Goal: Communication & Community: Connect with others

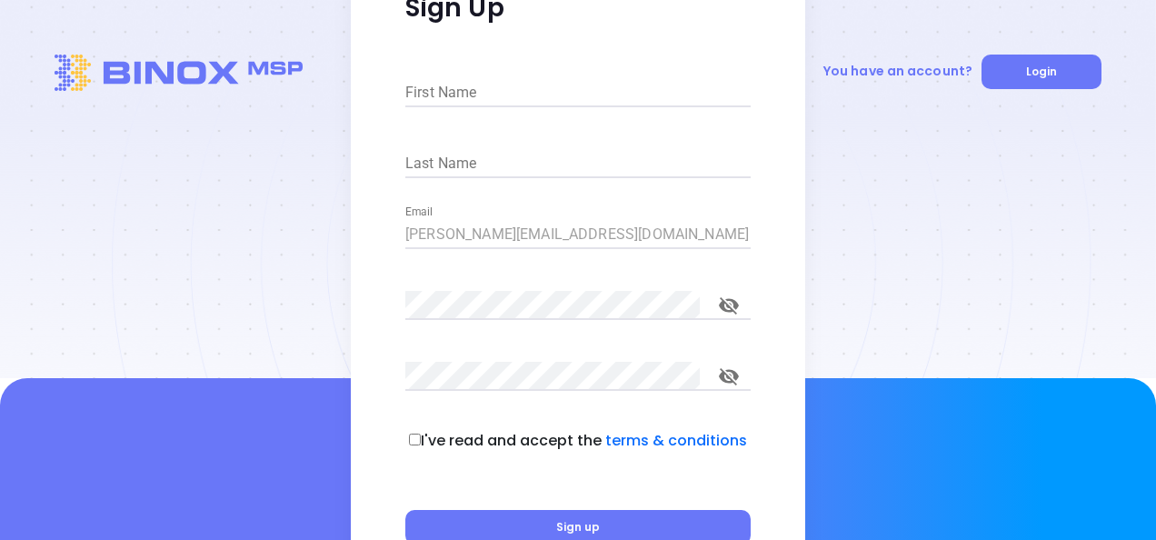
click at [472, 76] on div "First Name" at bounding box center [577, 87] width 345 height 46
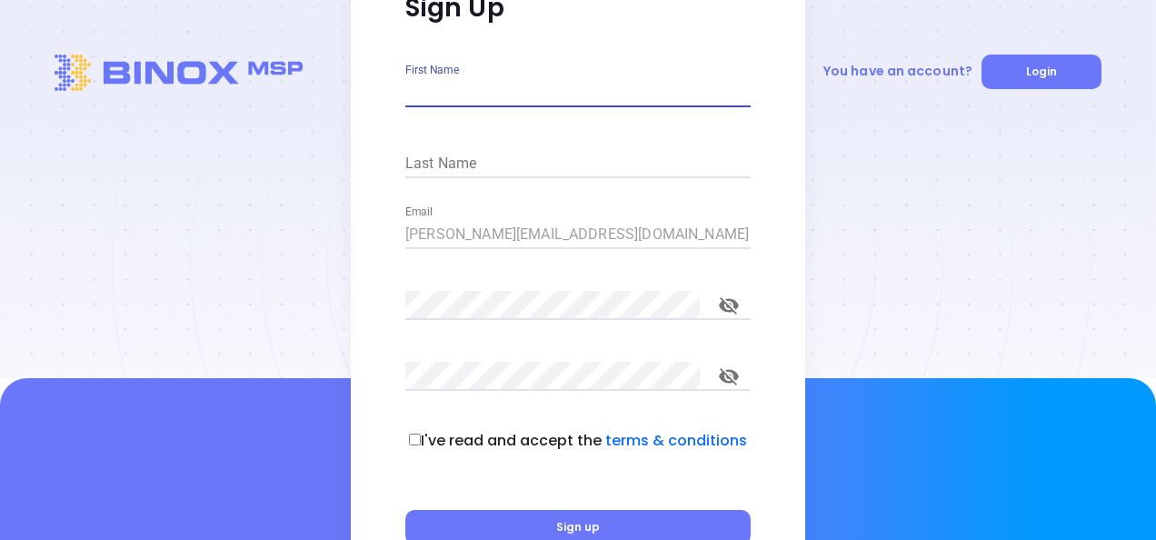
click at [515, 90] on input "First Name" at bounding box center [577, 92] width 345 height 29
type input "Mary"
click at [424, 150] on input "Last Name" at bounding box center [577, 163] width 345 height 29
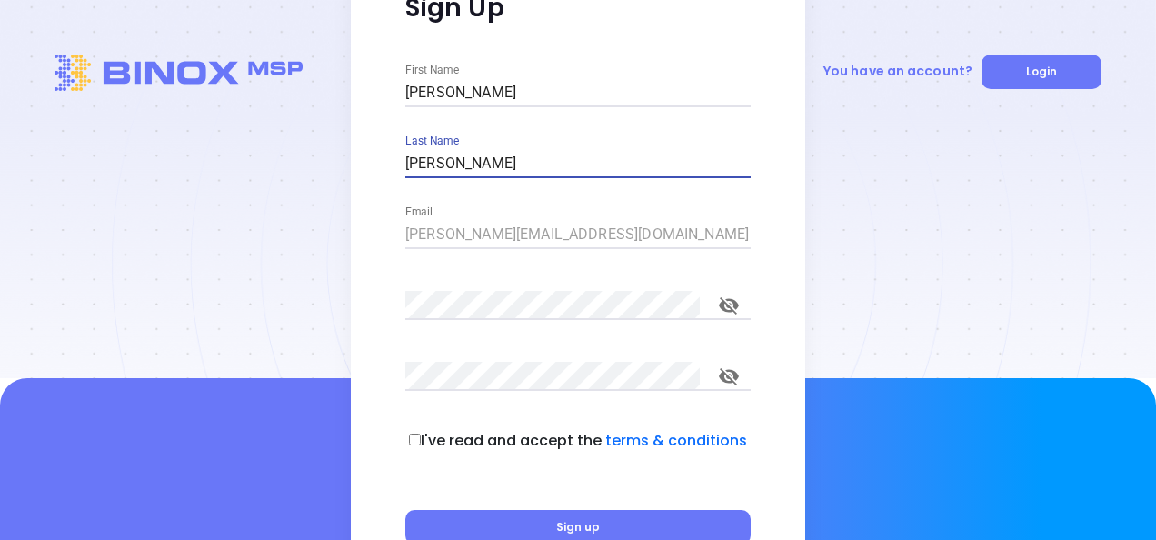
type input "Martinez"
click at [381, 257] on div "Sign Up First Name Mary Last Name Martinez Email mary@motiva.net Password Confi…" at bounding box center [578, 279] width 455 height 684
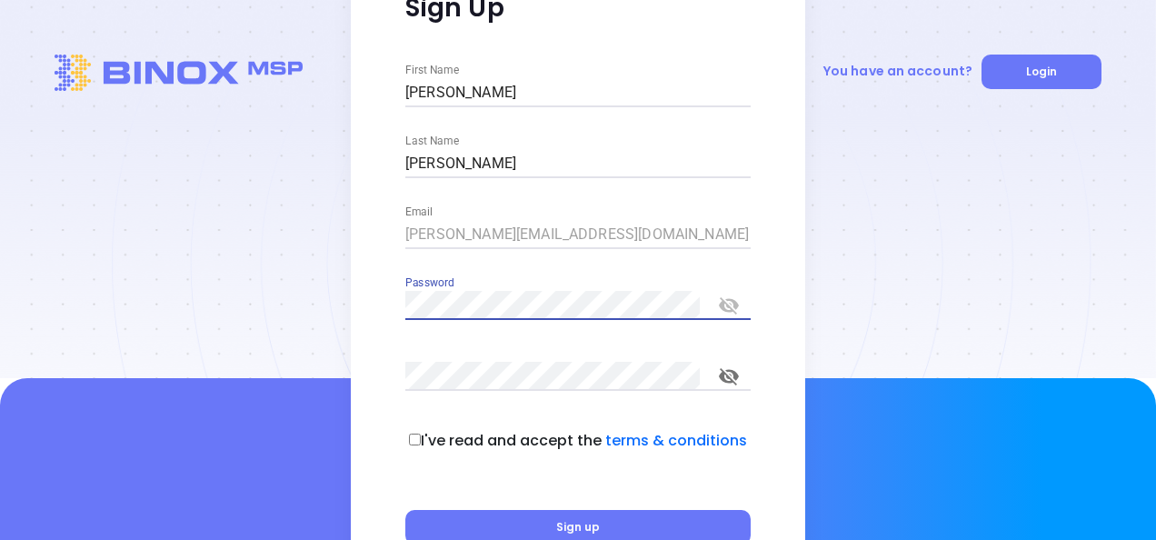
click at [724, 300] on icon "toggle password visibility" at bounding box center [729, 305] width 20 height 17
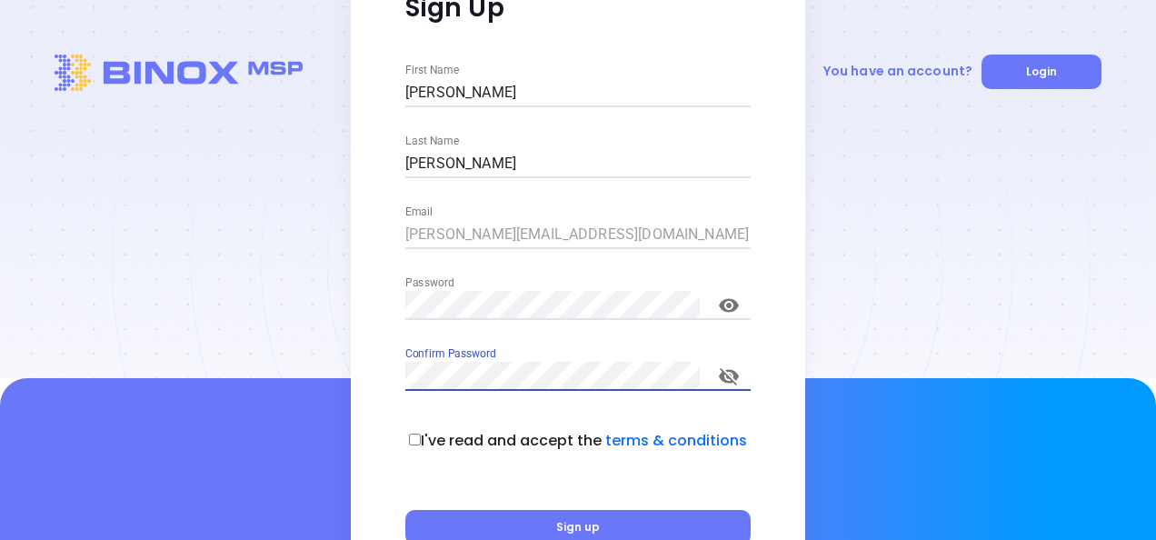
click at [424, 439] on p "I've read and accept the terms & conditions" at bounding box center [584, 441] width 326 height 22
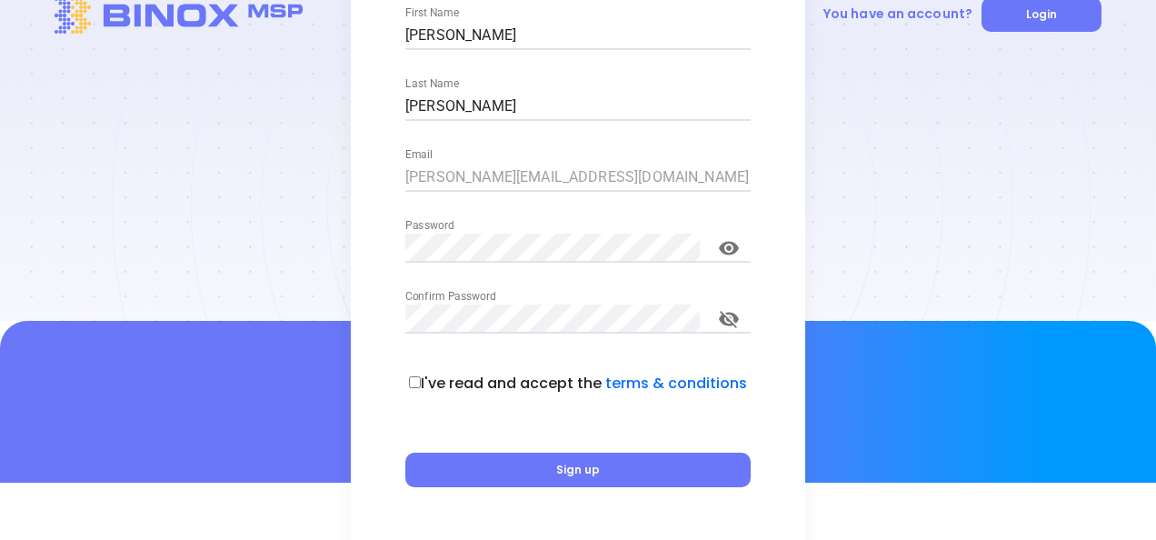
scroll to position [81, 0]
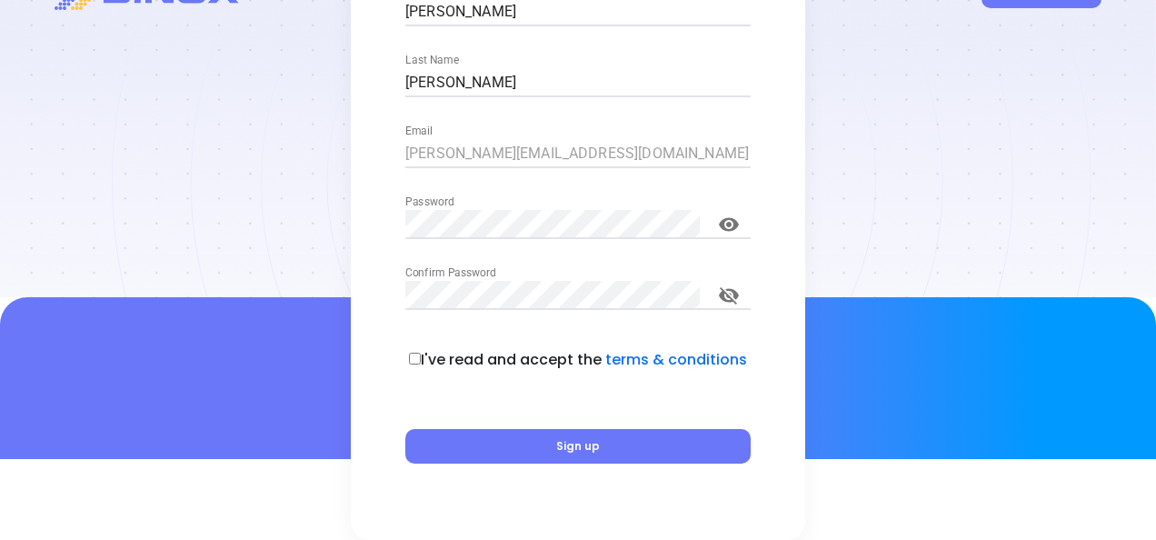
click at [415, 359] on input "checkbox" at bounding box center [415, 359] width 12 height 12
checkbox input "true"
drag, startPoint x: 511, startPoint y: 204, endPoint x: 680, endPoint y: 251, distance: 175.6
click at [511, 204] on div "Password" at bounding box center [577, 218] width 345 height 46
click at [733, 300] on icon "toggle password visibility" at bounding box center [729, 295] width 20 height 17
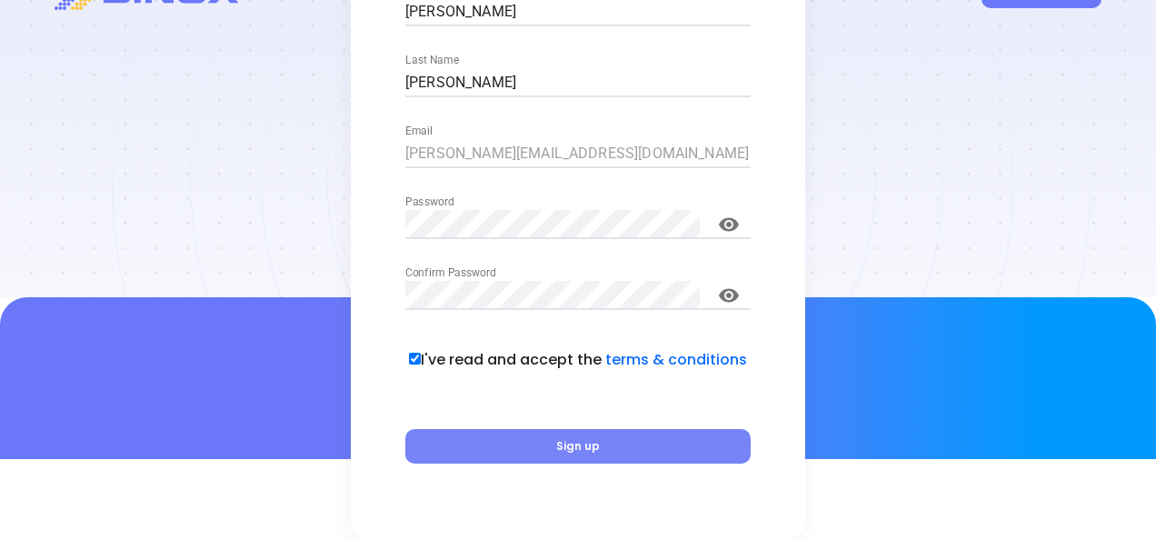
click at [559, 441] on span "Sign up" at bounding box center [578, 445] width 44 height 15
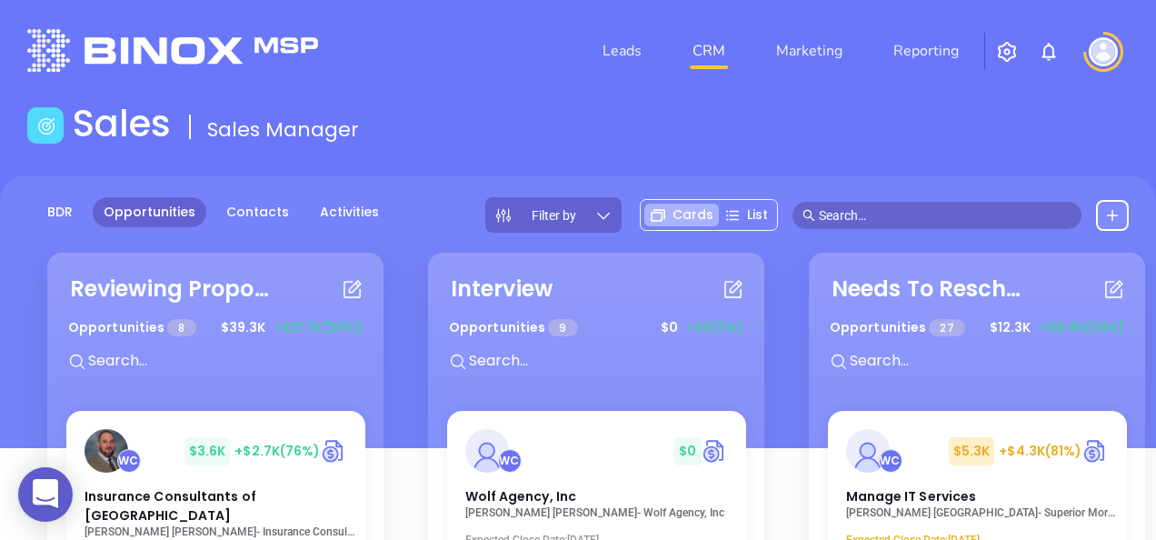
click at [851, 207] on input "text" at bounding box center [945, 215] width 253 height 20
click at [691, 131] on div "Sales Sales Manager" at bounding box center [578, 127] width 1124 height 51
click at [855, 220] on input "text" at bounding box center [945, 215] width 253 height 20
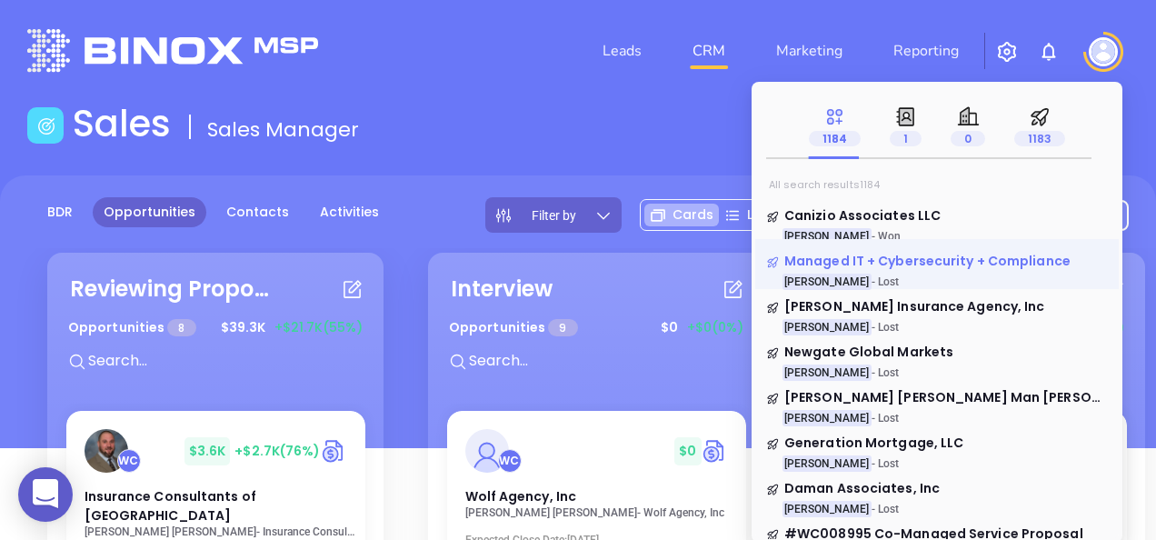
type input "walter contreras"
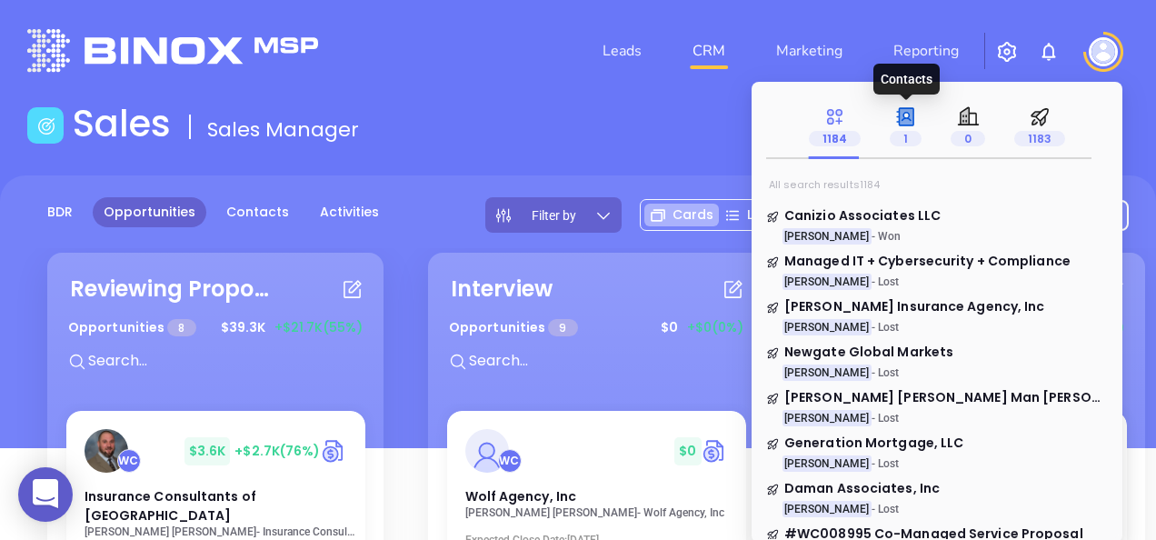
click at [913, 124] on icon at bounding box center [906, 116] width 15 height 17
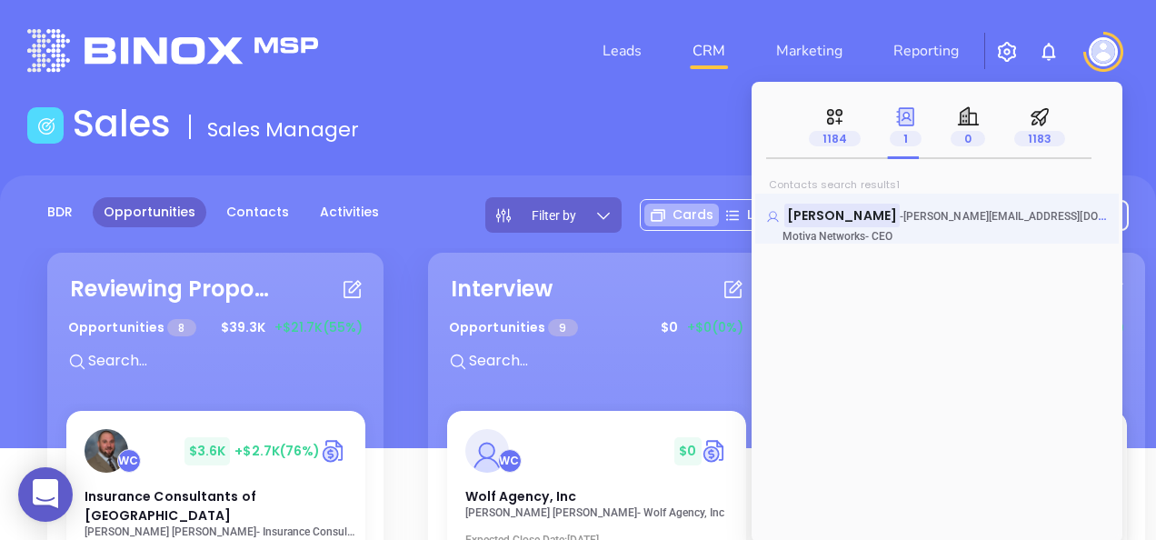
click at [842, 216] on mark "[PERSON_NAME]" at bounding box center [842, 215] width 115 height 23
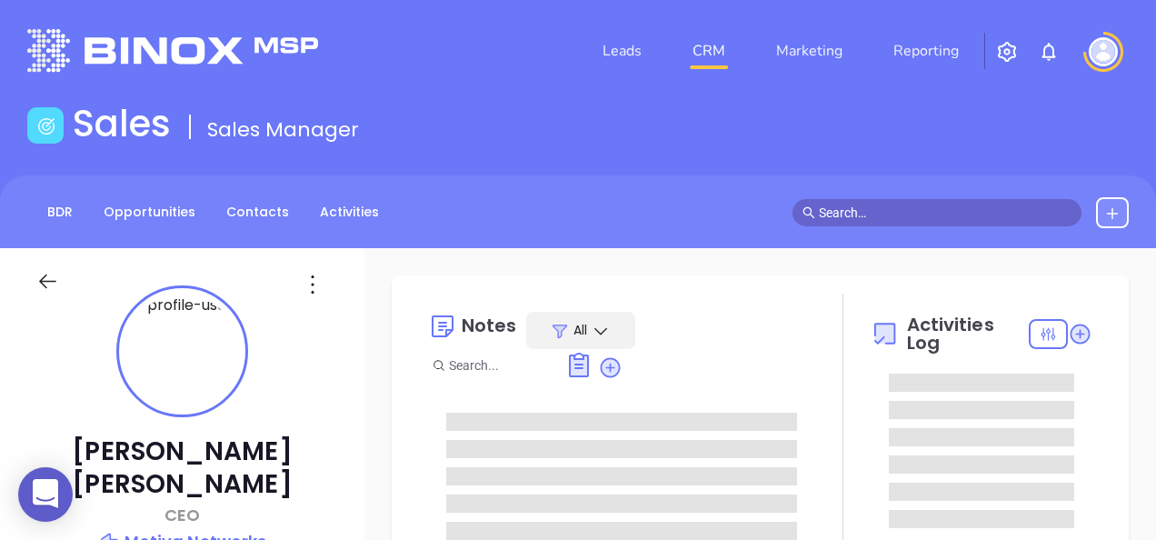
type input "[DATE]"
type input "[PERSON_NAME]"
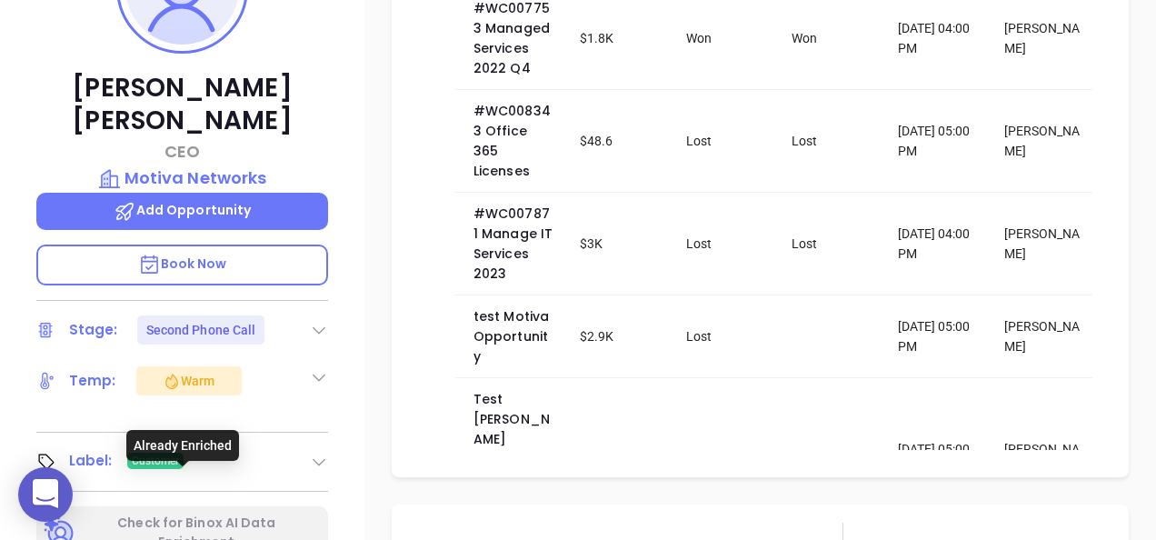
scroll to position [636, 0]
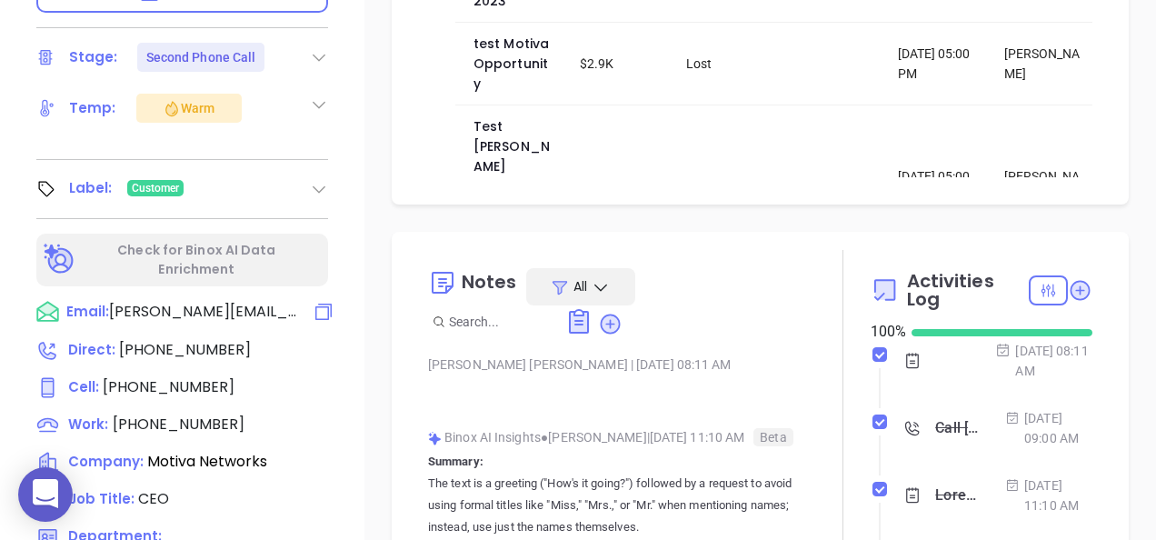
click at [167, 301] on span "[PERSON_NAME][EMAIL_ADDRESS][DOMAIN_NAME]" at bounding box center [204, 312] width 191 height 22
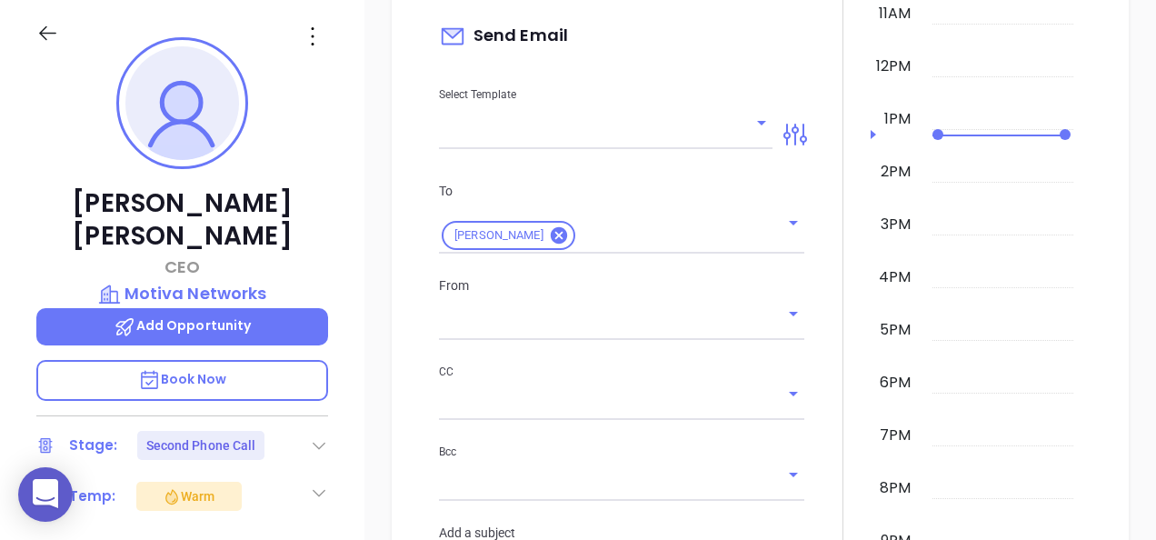
scroll to position [1901, 0]
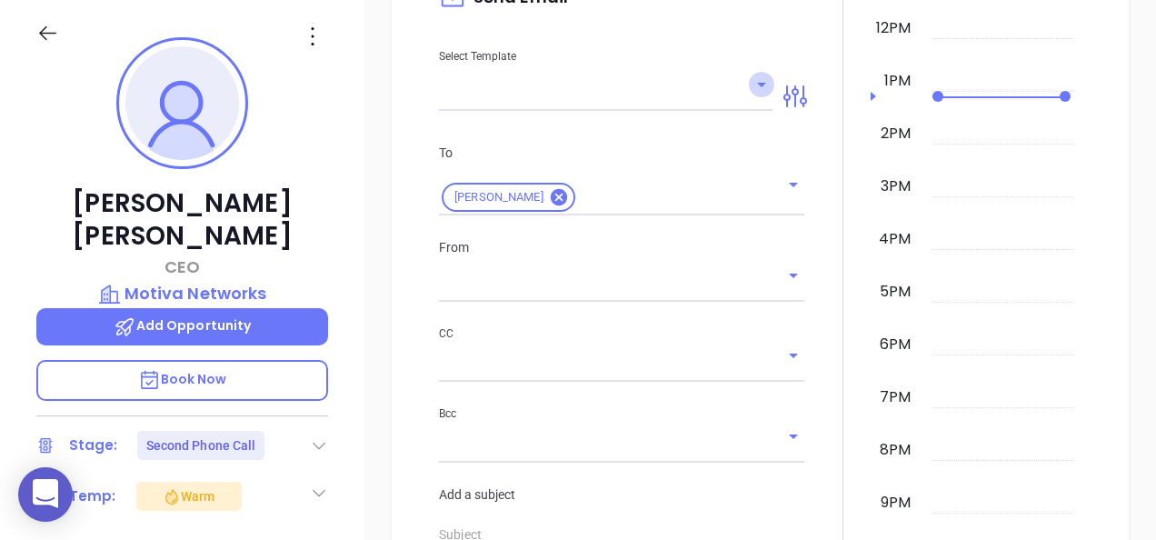
click at [751, 80] on icon "Open" at bounding box center [762, 85] width 22 height 22
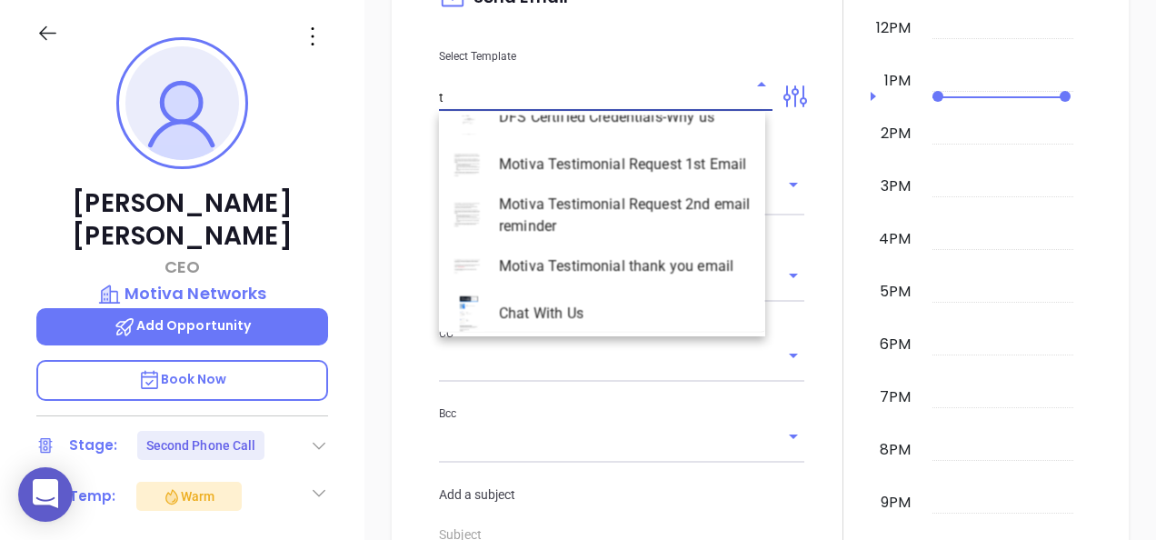
scroll to position [0, 0]
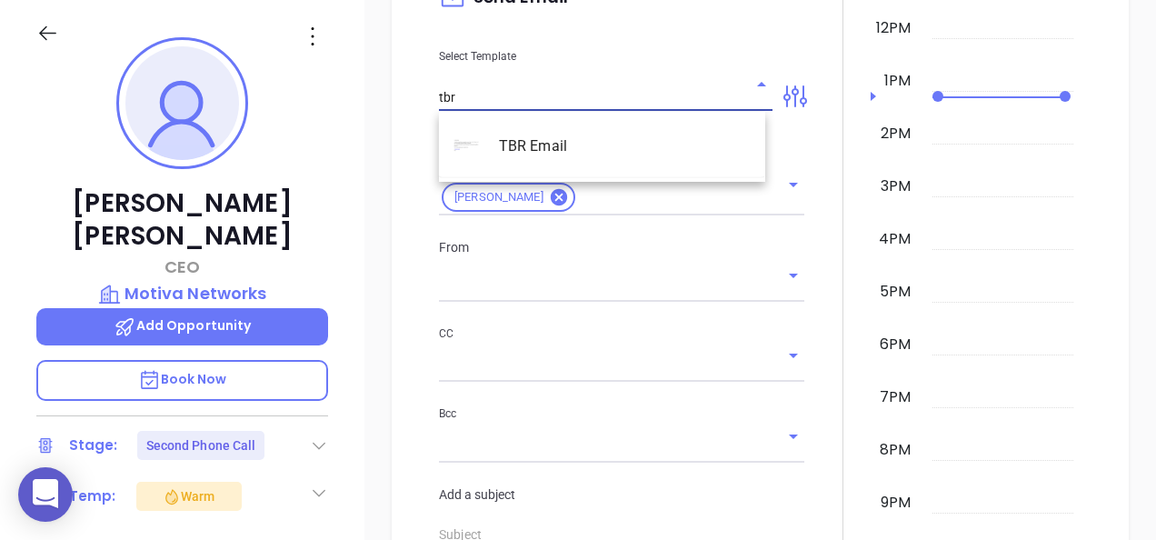
click at [592, 131] on li "TBR Email" at bounding box center [602, 146] width 326 height 47
type input "TBR Email"
type input "[PERSON_NAME], got 10 mins?"
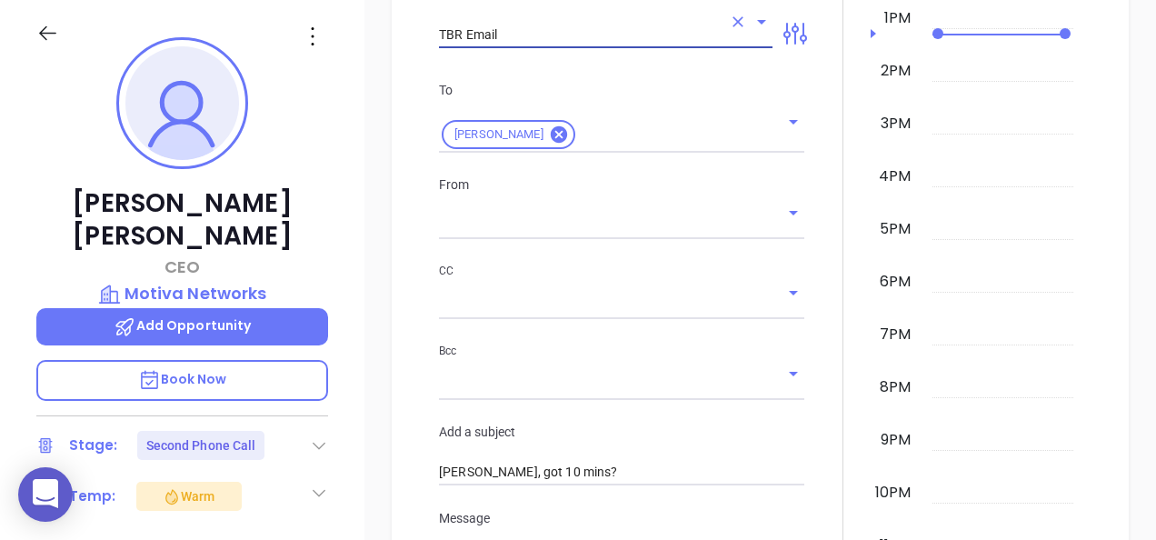
scroll to position [1992, 0]
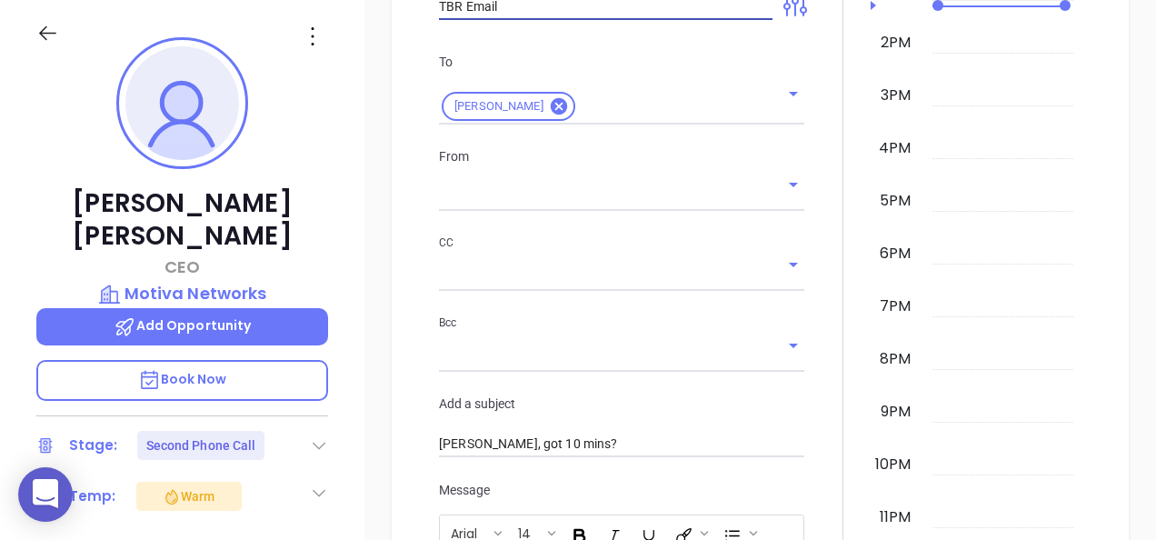
click at [785, 182] on icon "Open" at bounding box center [794, 185] width 22 height 22
type input "TBR Email"
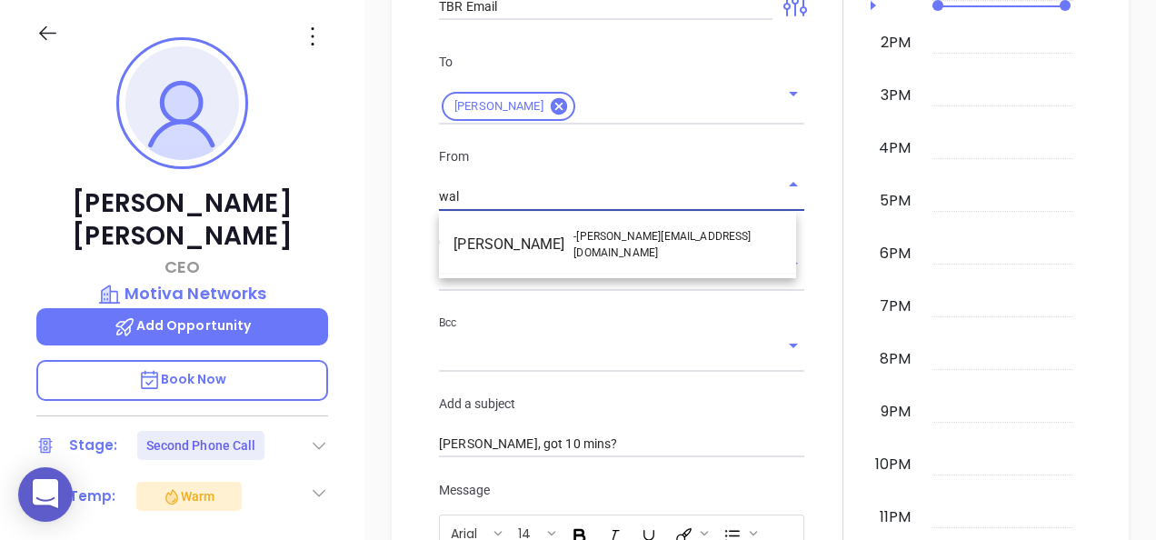
click at [676, 235] on li "Walter Contreras - [EMAIL_ADDRESS][DOMAIN_NAME]" at bounding box center [617, 245] width 357 height 44
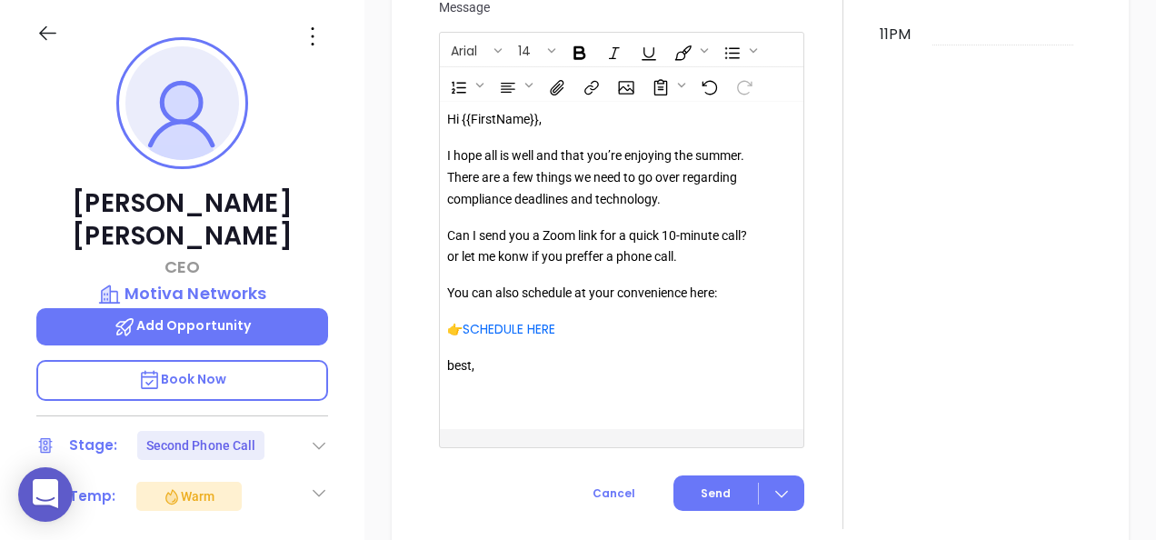
scroll to position [2446, 0]
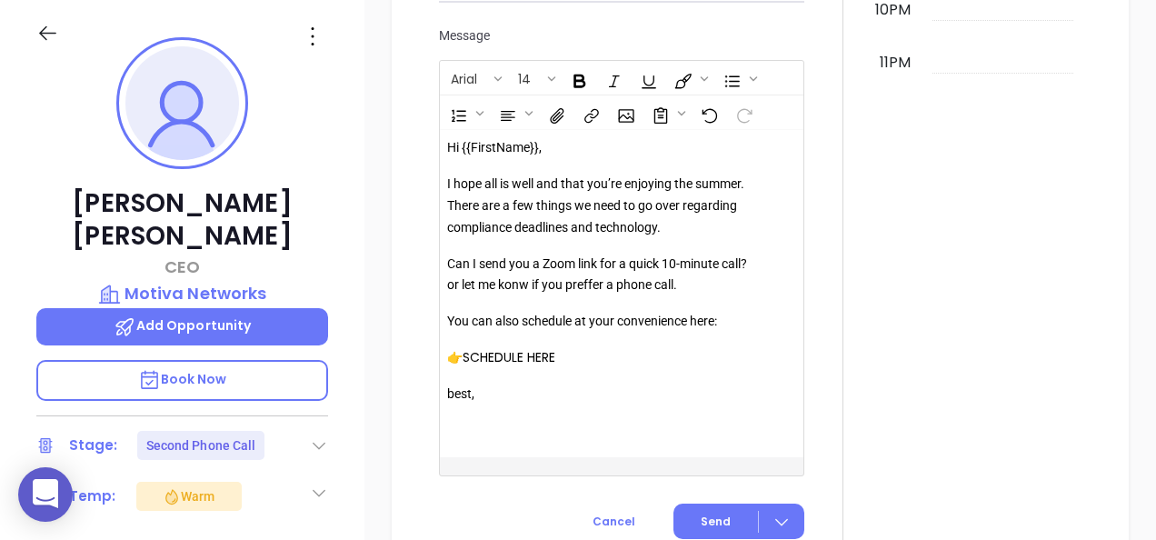
type input "[PERSON_NAME]"
click at [506, 356] on link "SCHEDULE HERE" at bounding box center [509, 357] width 93 height 18
click at [495, 391] on icon "Open link" at bounding box center [491, 390] width 13 height 8
click at [701, 515] on span "Send" at bounding box center [716, 522] width 30 height 16
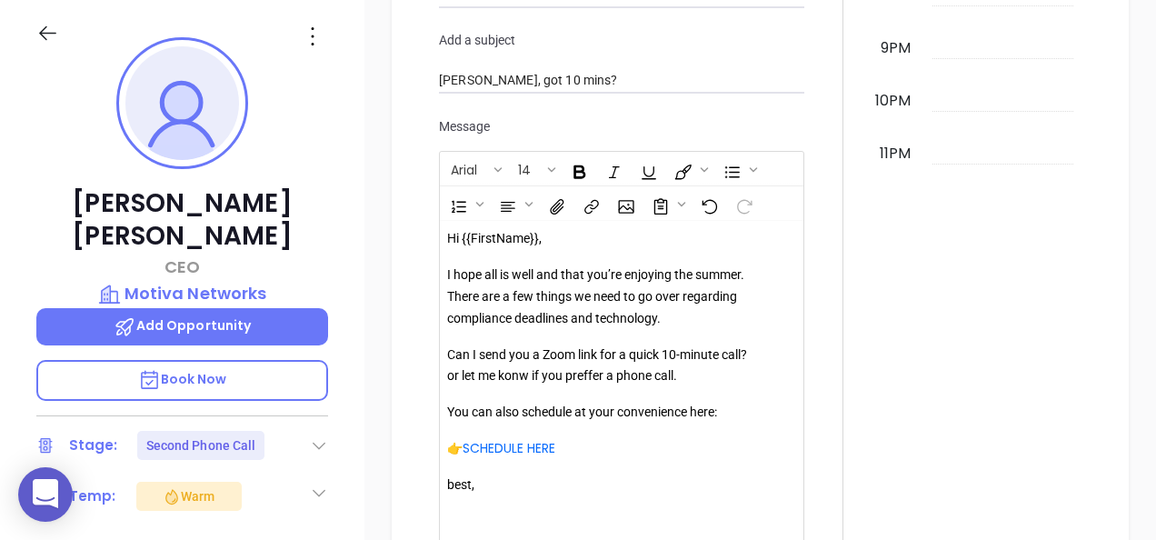
scroll to position [2537, 0]
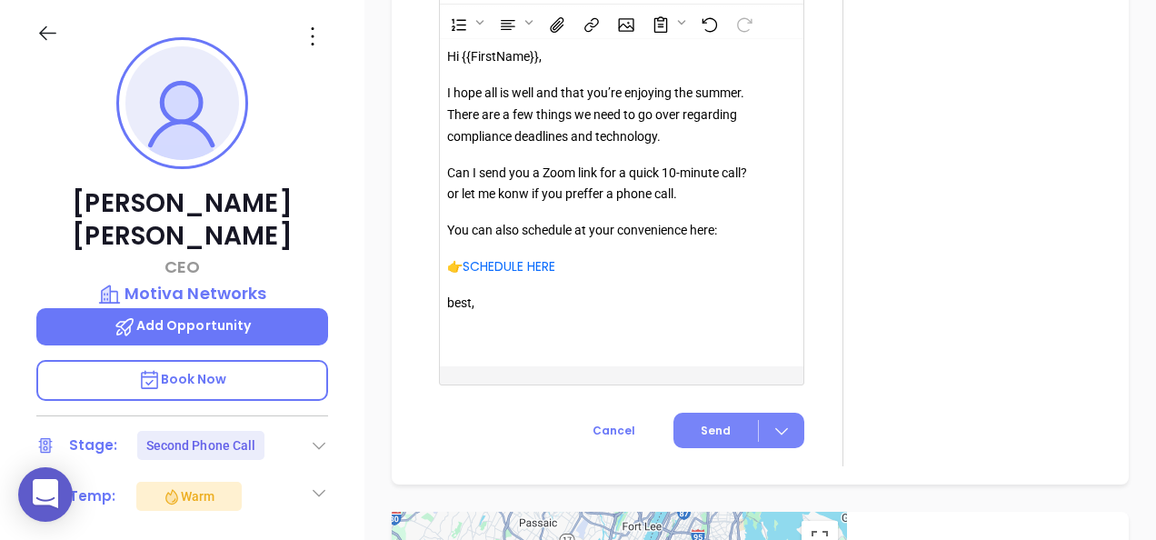
click at [709, 435] on span "Send" at bounding box center [716, 431] width 30 height 16
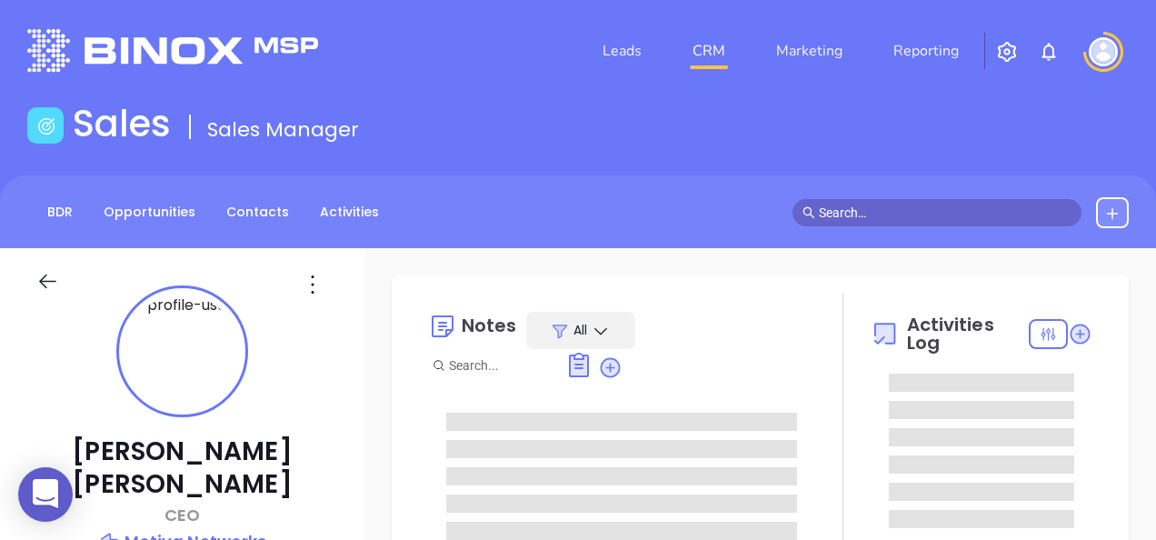
type input "08/23/2025"
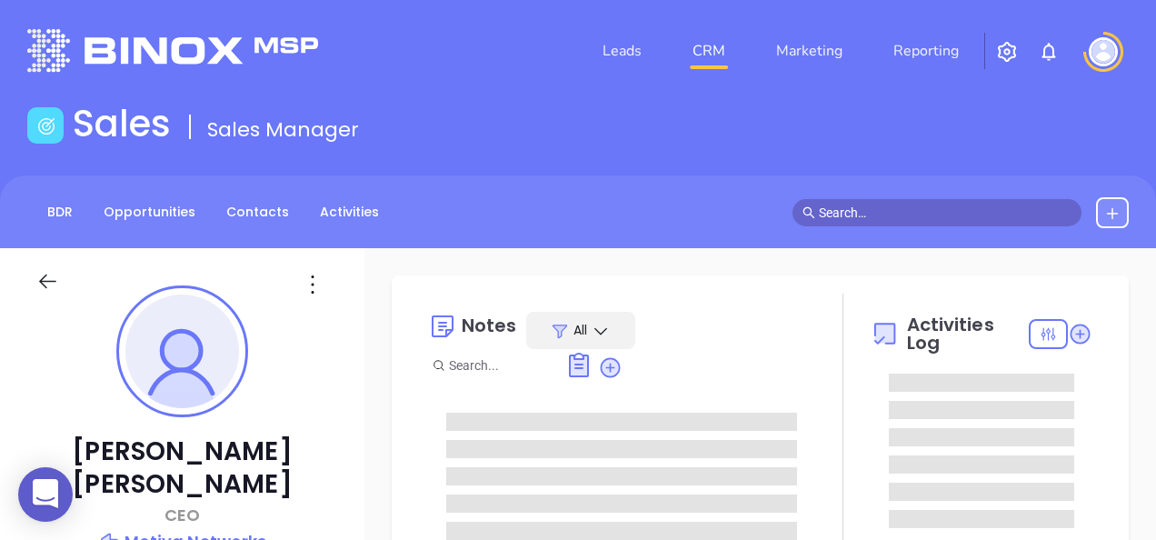
type input "Mary Martinez"
click at [35, 282] on div at bounding box center [64, 291] width 78 height 43
click at [53, 282] on icon at bounding box center [47, 282] width 17 height 15
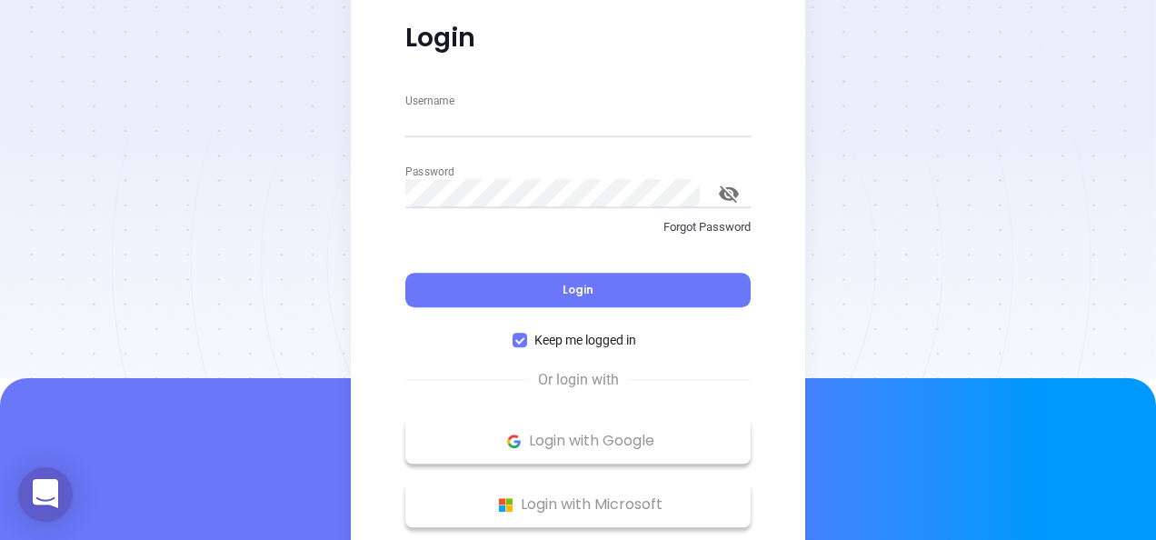
scroll to position [51, 0]
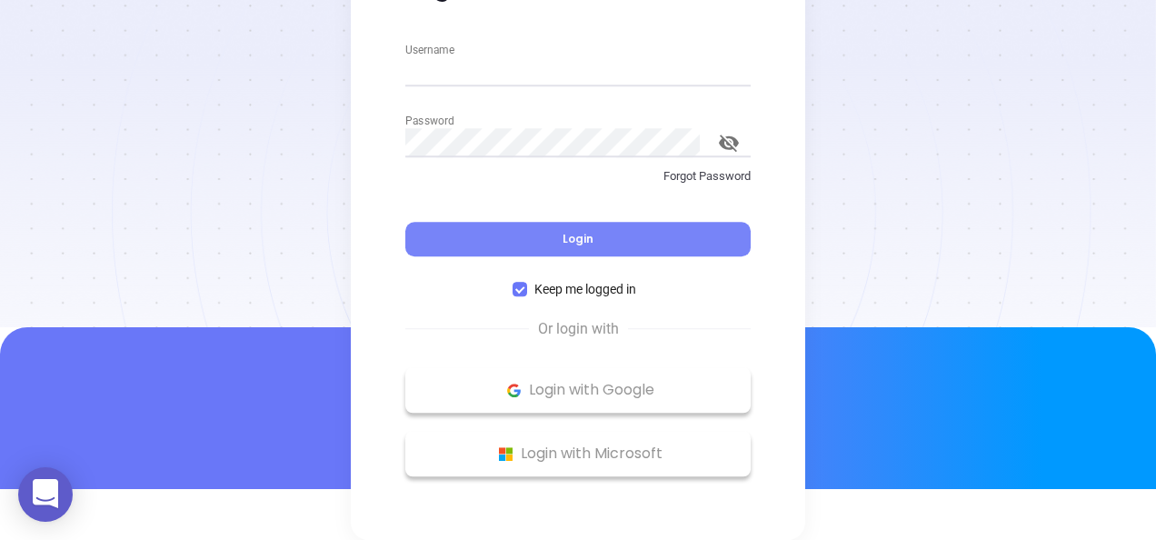
type input "Martinez"
click at [557, 227] on button "Login" at bounding box center [577, 239] width 345 height 35
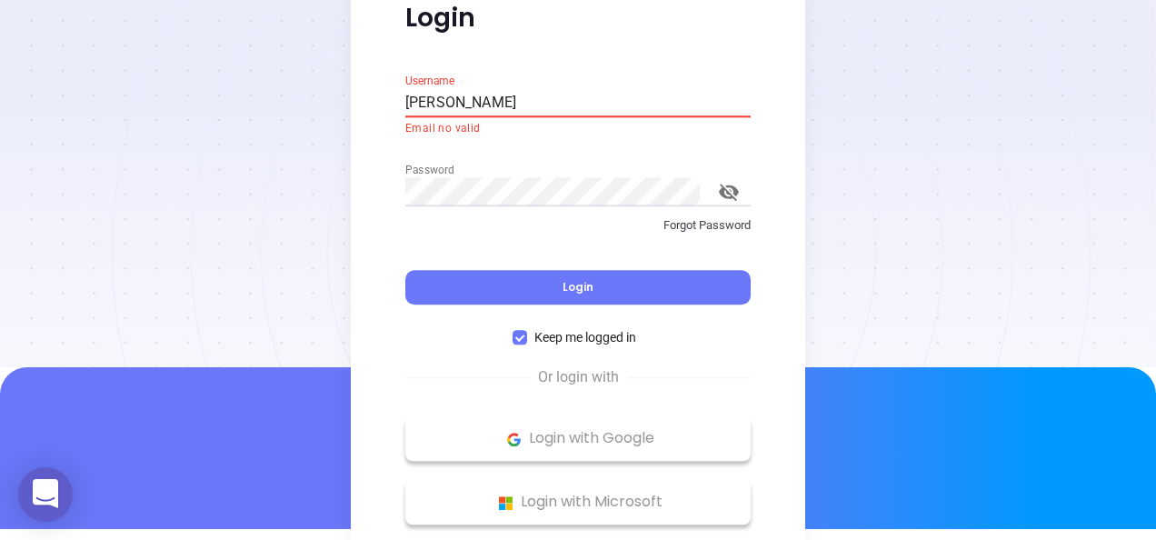
scroll to position [0, 0]
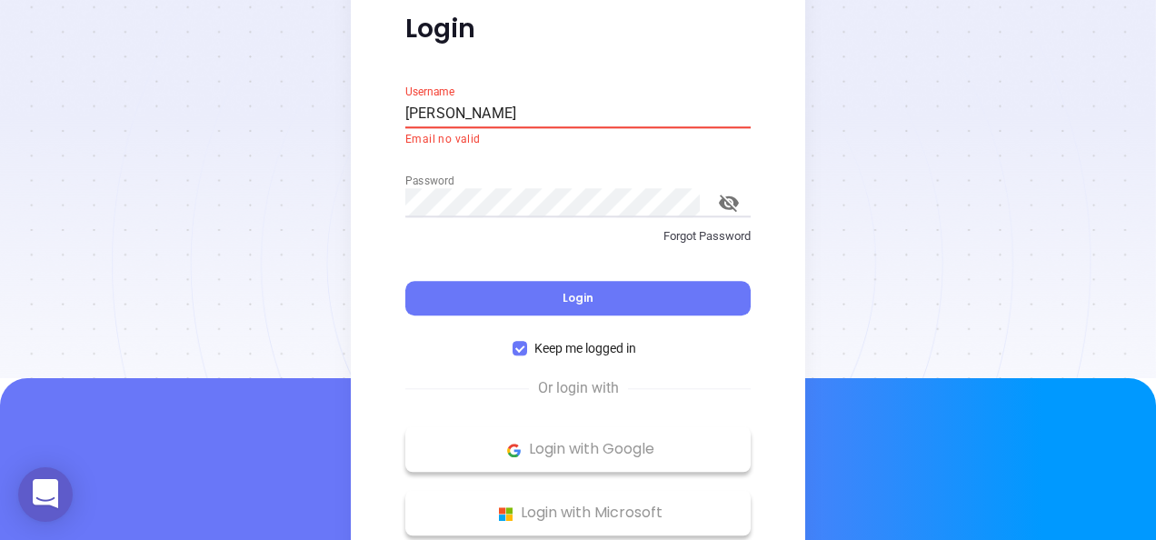
click at [404, 109] on div "Username Martinez Email no valid Password Forgot Password Login Keep me logged …" at bounding box center [578, 220] width 367 height 277
drag, startPoint x: 490, startPoint y: 109, endPoint x: 406, endPoint y: 118, distance: 84.1
click at [406, 118] on input "Martinez" at bounding box center [577, 113] width 345 height 29
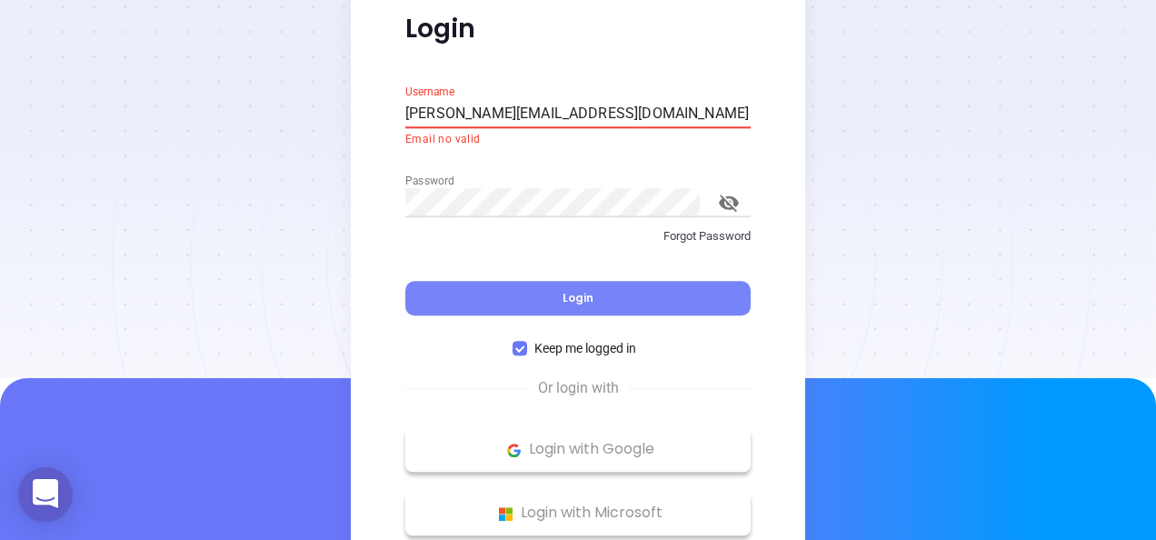
type input "[PERSON_NAME][EMAIL_ADDRESS][DOMAIN_NAME]"
click at [565, 292] on span "Login" at bounding box center [578, 298] width 31 height 15
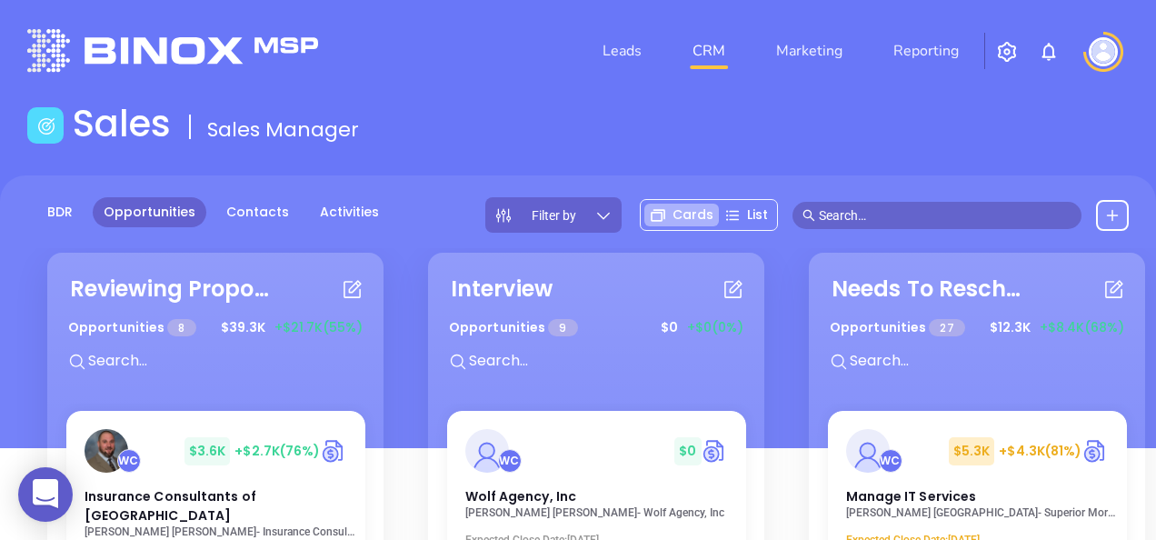
click at [1003, 58] on img "button" at bounding box center [1007, 52] width 22 height 22
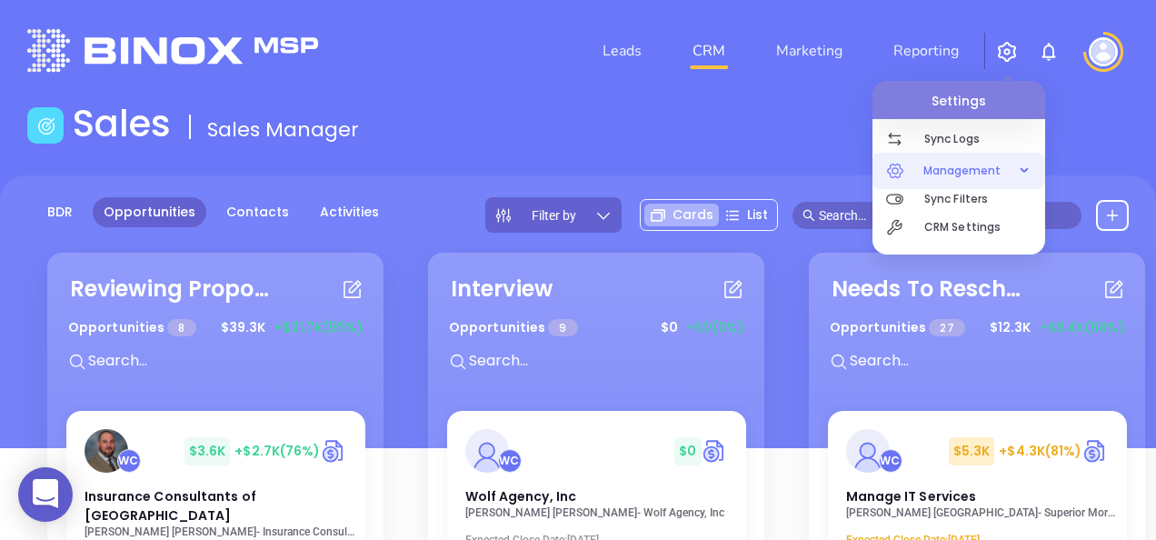
click at [1025, 173] on div "Management" at bounding box center [958, 171] width 165 height 36
click at [972, 174] on span "Management" at bounding box center [962, 171] width 96 height 36
click at [959, 164] on span "Management" at bounding box center [962, 171] width 96 height 36
click at [1029, 173] on div "Management" at bounding box center [958, 171] width 165 height 36
click at [1103, 45] on img at bounding box center [1103, 51] width 29 height 29
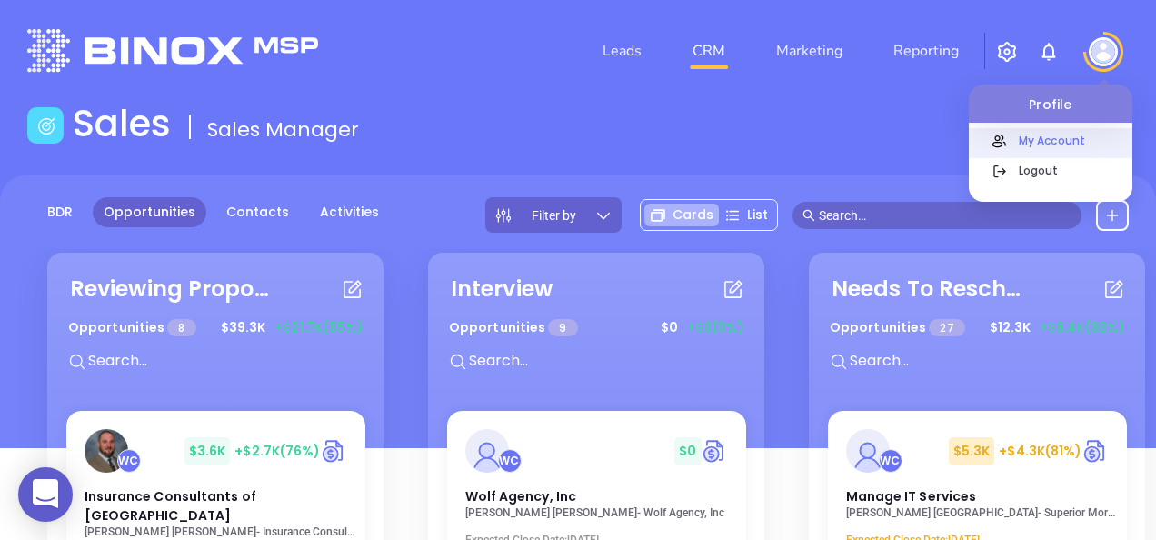
click at [1071, 142] on p "My Account" at bounding box center [1071, 140] width 123 height 19
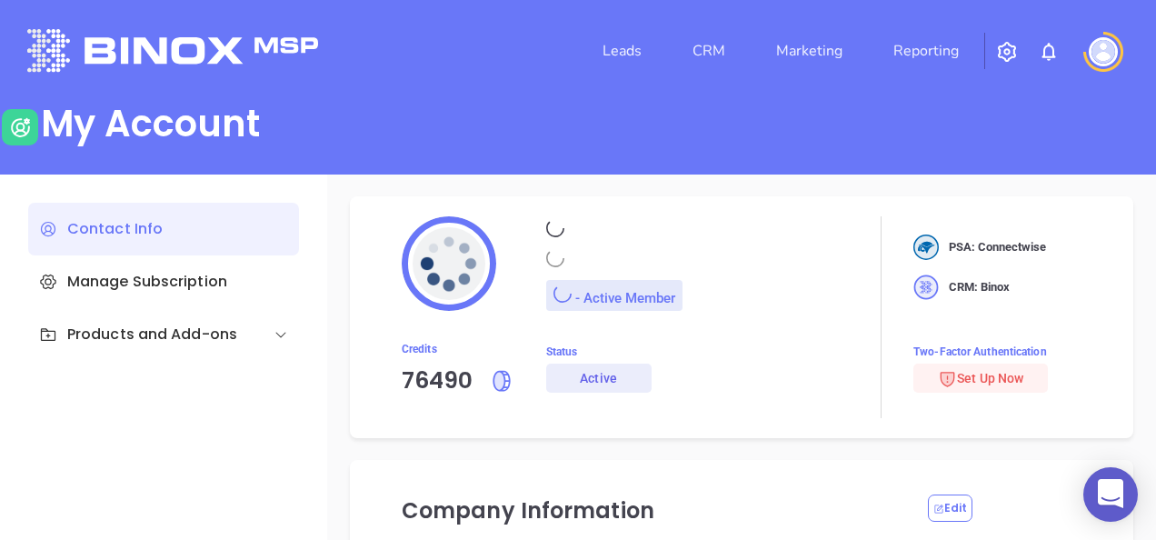
type input "Motiva Networks"
type input "[PHONE_NUMBER]"
type input "1100 Franklin Avenue"
type input "[GEOGRAPHIC_DATA]"
type input "[US_STATE]"
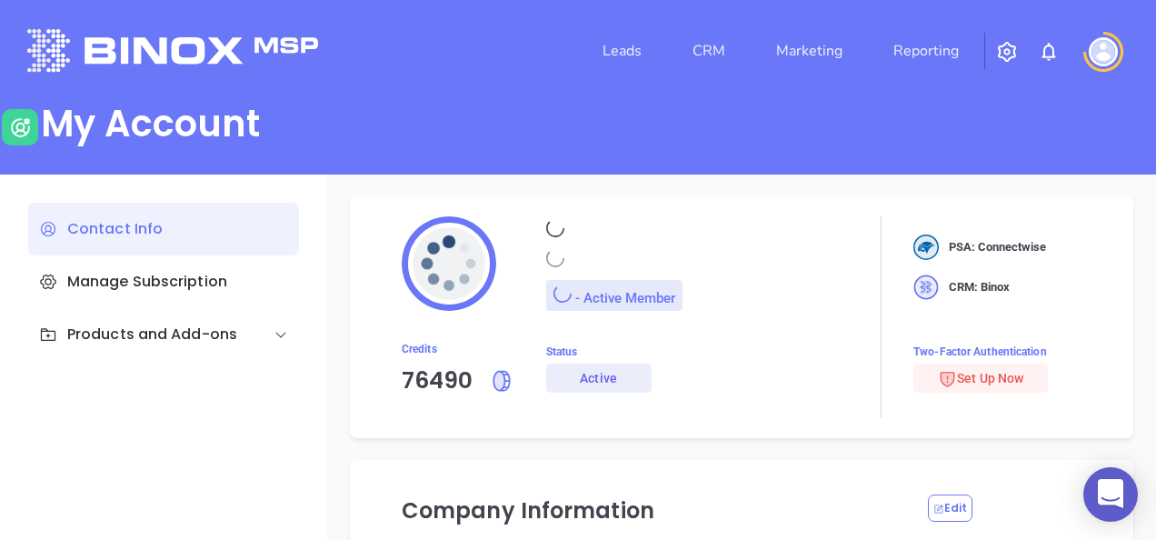
type input "11530"
type input "USA"
type input "https://motiva.net/wp-content/uploads/2024/02/Motiva-Networks-High-DPI.png"
type input "#007aff"
type input "Mary"
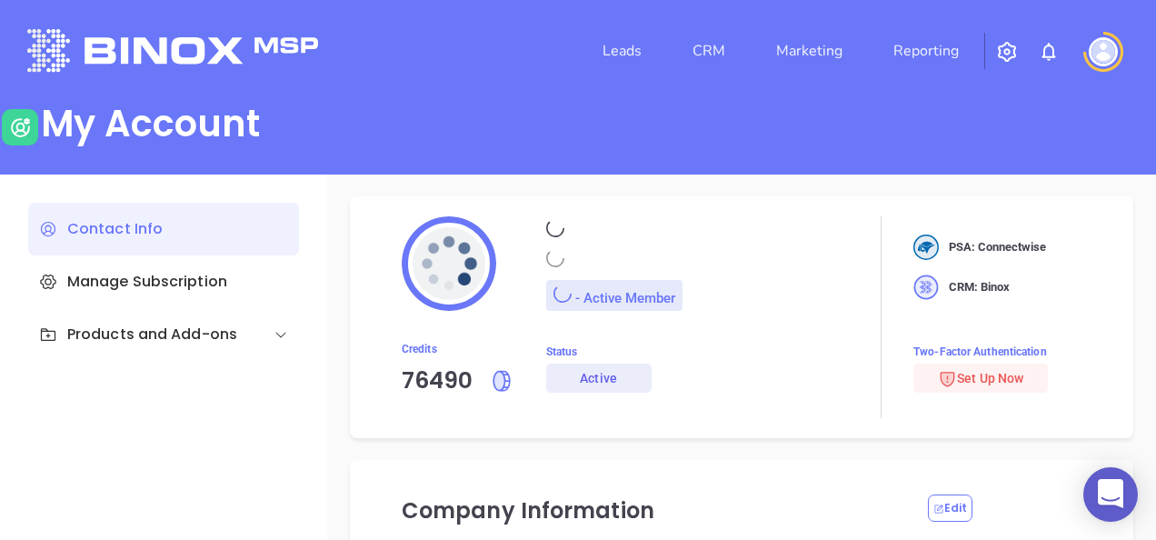
type input "Martinez"
type input "[PERSON_NAME][EMAIL_ADDRESS][DOMAIN_NAME]"
type input "Motiva Networks"
type input "Marketing"
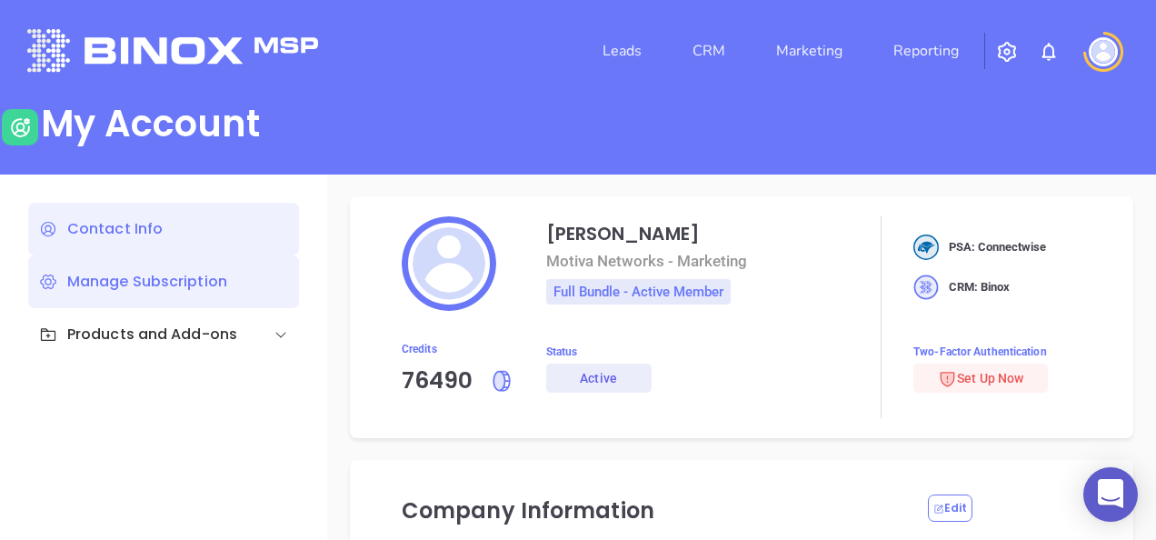
click at [109, 278] on div "Manage Subscription" at bounding box center [163, 281] width 271 height 53
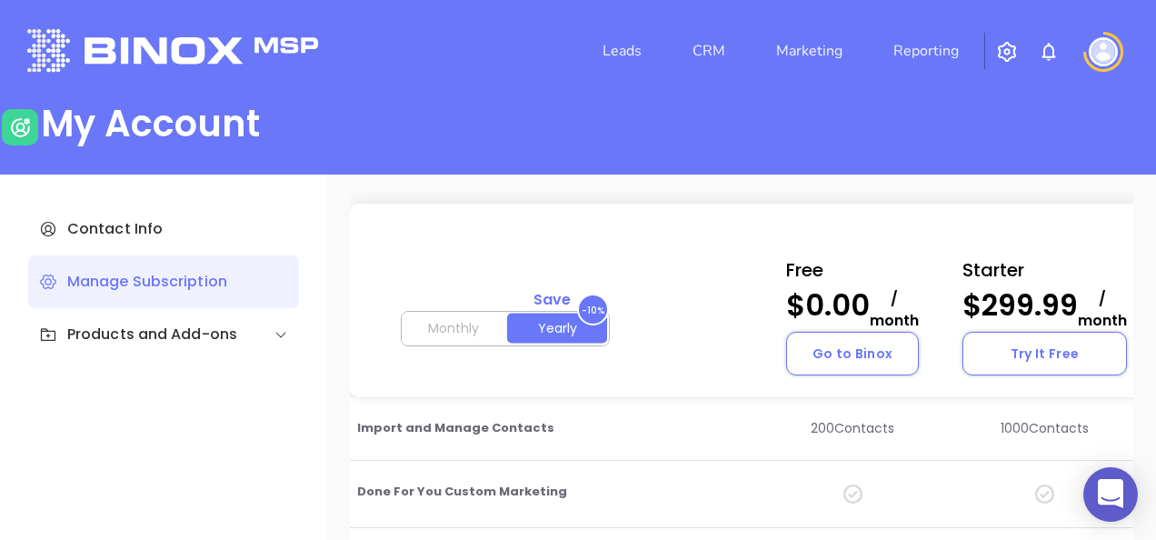
scroll to position [182, 0]
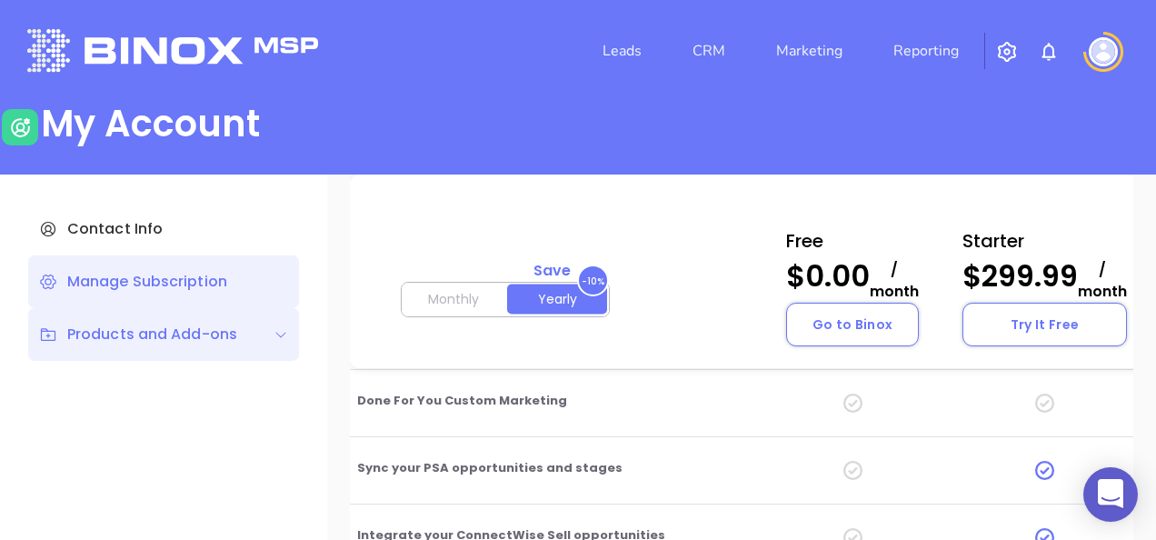
click at [132, 350] on div "Products and Add-ons" at bounding box center [163, 334] width 271 height 53
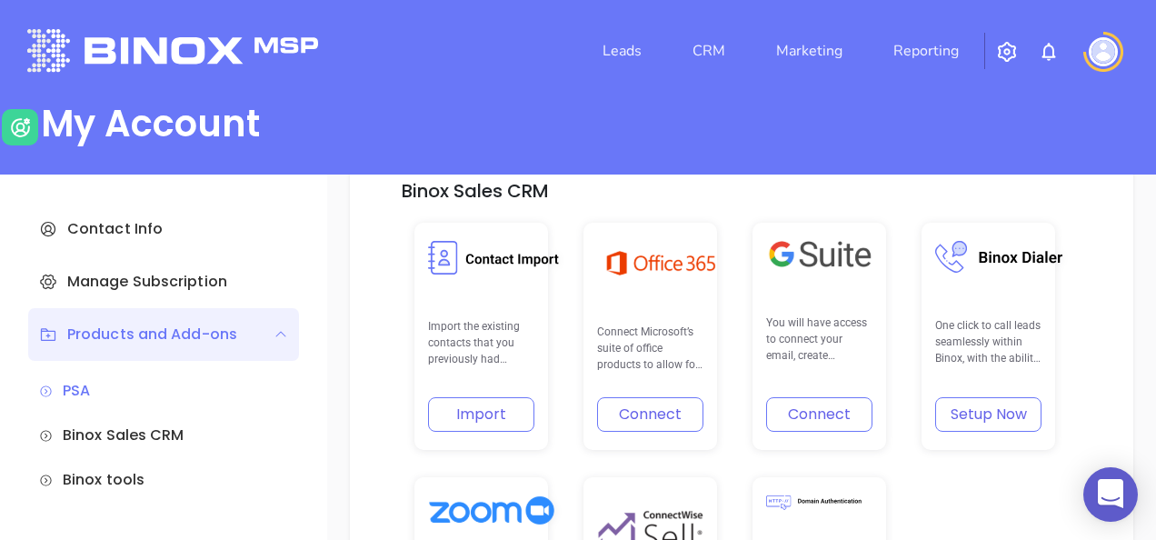
scroll to position [391, 0]
click at [671, 422] on button "Connect" at bounding box center [650, 414] width 106 height 35
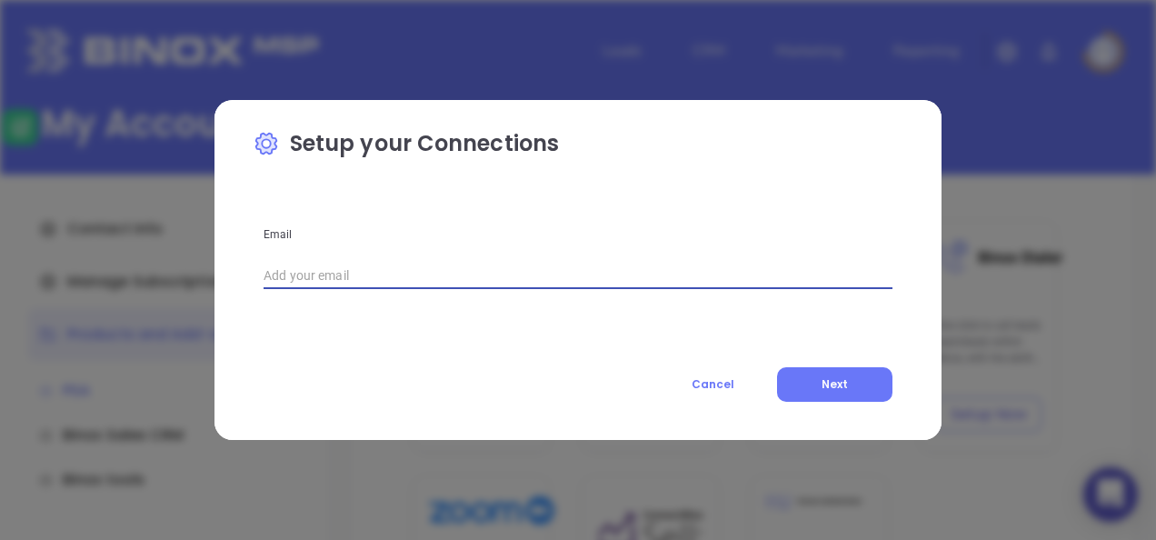
click at [416, 264] on input "text" at bounding box center [578, 275] width 629 height 27
click at [417, 264] on input "[PERSON_NAME]" at bounding box center [578, 275] width 629 height 27
type input "[PERSON_NAME][EMAIL_ADDRESS][DOMAIN_NAME]"
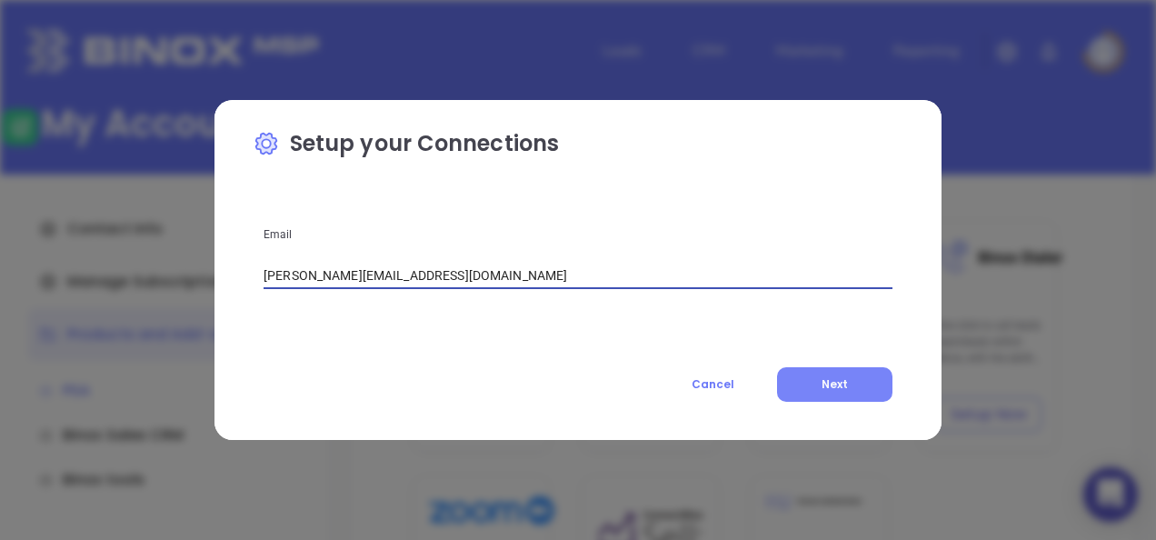
click at [845, 382] on span "Next" at bounding box center [835, 383] width 26 height 15
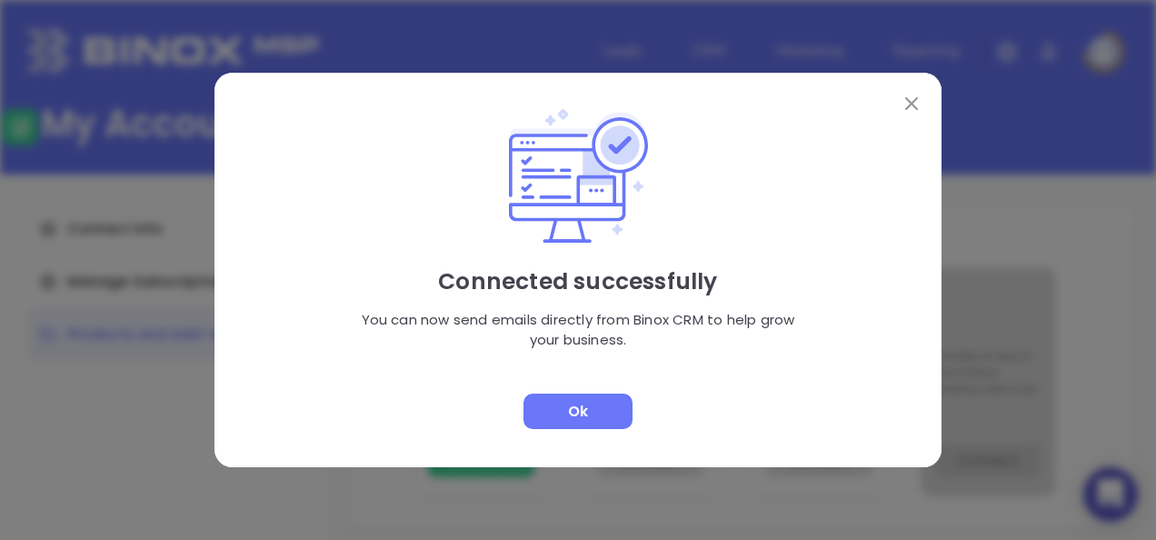
click at [596, 416] on div "Ok" at bounding box center [578, 411] width 109 height 35
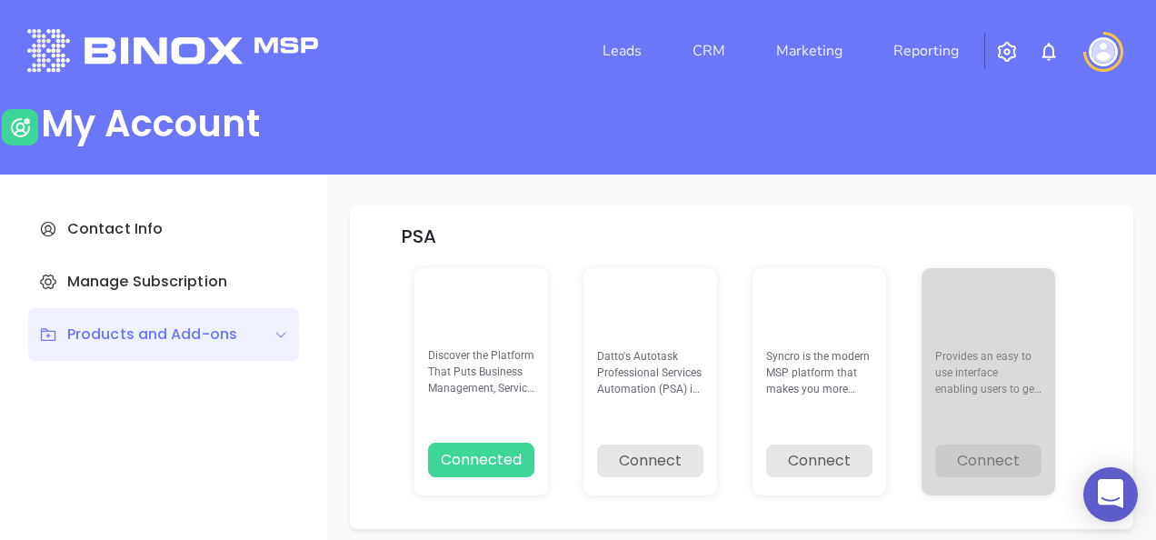
click at [155, 337] on div "Products and Add-ons" at bounding box center [138, 335] width 198 height 22
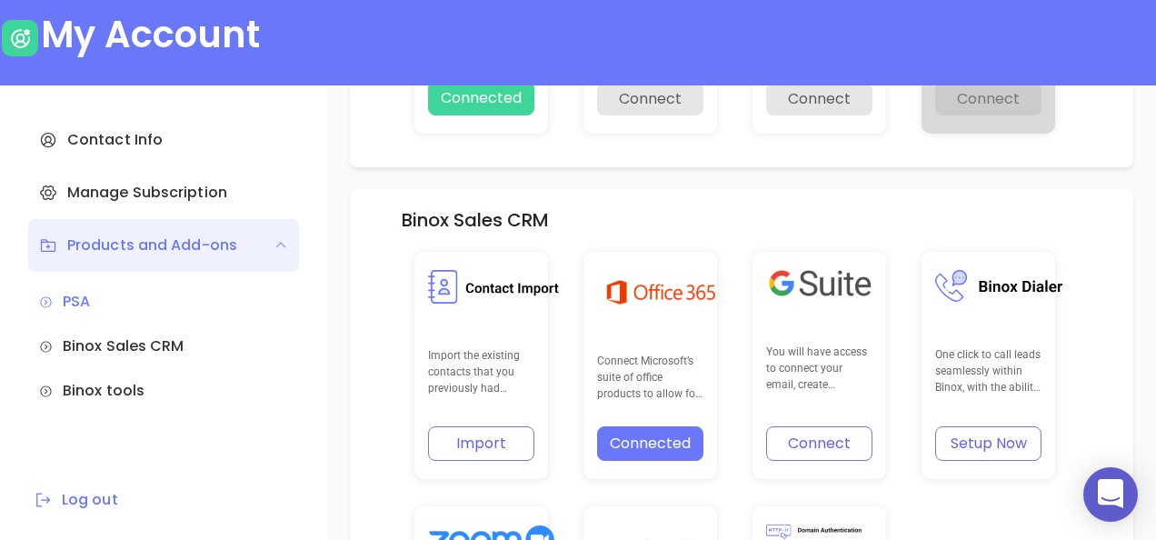
scroll to position [364, 0]
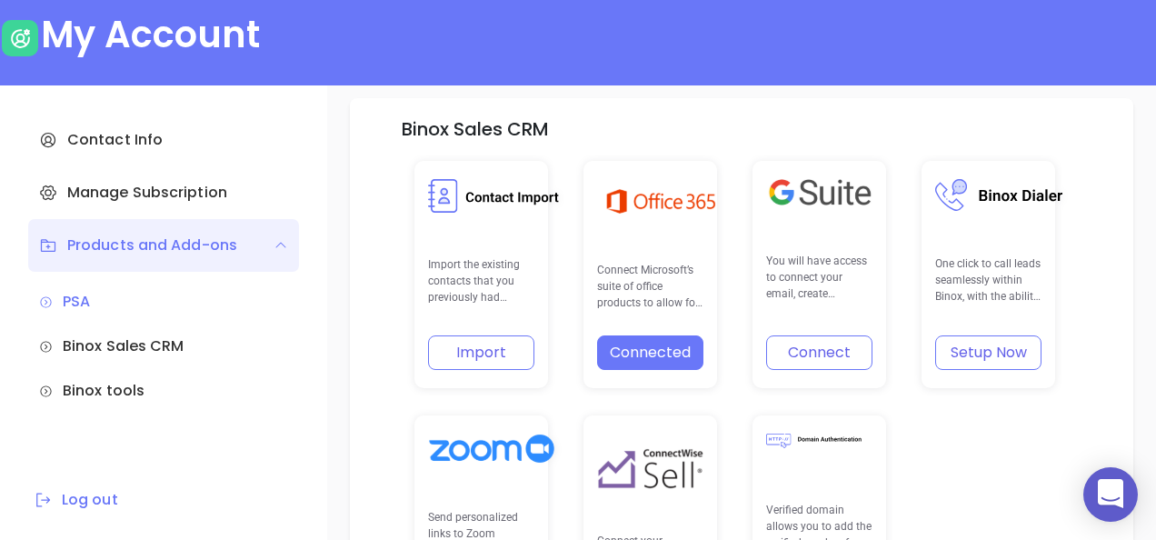
click at [978, 353] on button "Setup Now" at bounding box center [988, 352] width 106 height 35
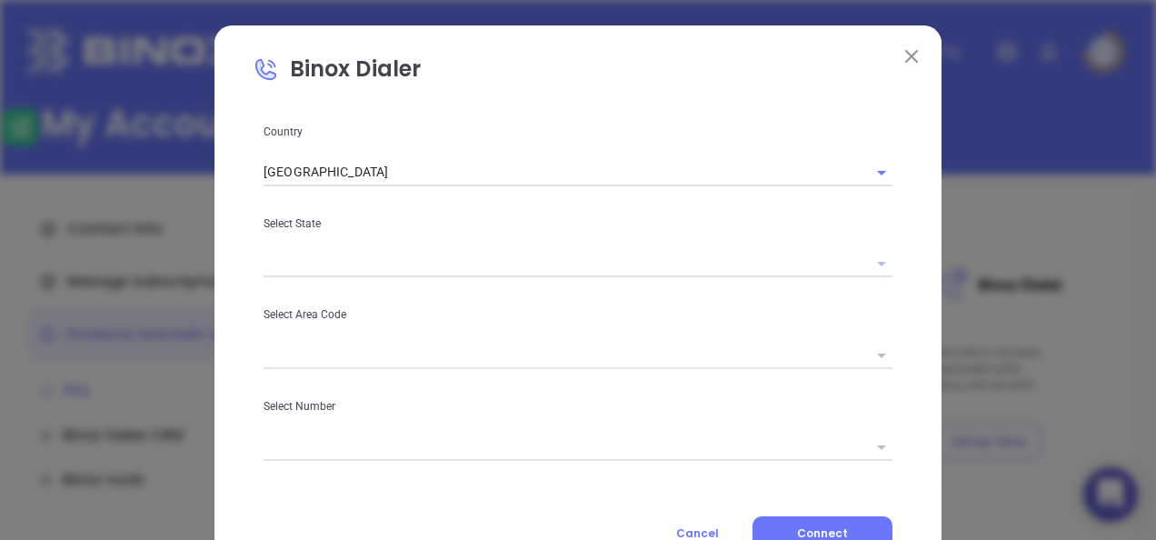
click at [877, 263] on icon "Open" at bounding box center [881, 264] width 9 height 5
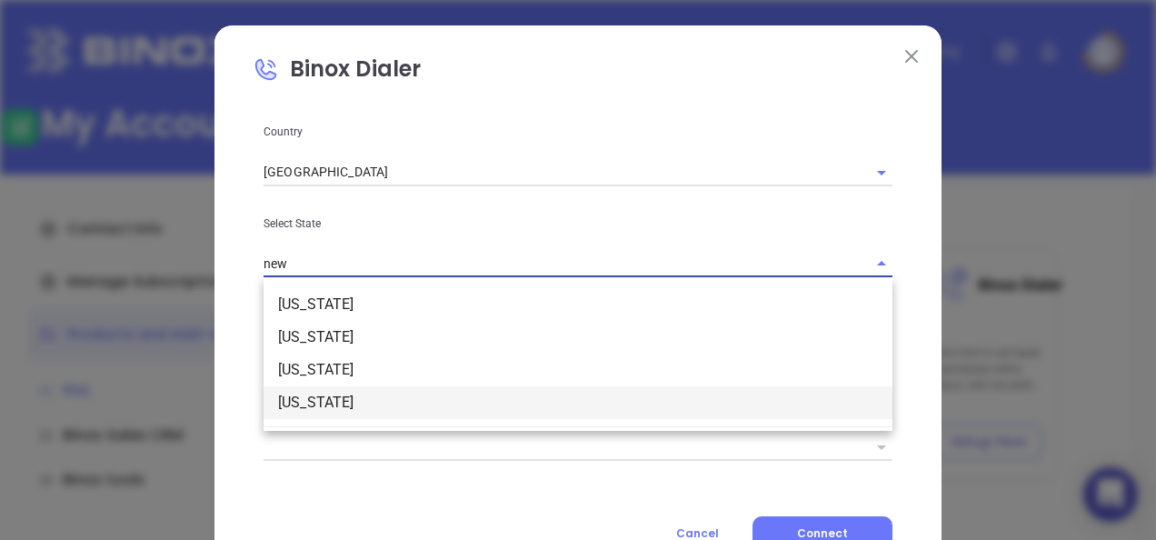
click at [422, 397] on li "[US_STATE]" at bounding box center [578, 402] width 629 height 33
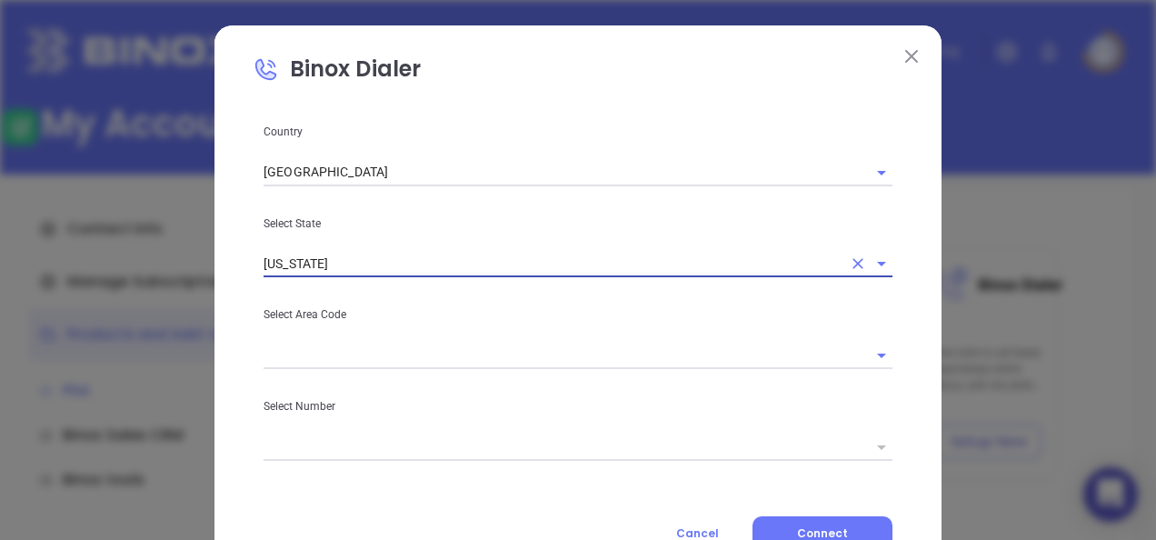
type input "[US_STATE]"
click at [427, 277] on input "text" at bounding box center [553, 264] width 578 height 26
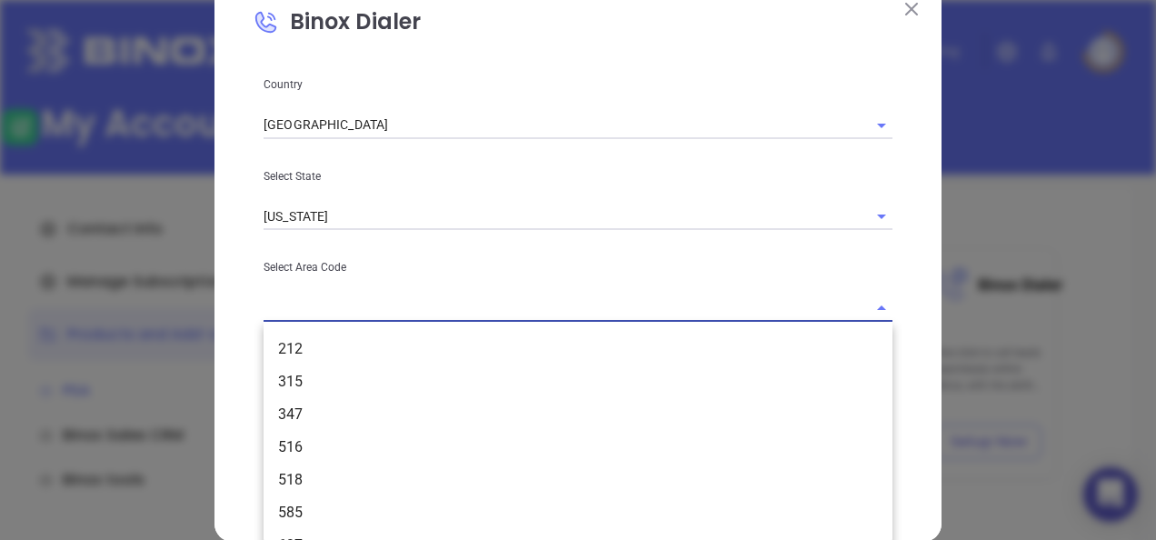
scroll to position [74, 0]
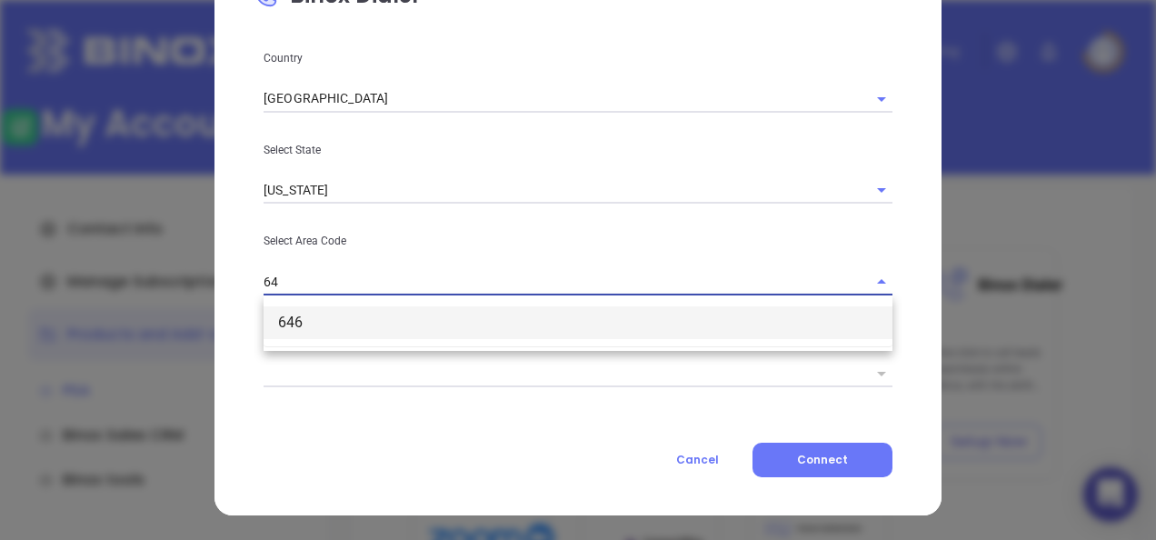
click at [442, 323] on li "646" at bounding box center [578, 322] width 629 height 33
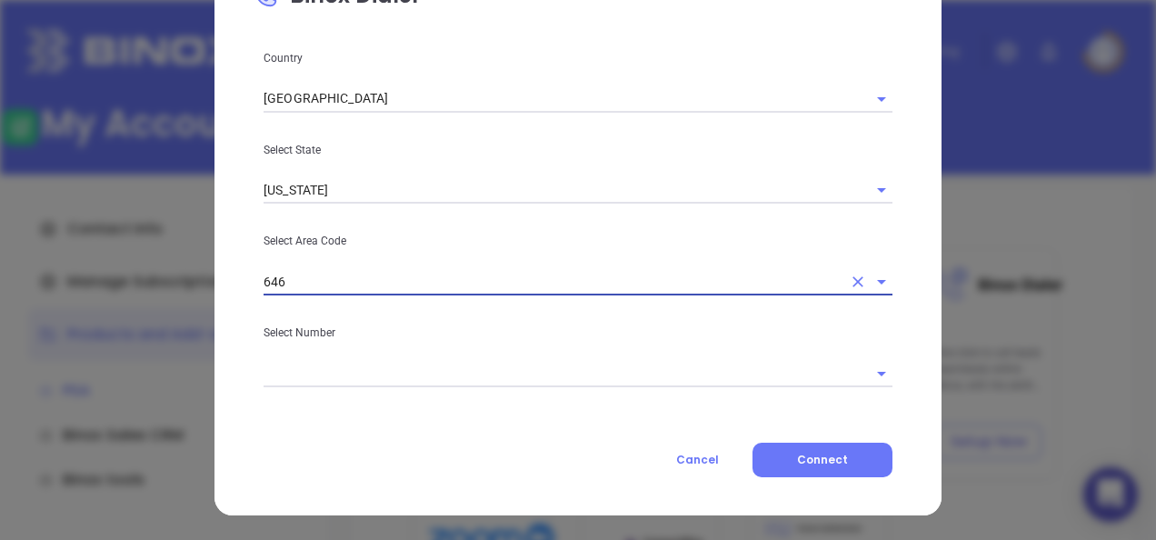
type input "646"
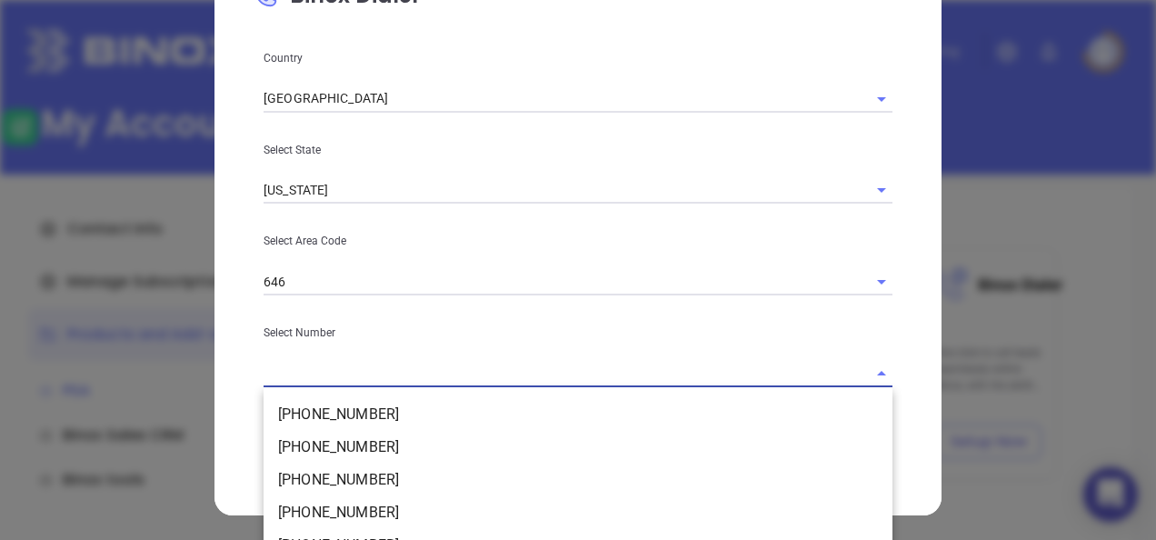
click at [482, 369] on input "text" at bounding box center [553, 373] width 578 height 26
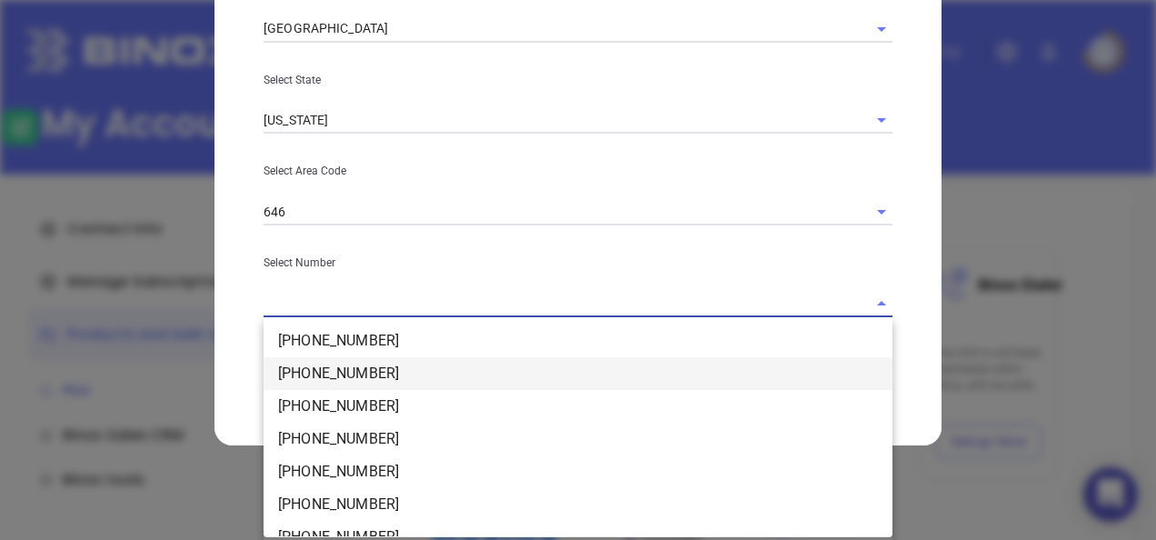
scroll to position [453, 0]
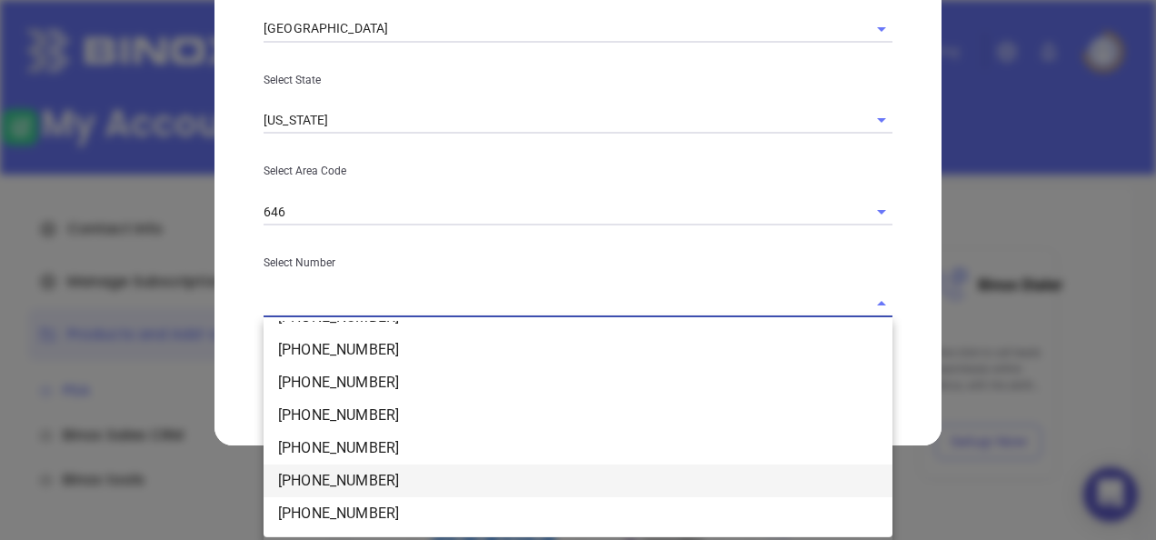
click at [389, 487] on li "(646) 640-0788" at bounding box center [578, 481] width 629 height 33
type input "(646) 640-0788"
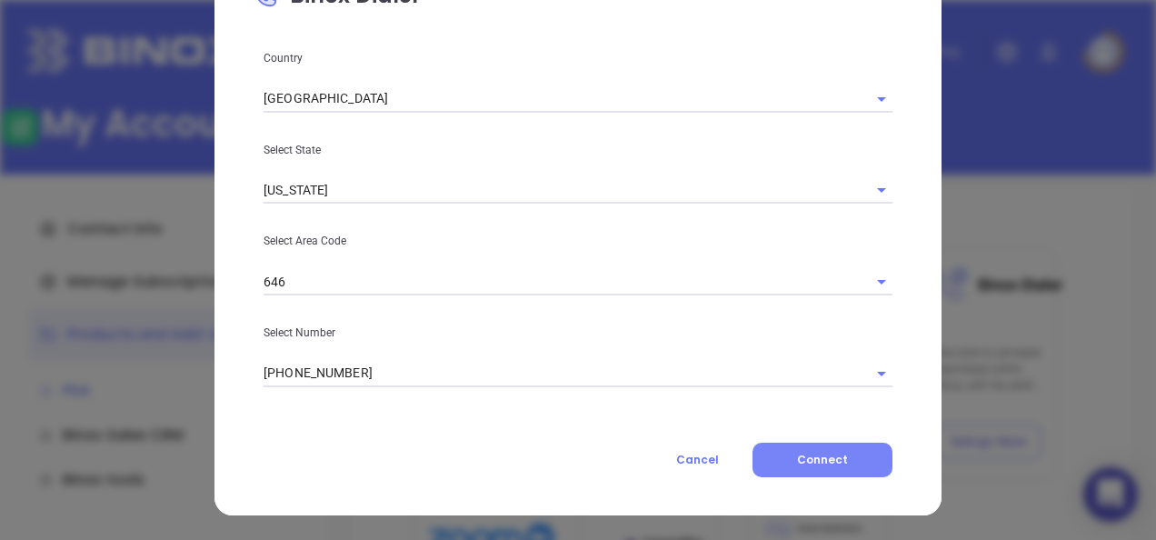
click at [815, 465] on span "Connect" at bounding box center [822, 459] width 51 height 15
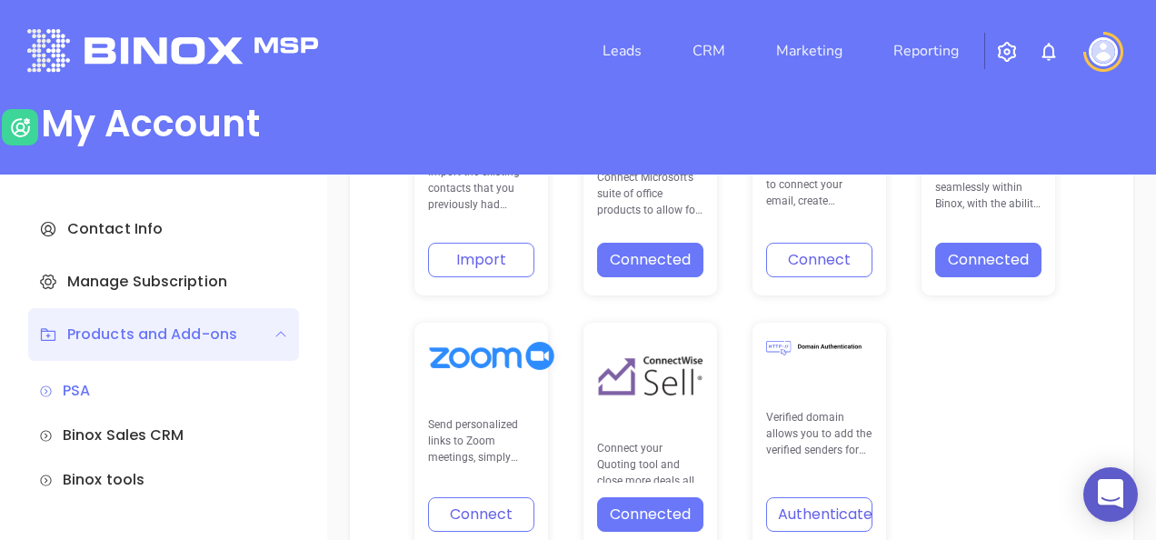
scroll to position [636, 0]
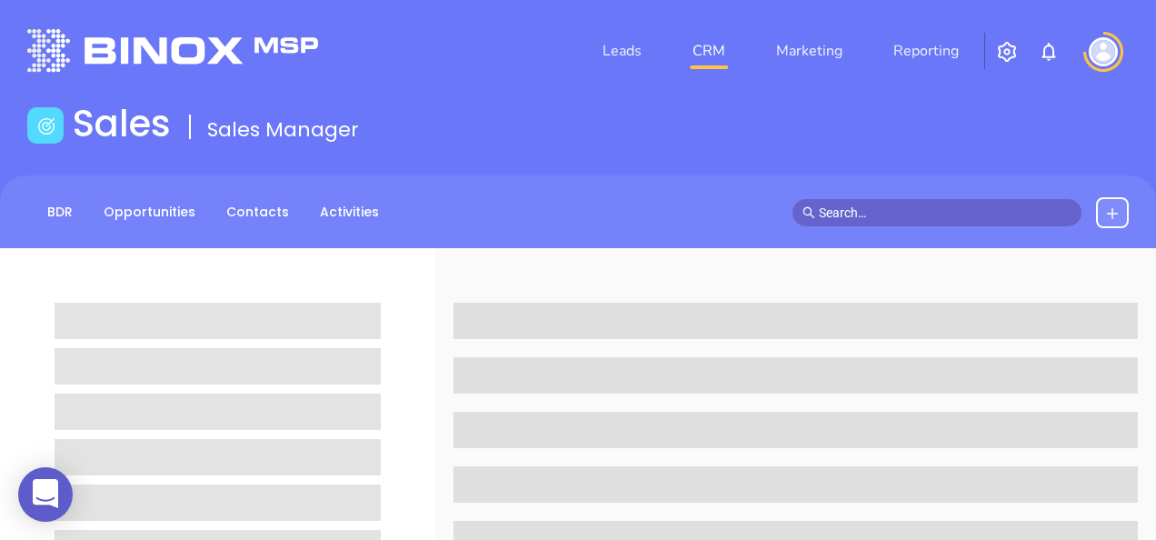
scroll to position [248, 0]
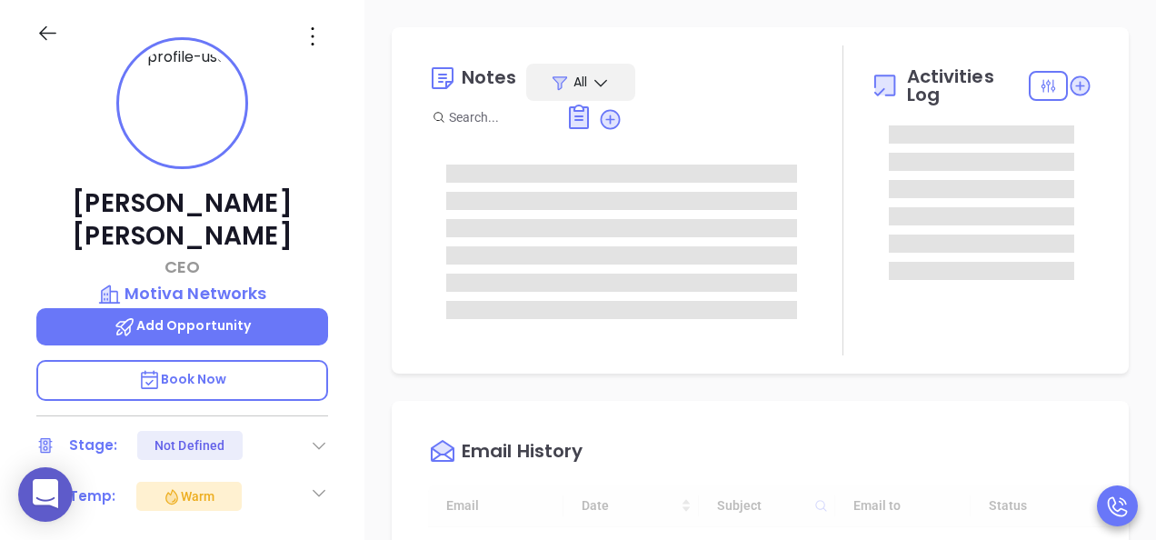
type input "[DATE]"
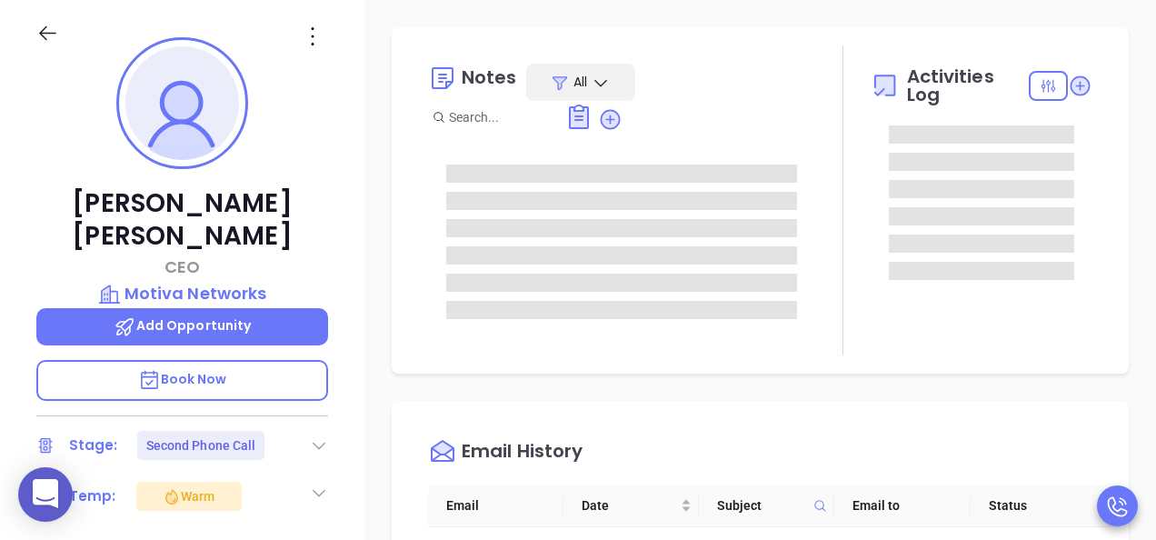
type input "[PERSON_NAME]"
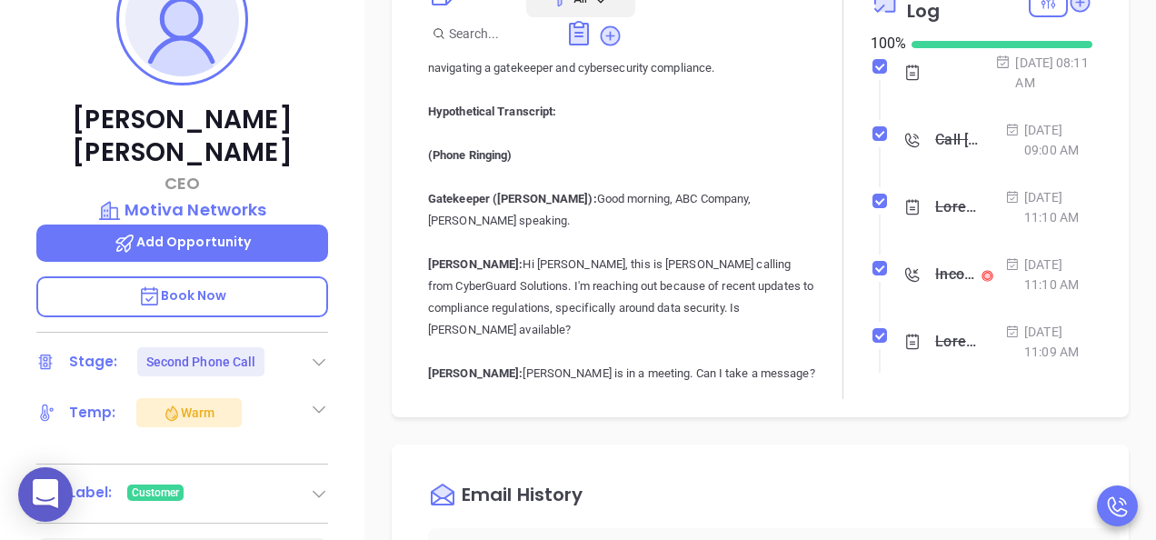
scroll to position [612, 0]
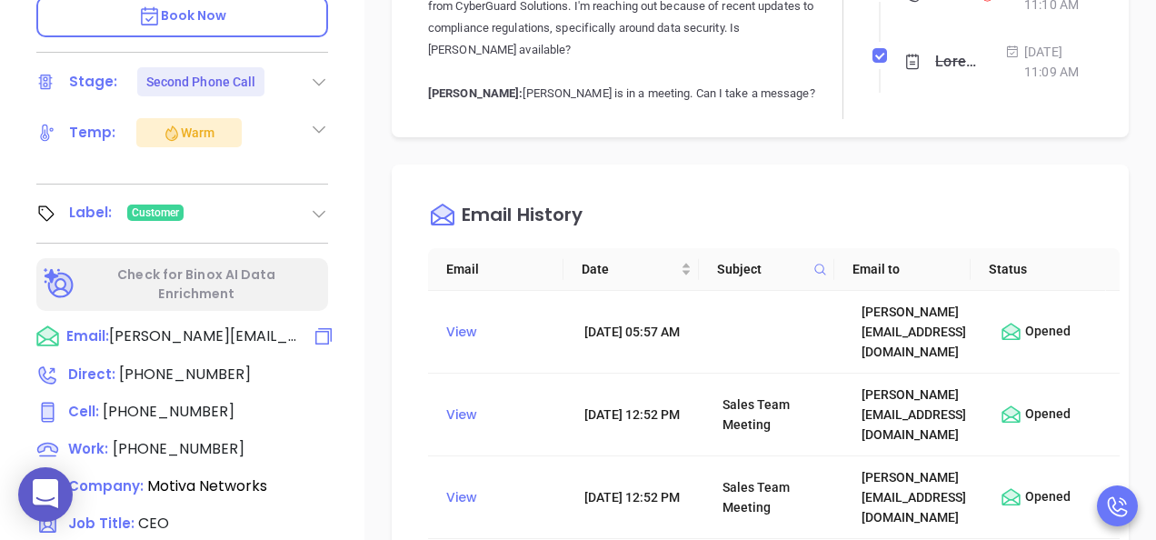
click at [258, 325] on span "[PERSON_NAME][EMAIL_ADDRESS][DOMAIN_NAME]" at bounding box center [204, 336] width 191 height 22
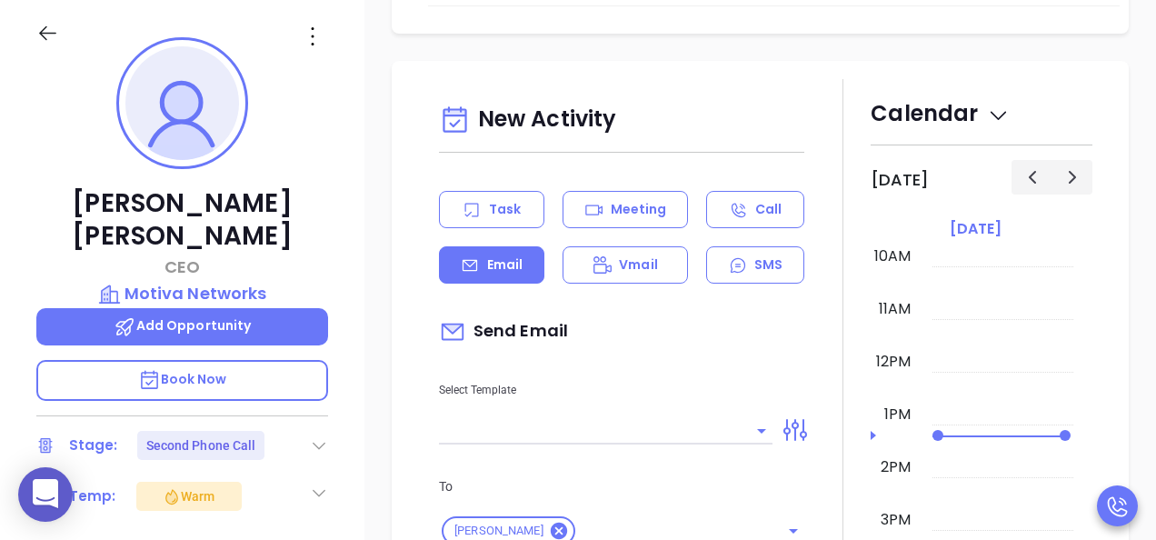
scroll to position [1762, 0]
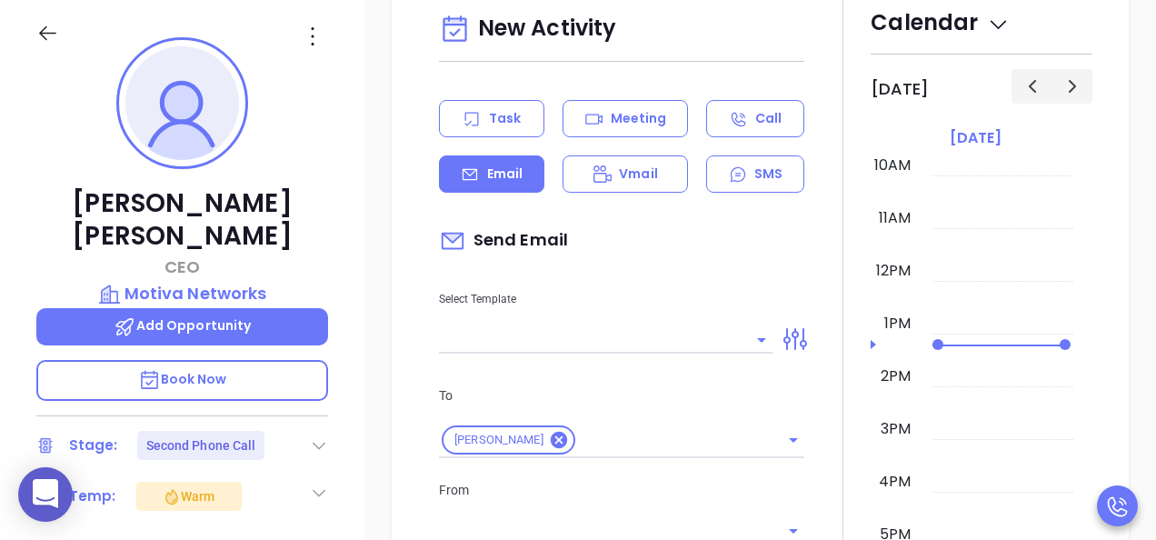
type input "[PERSON_NAME]"
click at [678, 326] on input "text" at bounding box center [592, 339] width 306 height 26
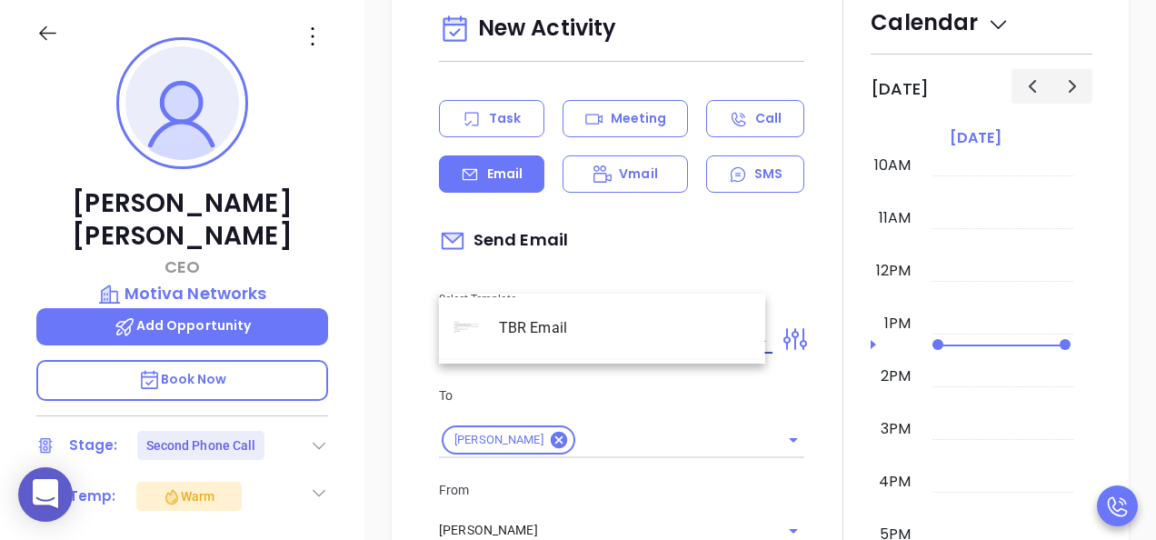
click at [608, 325] on li "TBR Email" at bounding box center [602, 328] width 326 height 47
type input "TBR Email"
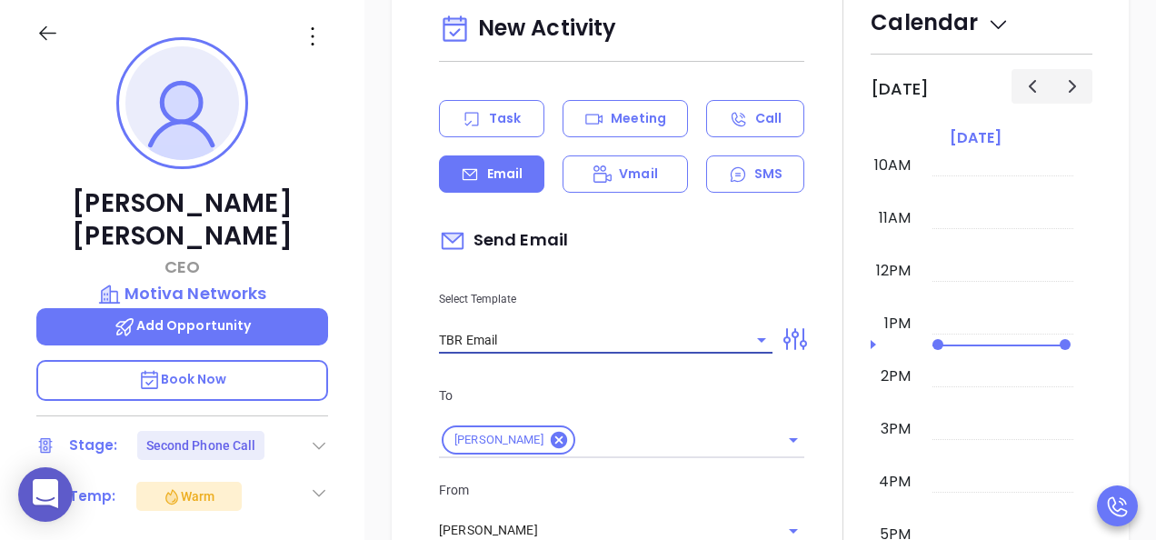
type input "[PERSON_NAME], got 10 mins?"
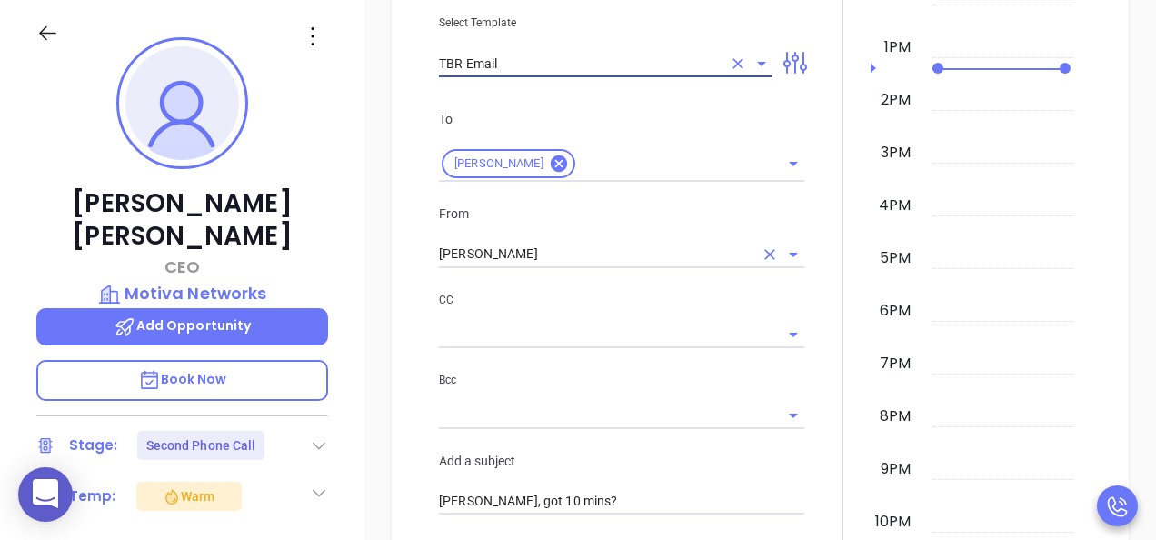
scroll to position [2035, 0]
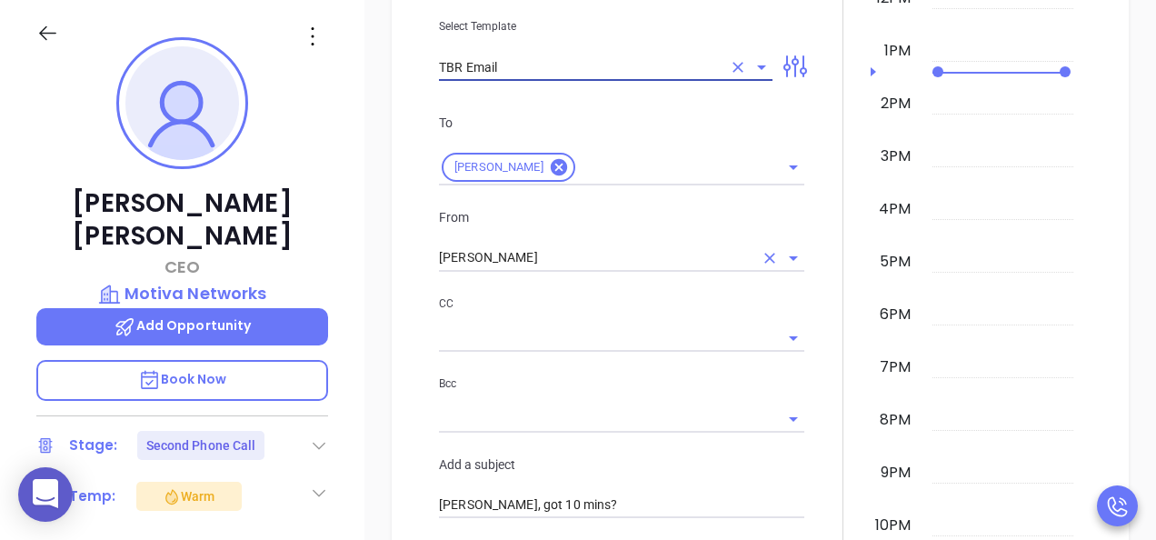
type input "TBR Email"
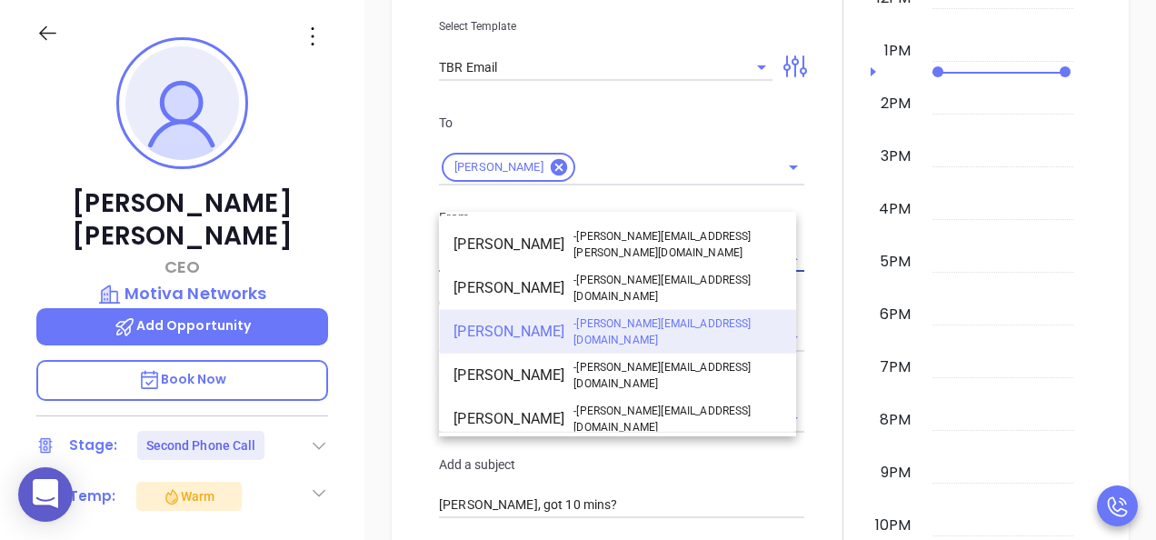
click at [531, 245] on input "[PERSON_NAME]" at bounding box center [596, 258] width 315 height 26
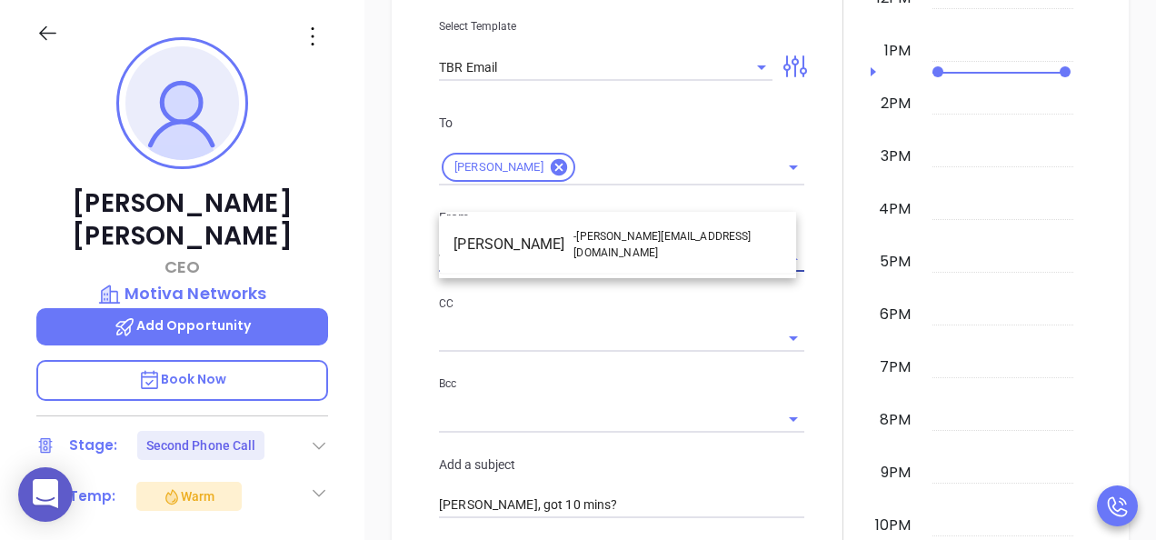
click at [665, 233] on span "- [PERSON_NAME][EMAIL_ADDRESS][DOMAIN_NAME]" at bounding box center [678, 244] width 208 height 33
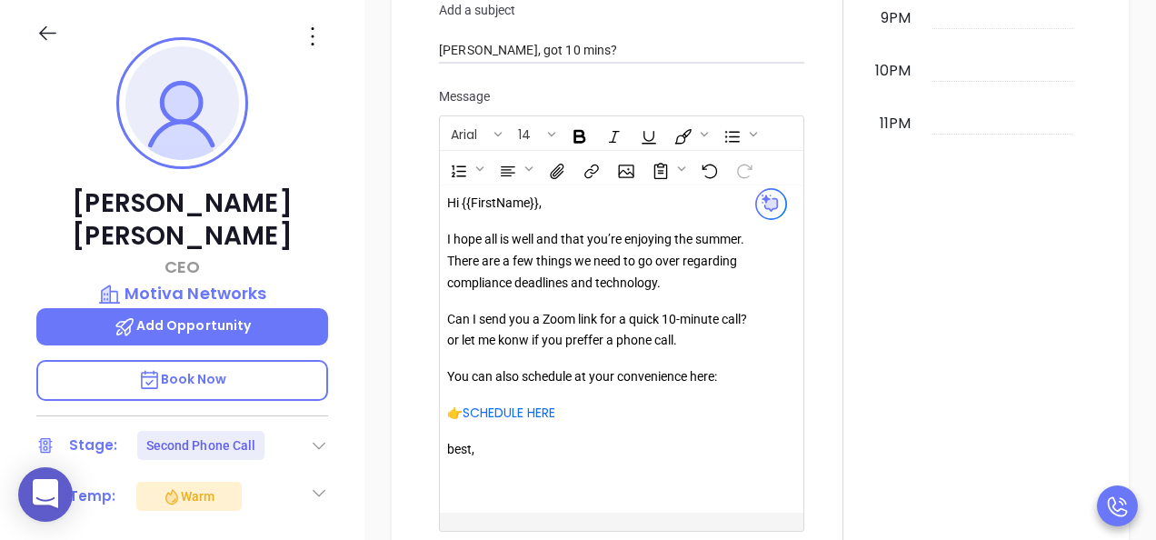
scroll to position [2580, 0]
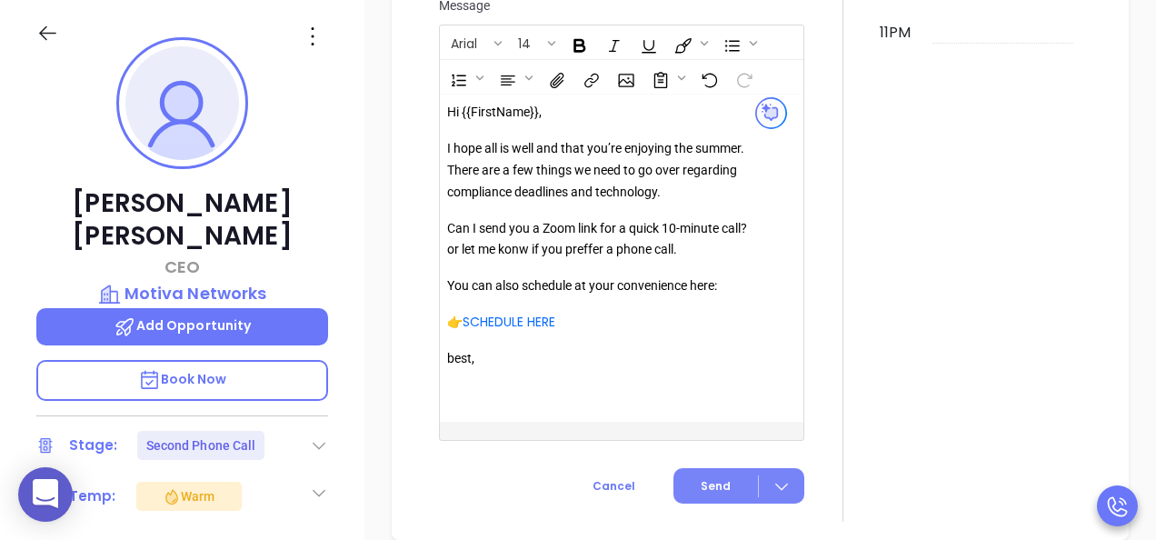
type input "[PERSON_NAME]"
click at [725, 468] on button "Send" at bounding box center [739, 485] width 131 height 35
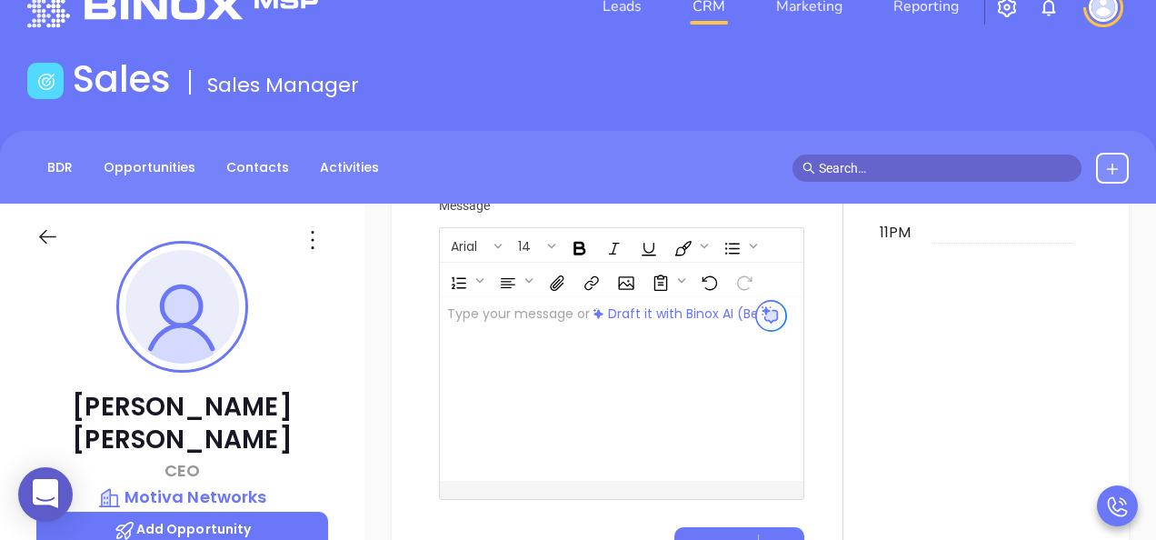
scroll to position [0, 0]
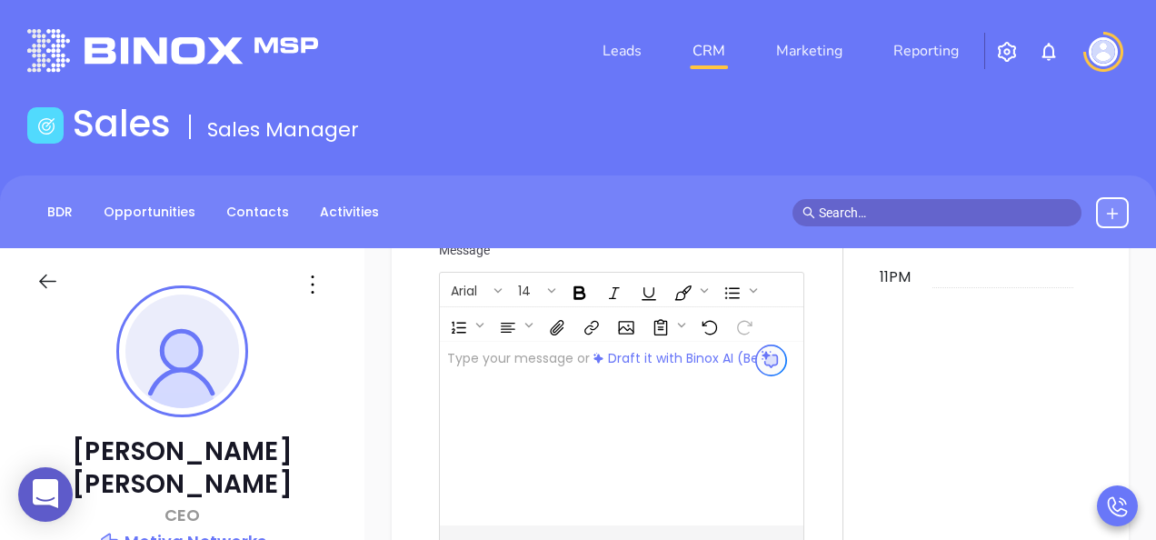
click at [51, 274] on icon at bounding box center [47, 281] width 23 height 23
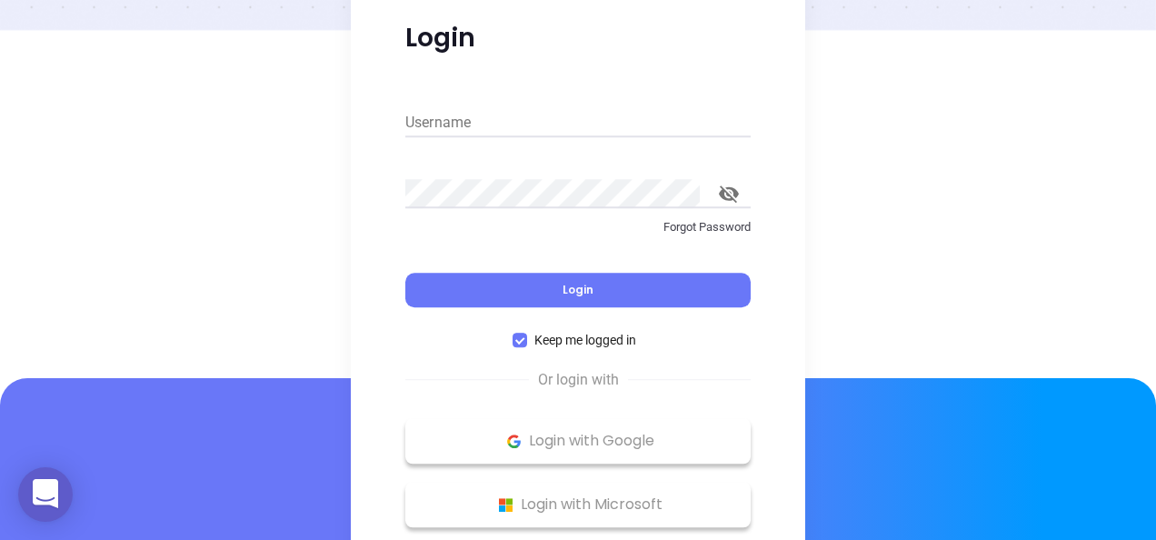
scroll to position [51, 0]
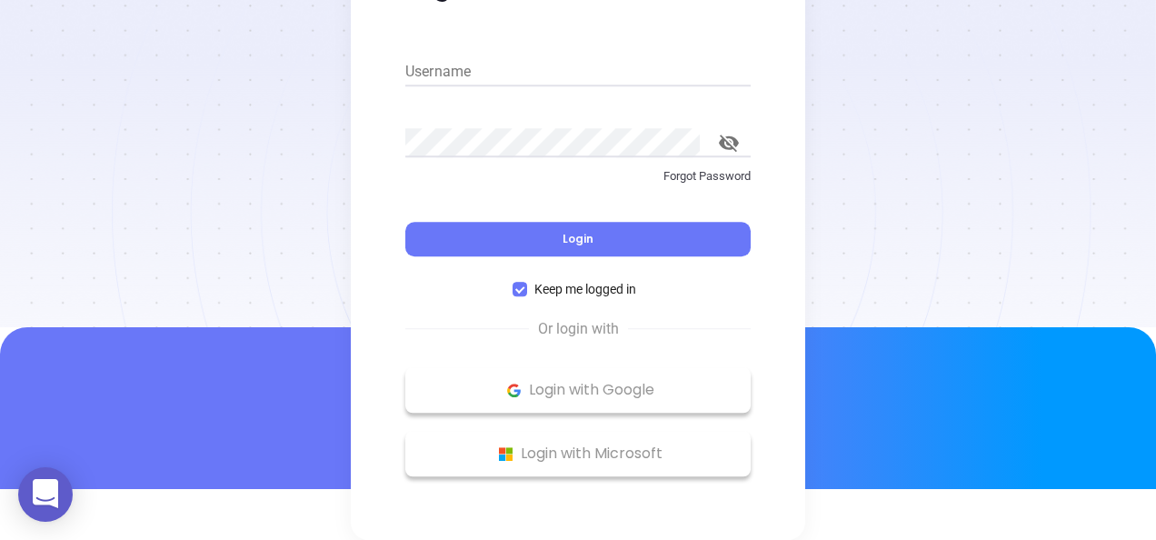
type input "[PERSON_NAME][EMAIL_ADDRESS][DOMAIN_NAME]"
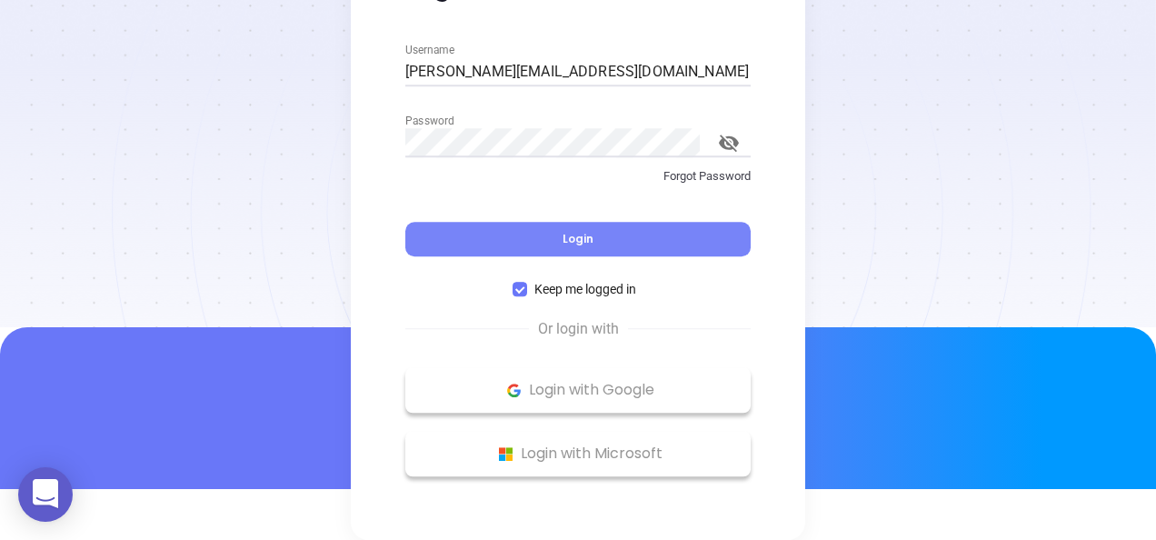
click at [602, 235] on button "Login" at bounding box center [577, 239] width 345 height 35
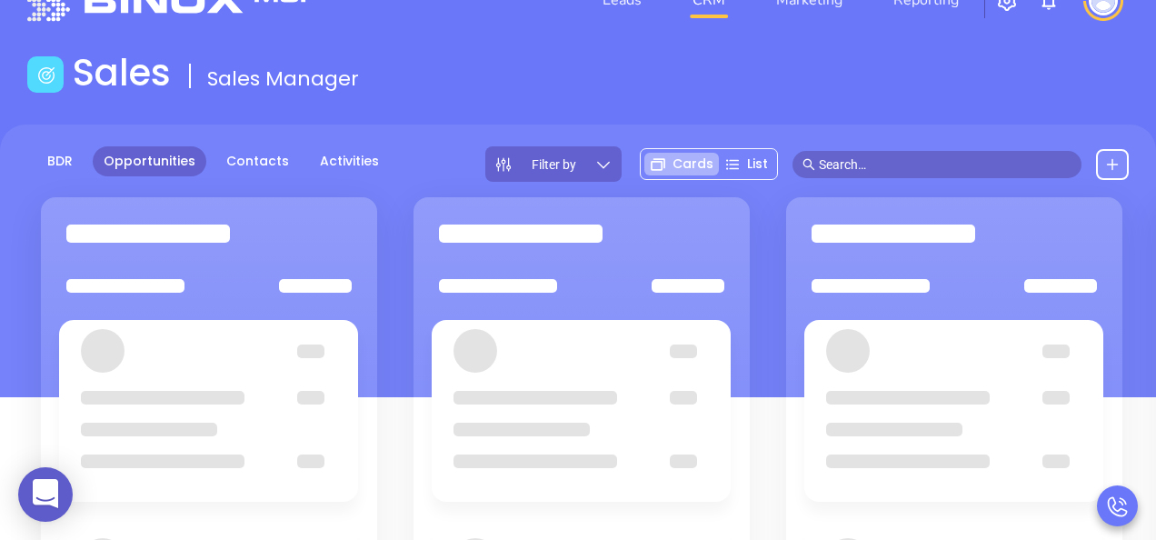
click at [871, 162] on input "text" at bounding box center [945, 165] width 253 height 20
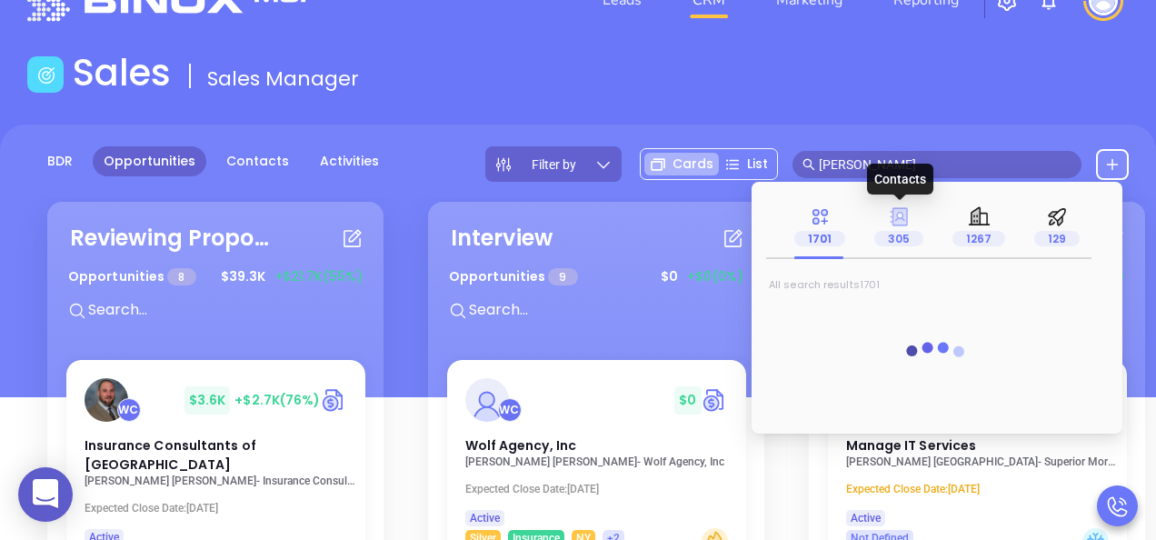
type input "[PERSON_NAME]"
click at [898, 218] on icon at bounding box center [899, 216] width 18 height 18
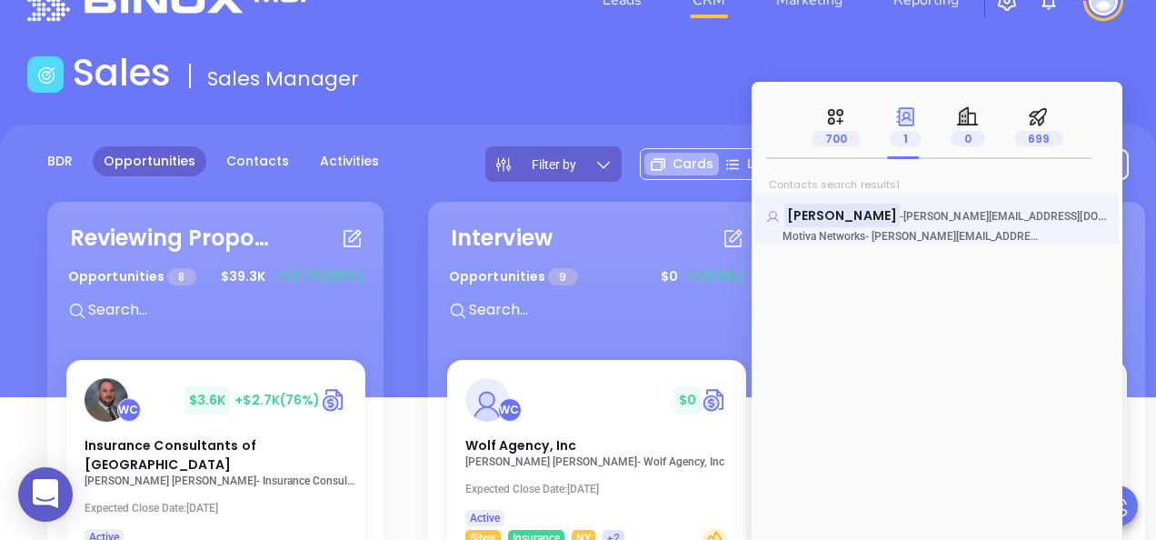
click at [843, 215] on mark "[PERSON_NAME]" at bounding box center [842, 215] width 115 height 23
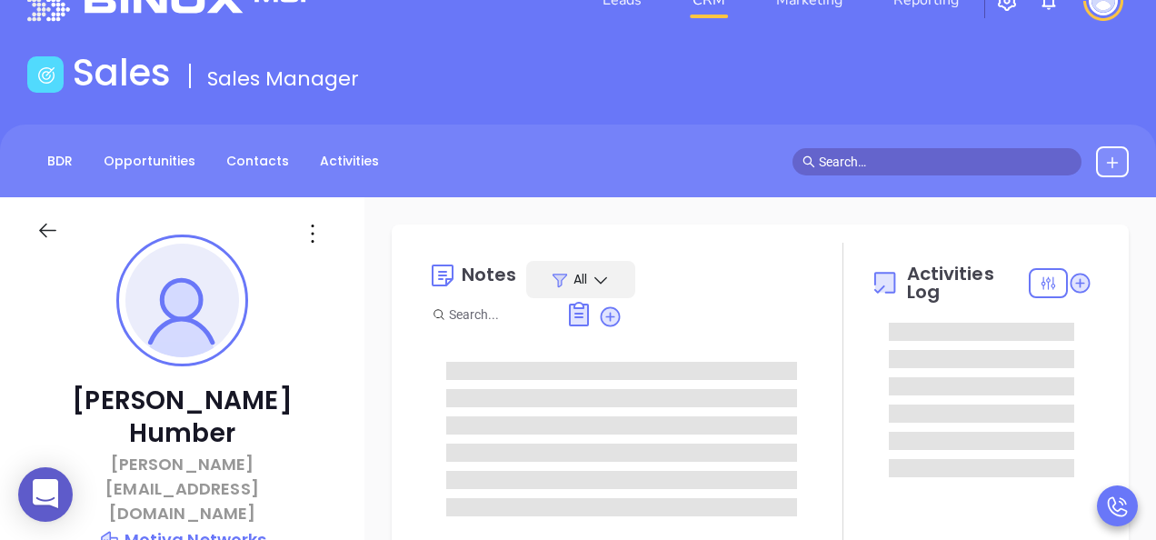
type input "[DATE]"
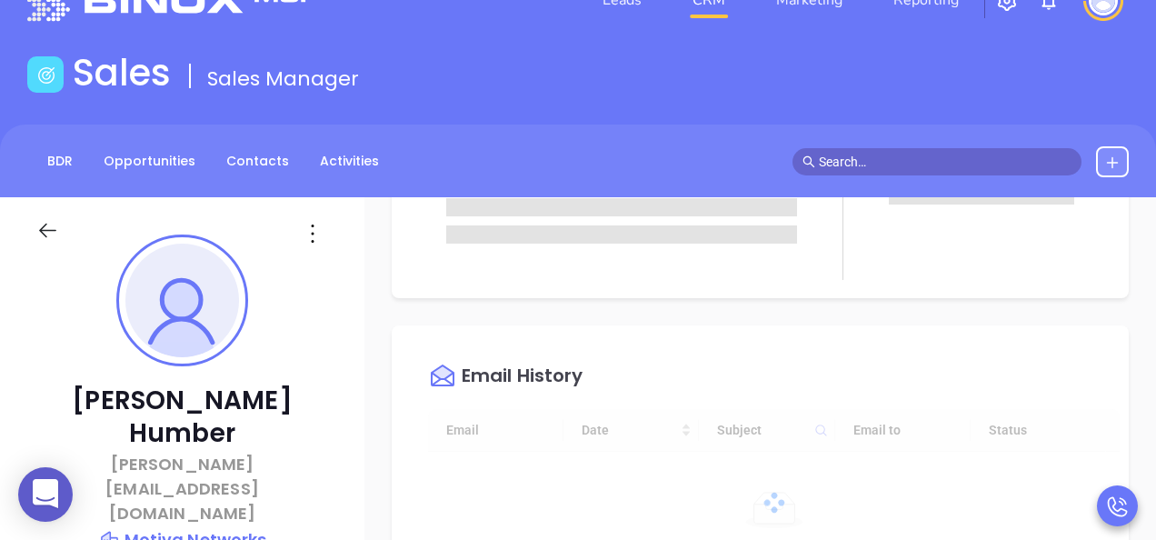
scroll to position [103, 0]
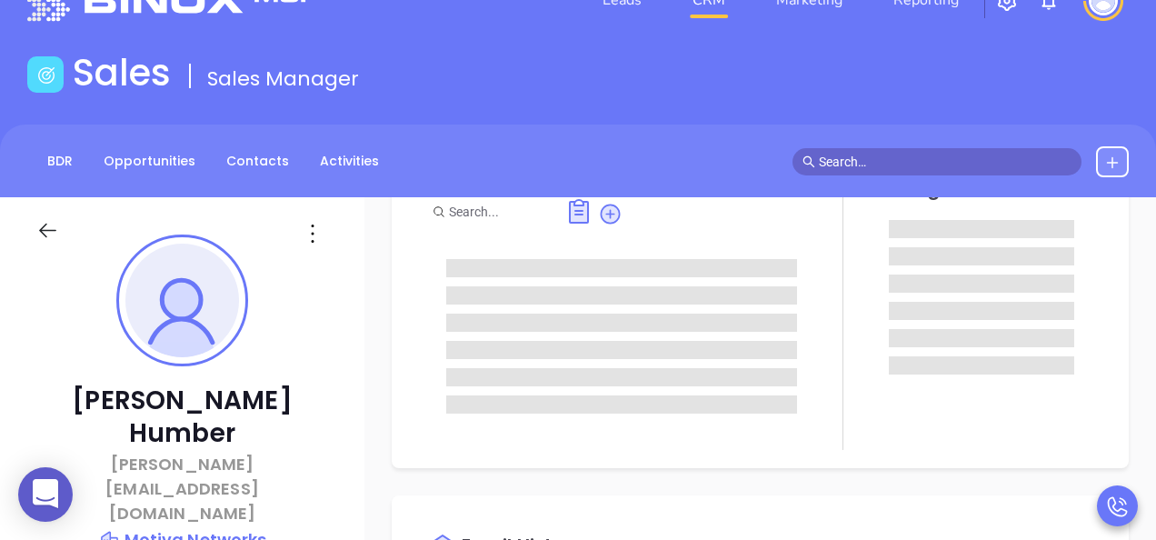
type input "[PERSON_NAME]"
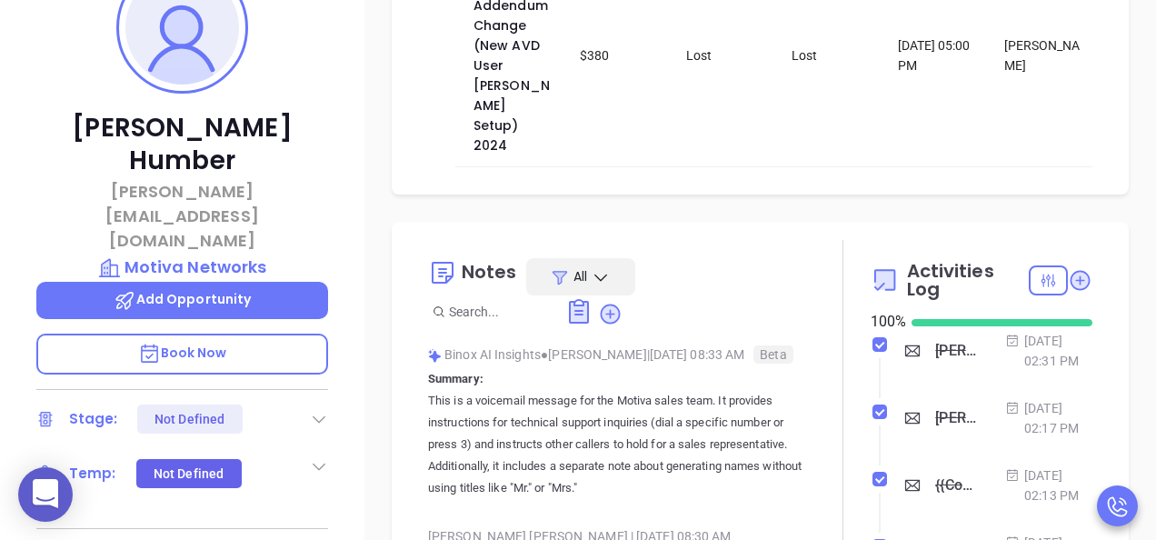
scroll to position [505, 0]
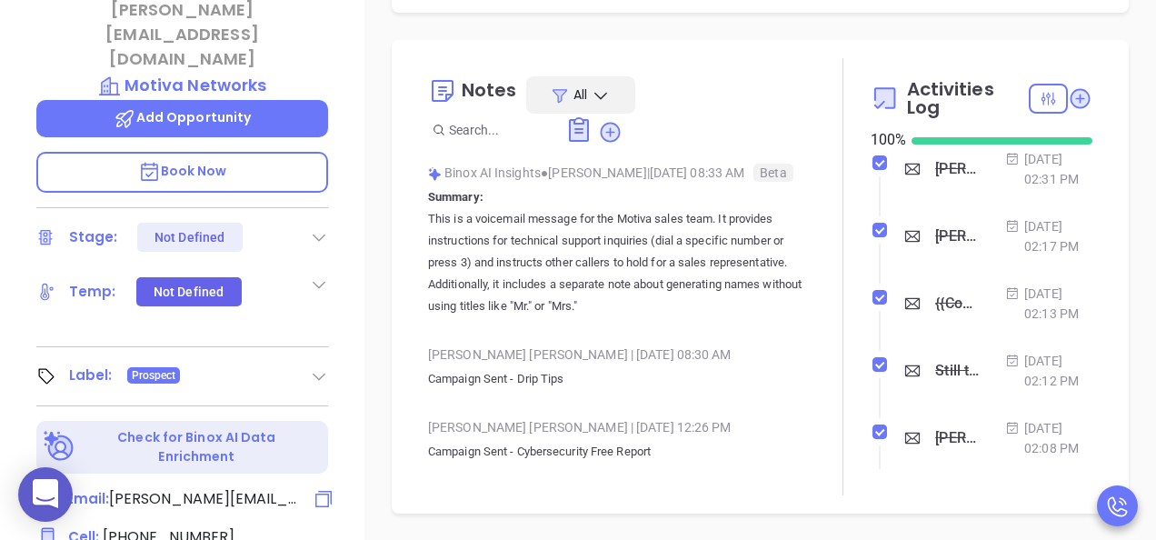
click at [253, 488] on span "[PERSON_NAME][EMAIL_ADDRESS][DOMAIN_NAME]" at bounding box center [204, 499] width 191 height 22
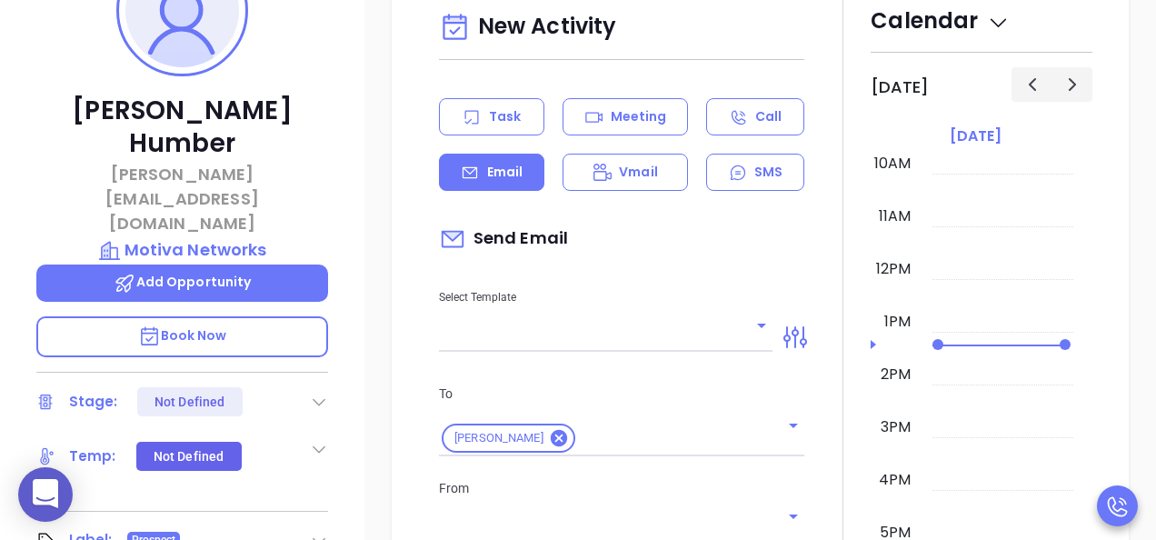
scroll to position [248, 0]
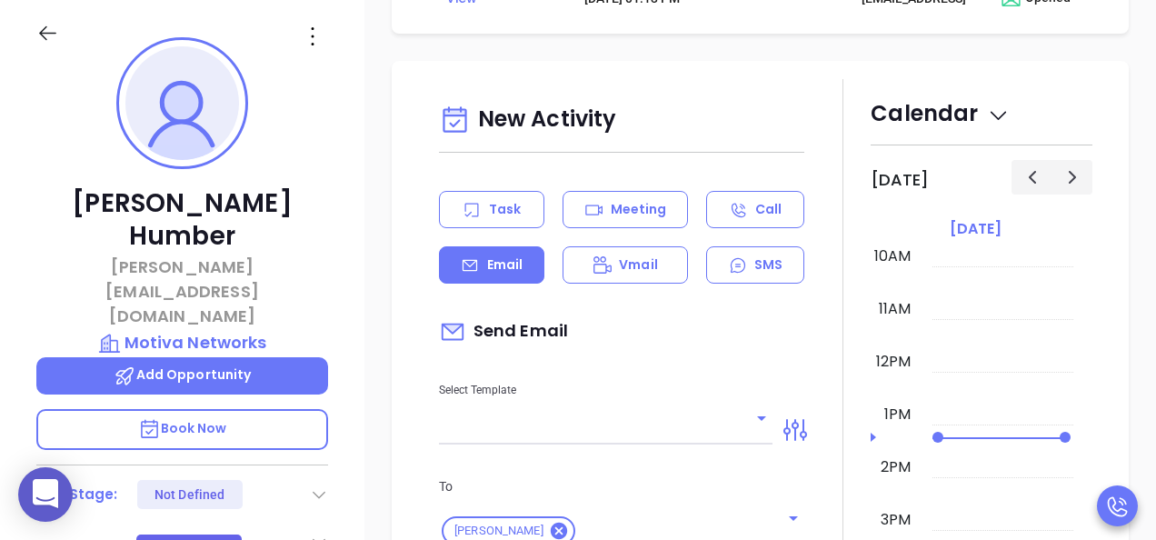
type input "[PERSON_NAME]"
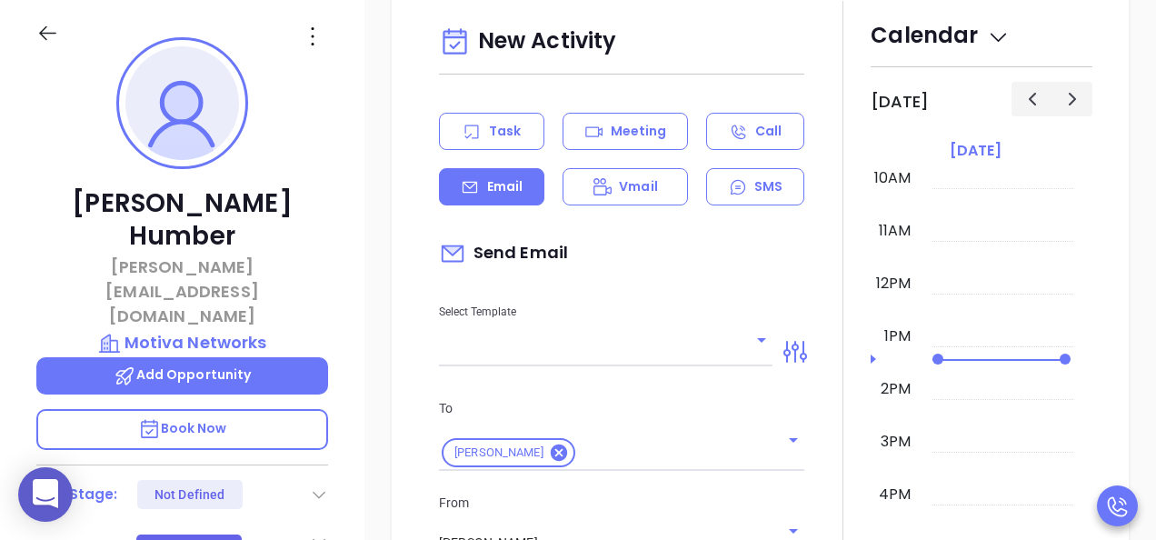
scroll to position [1827, 0]
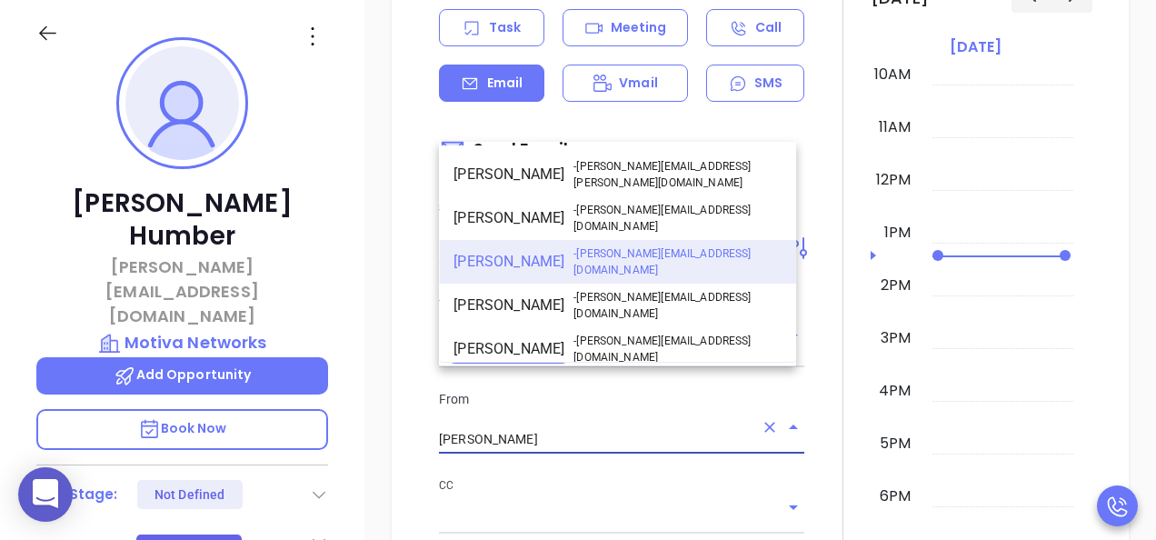
click at [694, 426] on input "[PERSON_NAME]" at bounding box center [596, 439] width 315 height 26
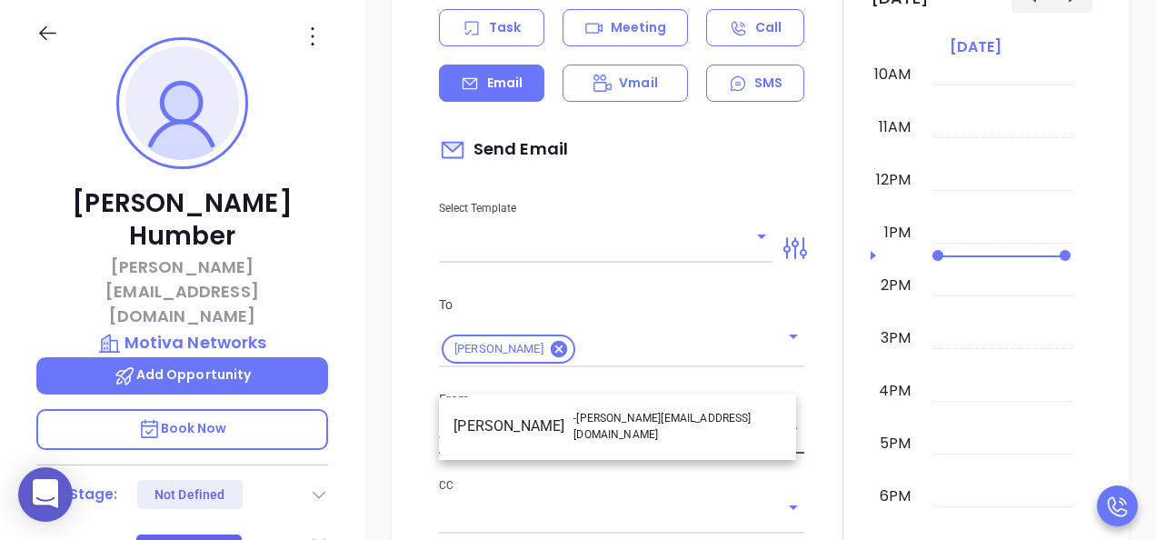
click at [533, 419] on li "Walter Contreras - [EMAIL_ADDRESS][DOMAIN_NAME]" at bounding box center [617, 427] width 357 height 44
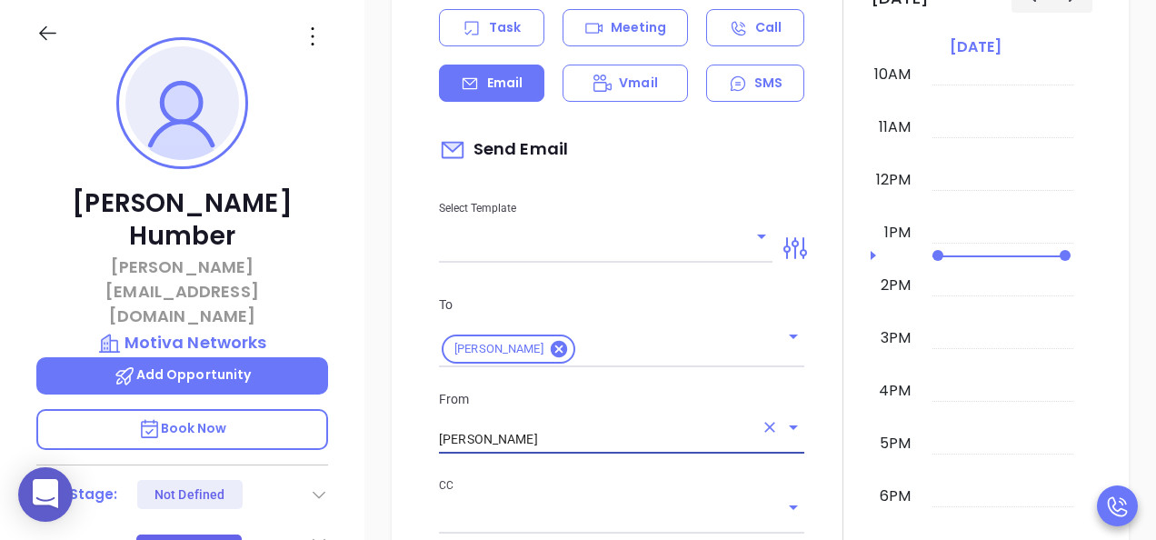
scroll to position [2009, 0]
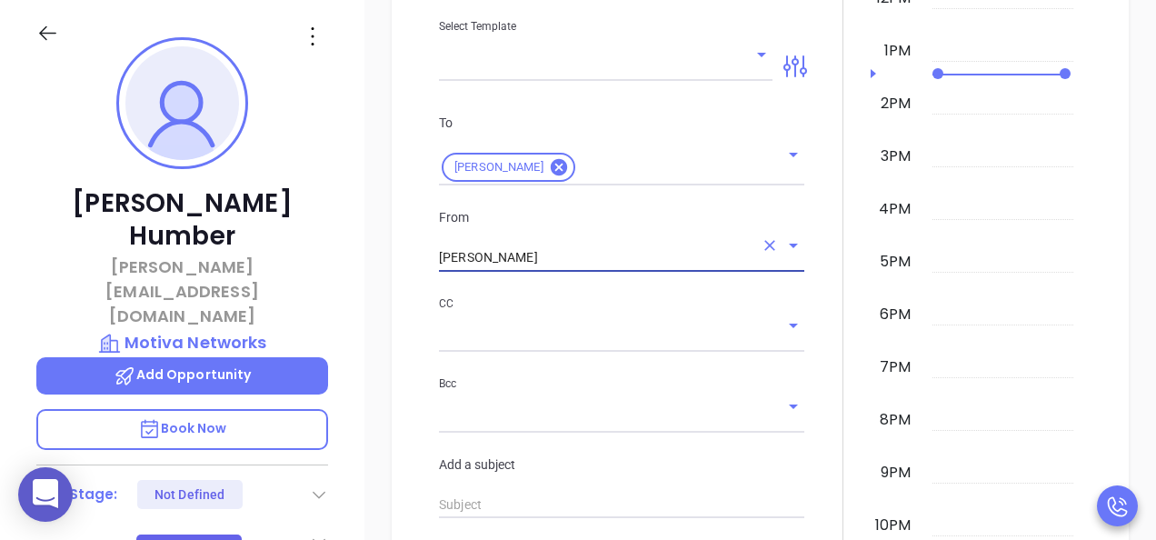
type input "[PERSON_NAME]"
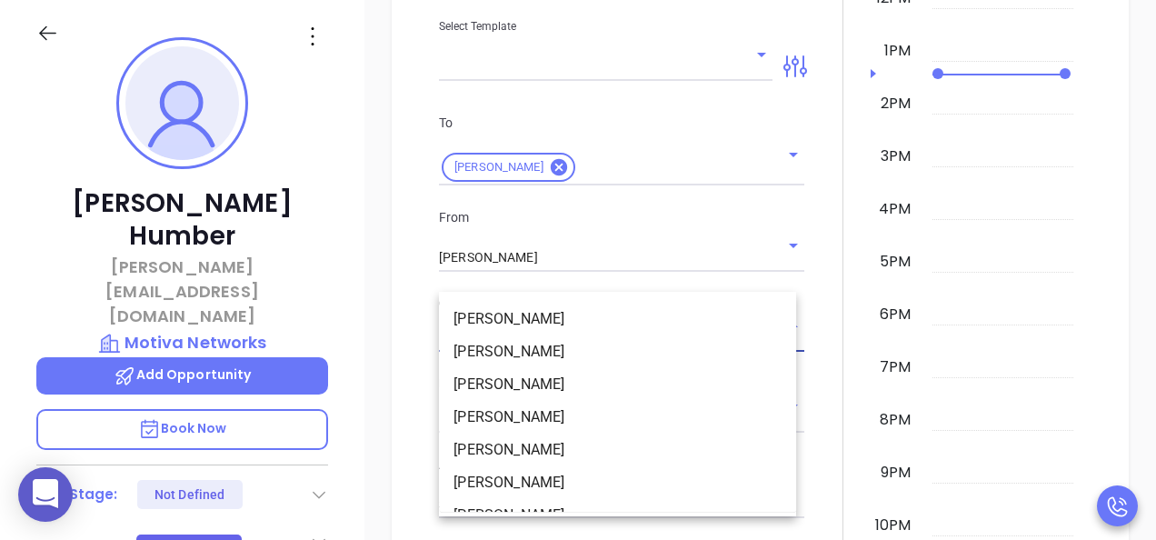
click at [505, 325] on input "text" at bounding box center [608, 338] width 338 height 26
type input "[PERSON_NAME]"
drag, startPoint x: 603, startPoint y: 268, endPoint x: 377, endPoint y: 276, distance: 225.6
click at [377, 276] on div "New Activity Task Meeting Call Email Vmail SMS Send Email Select Template To [P…" at bounding box center [761, 320] width 792 height 1247
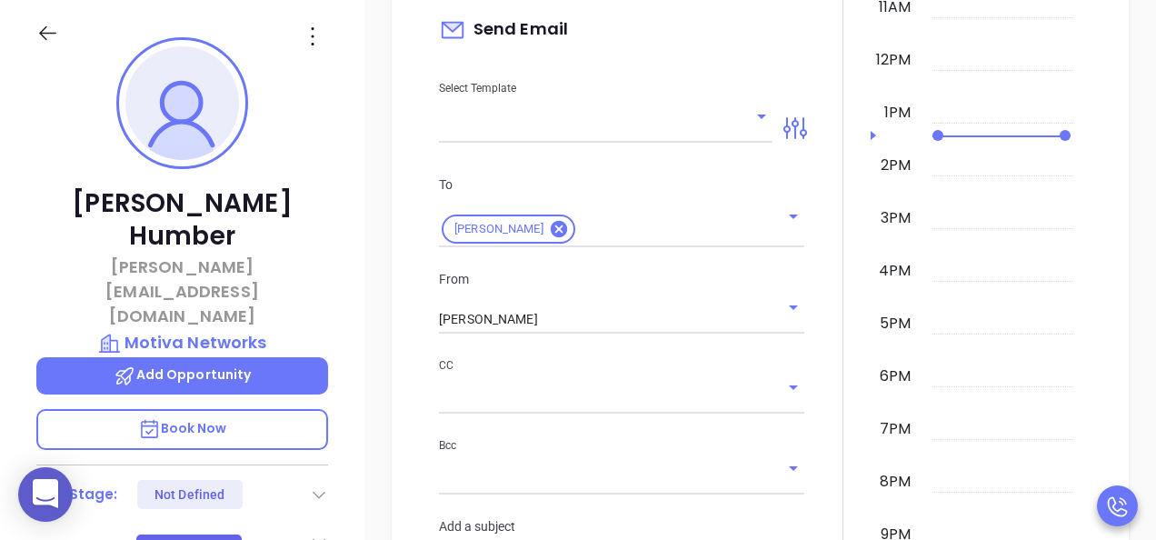
scroll to position [1918, 0]
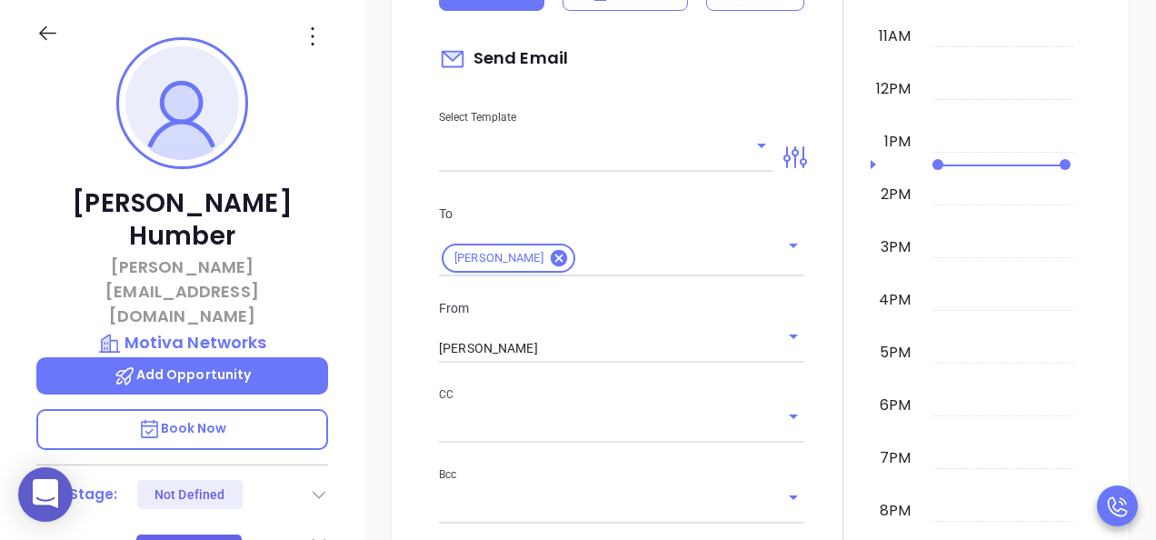
click at [783, 405] on icon "Open" at bounding box center [794, 416] width 22 height 22
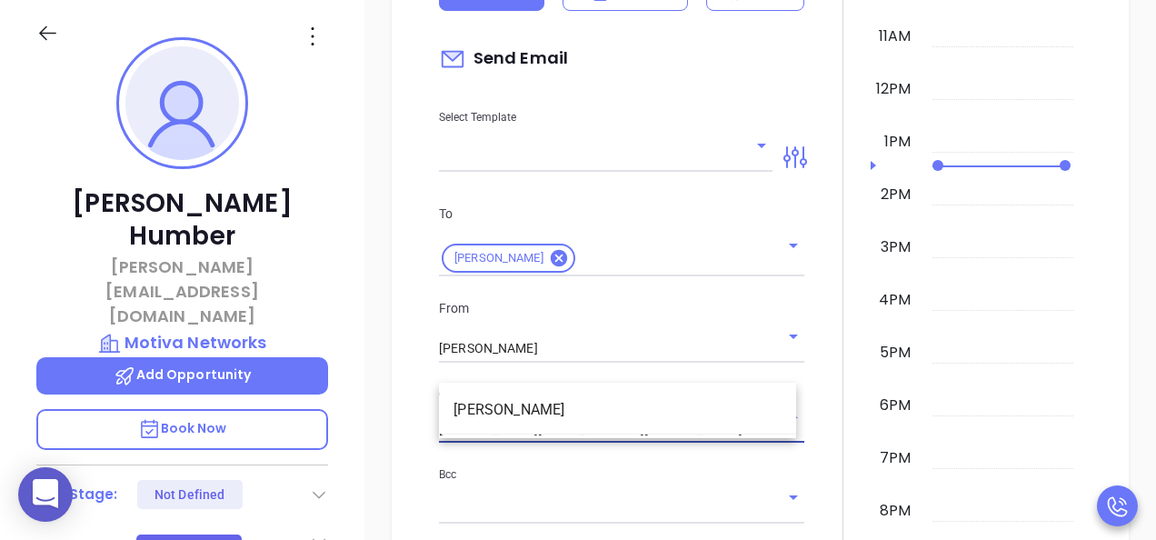
type input "[PERSON_NAME][EMAIL_ADDRESS][DOMAIN_NAME]"
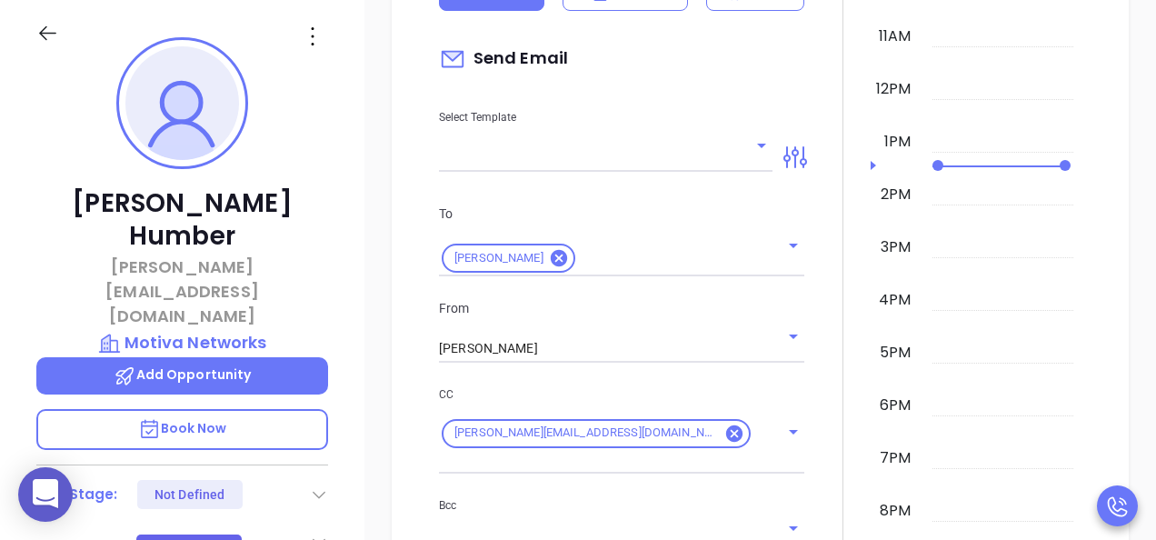
click at [823, 307] on div at bounding box center [842, 427] width 55 height 1242
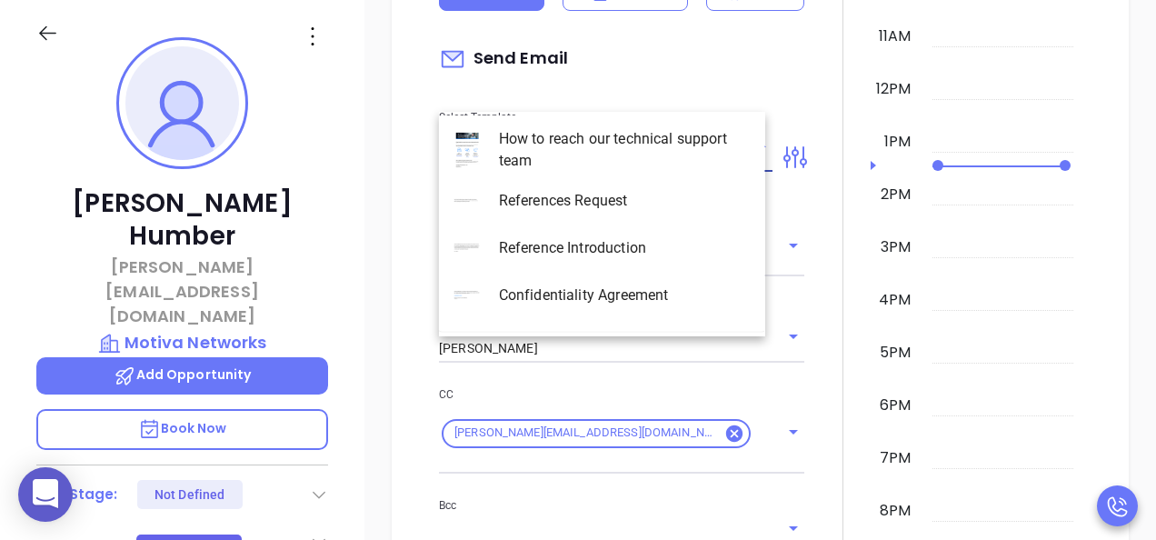
click at [545, 145] on input "text" at bounding box center [592, 158] width 306 height 26
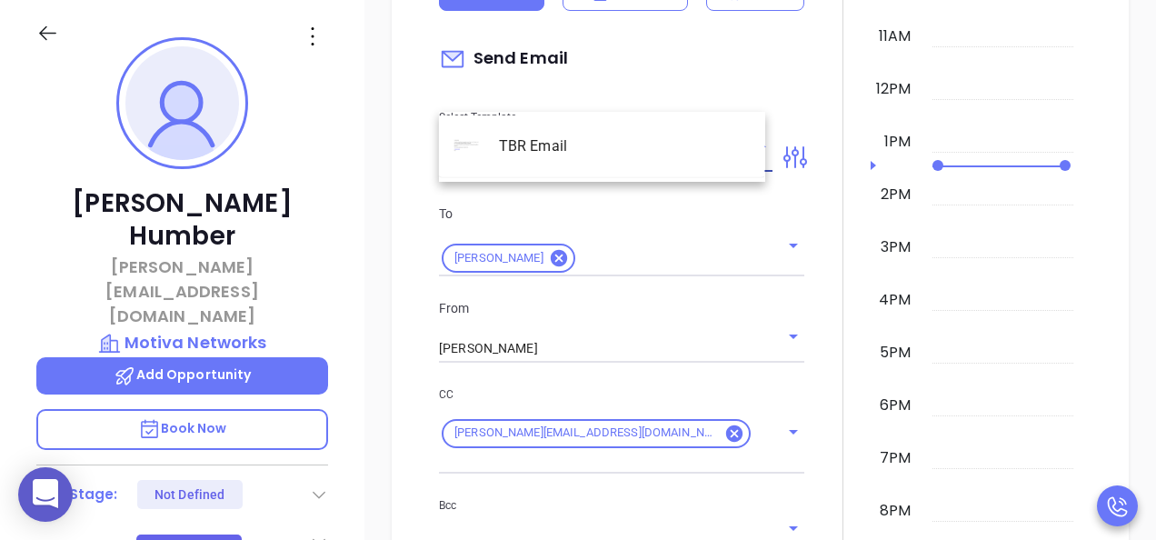
click at [555, 147] on li "TBR Email" at bounding box center [602, 146] width 326 height 47
type input "TBR Email"
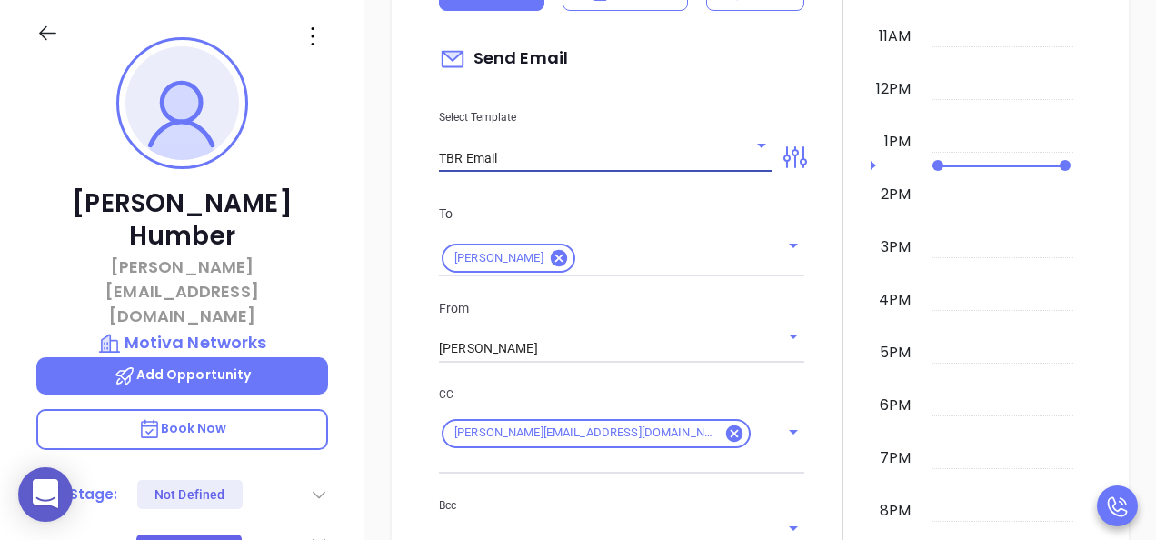
type input "[PERSON_NAME], got 10 mins?"
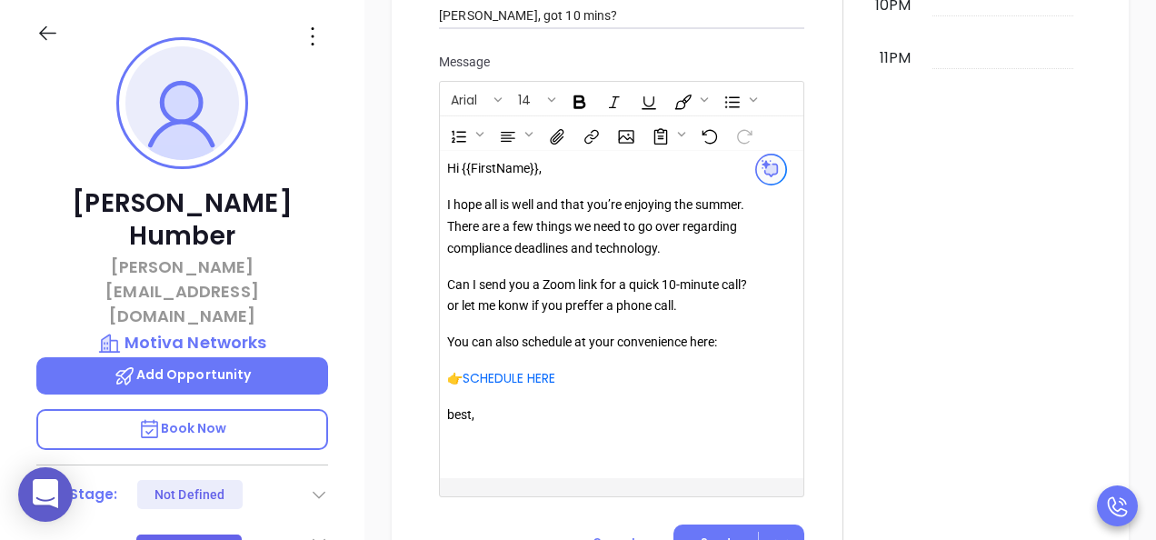
scroll to position [2555, 0]
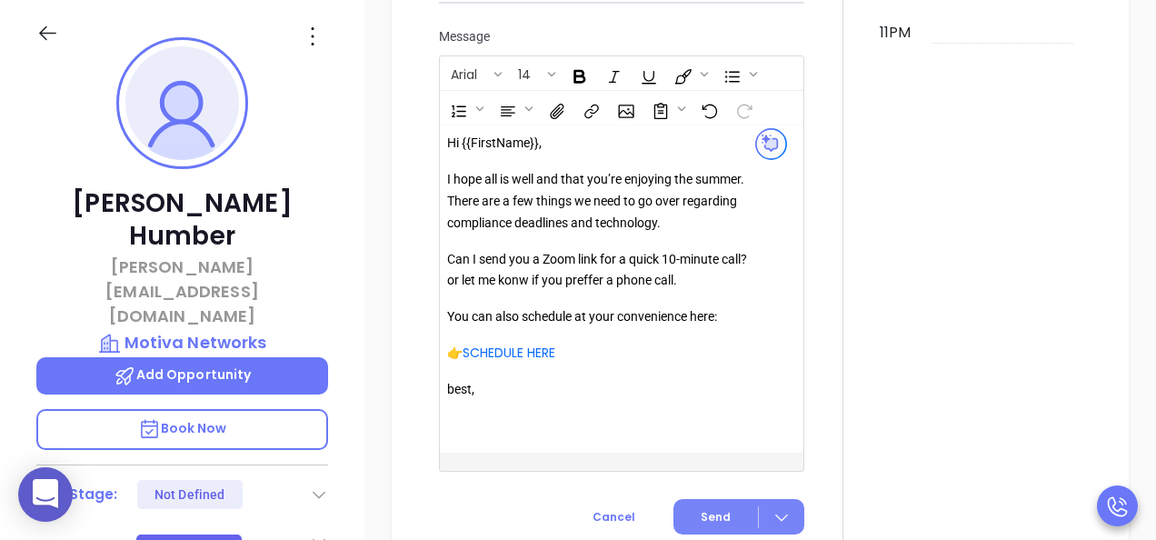
type input "TBR Email"
click at [695, 499] on button "Send" at bounding box center [739, 516] width 131 height 35
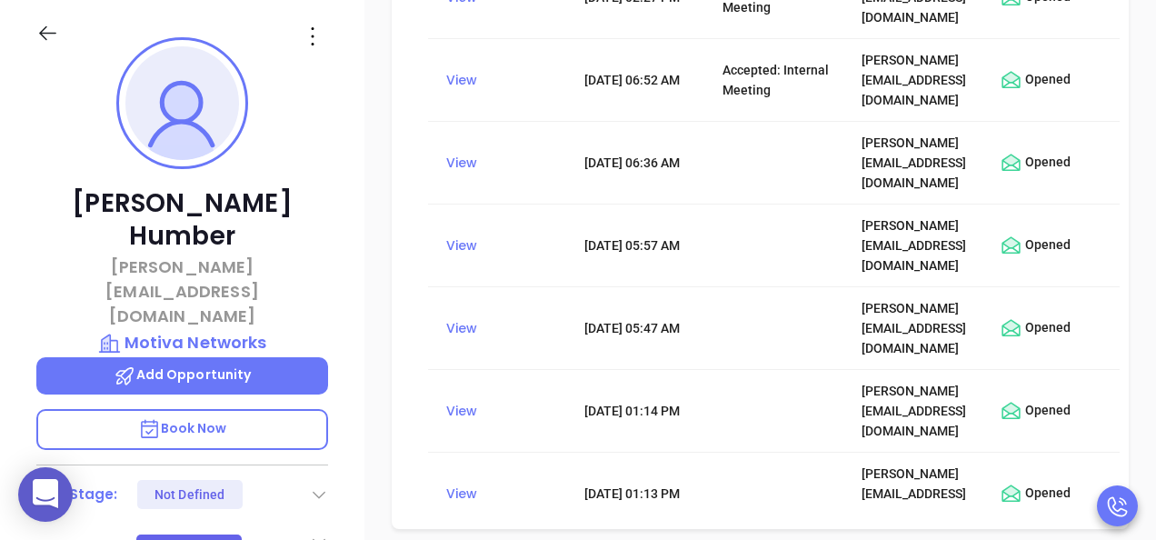
scroll to position [0, 0]
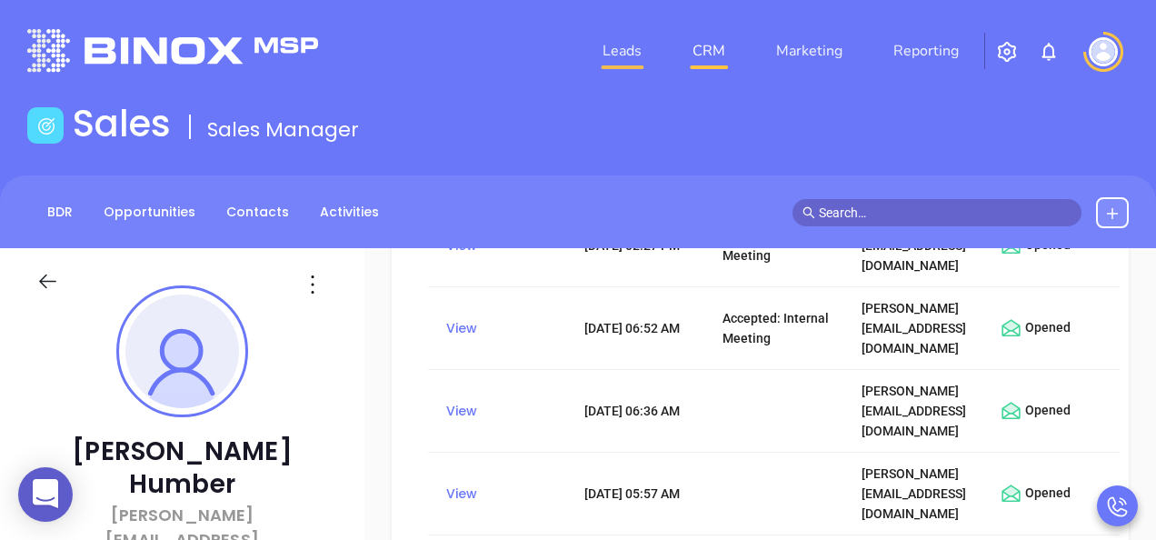
click at [611, 56] on link "Leads" at bounding box center [622, 51] width 54 height 36
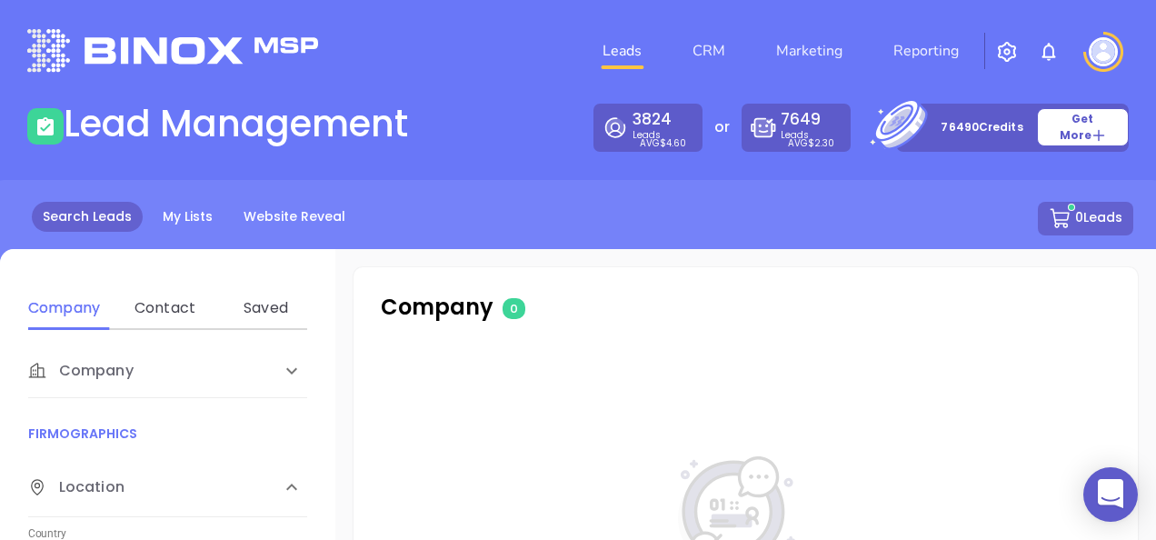
click at [135, 55] on img at bounding box center [172, 50] width 291 height 43
click at [705, 55] on link "CRM" at bounding box center [708, 51] width 47 height 36
